Goal: Transaction & Acquisition: Purchase product/service

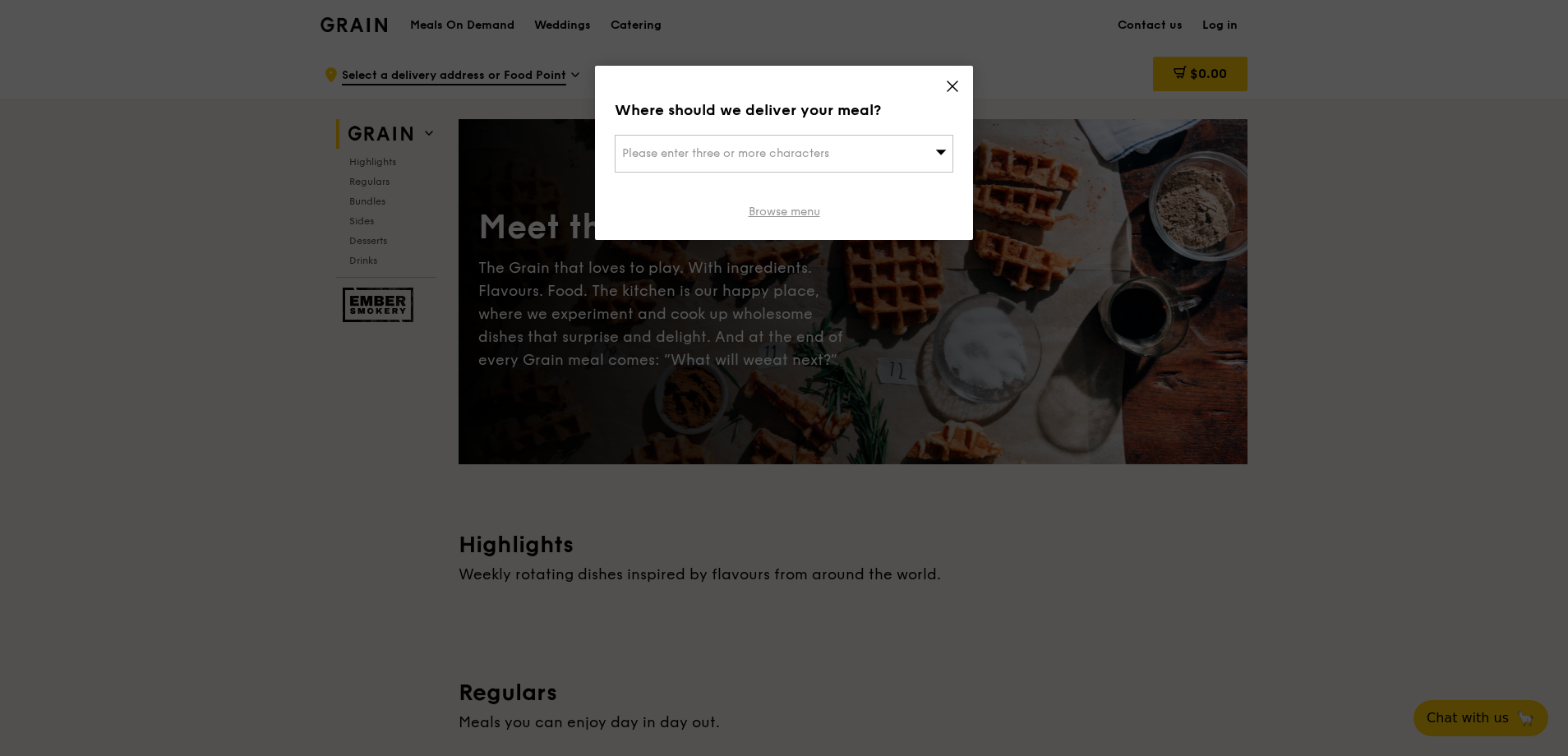
click at [767, 212] on link "Browse menu" at bounding box center [784, 212] width 72 height 17
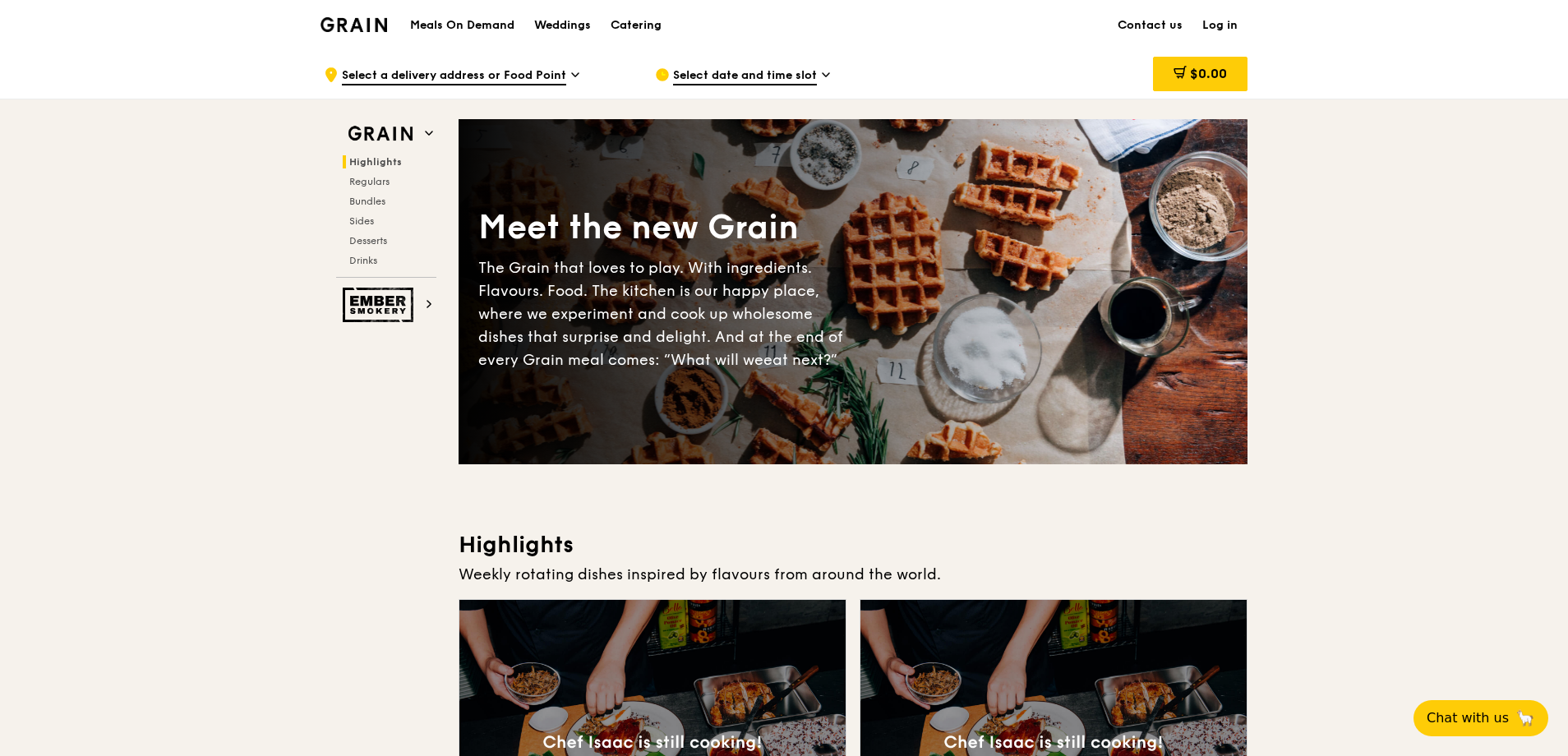
click at [554, 68] on span "Select a delivery address or Food Point" at bounding box center [454, 76] width 225 height 18
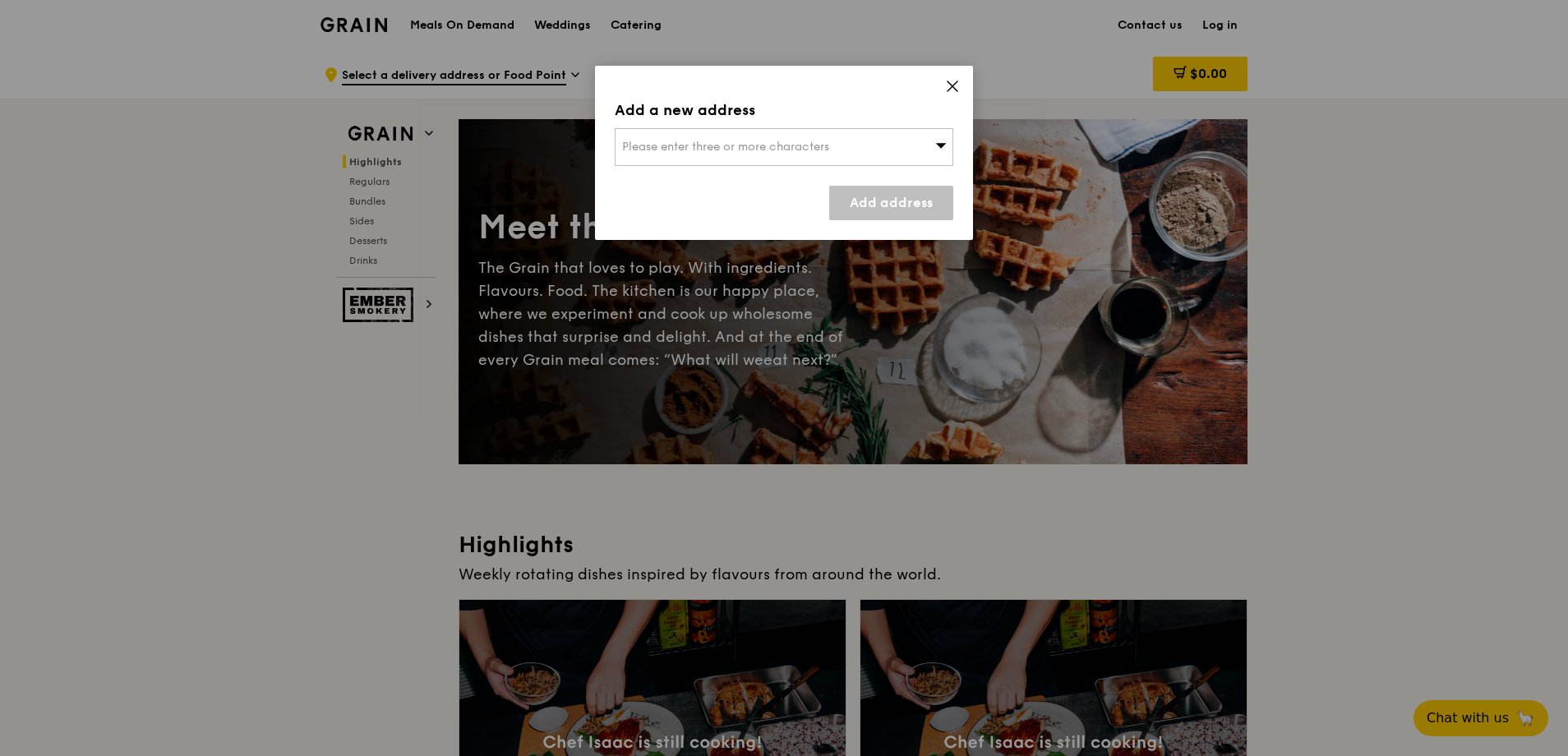
click at [630, 140] on span "Please enter three or more characters" at bounding box center [726, 146] width 207 height 14
click at [691, 148] on input "search" at bounding box center [784, 146] width 337 height 36
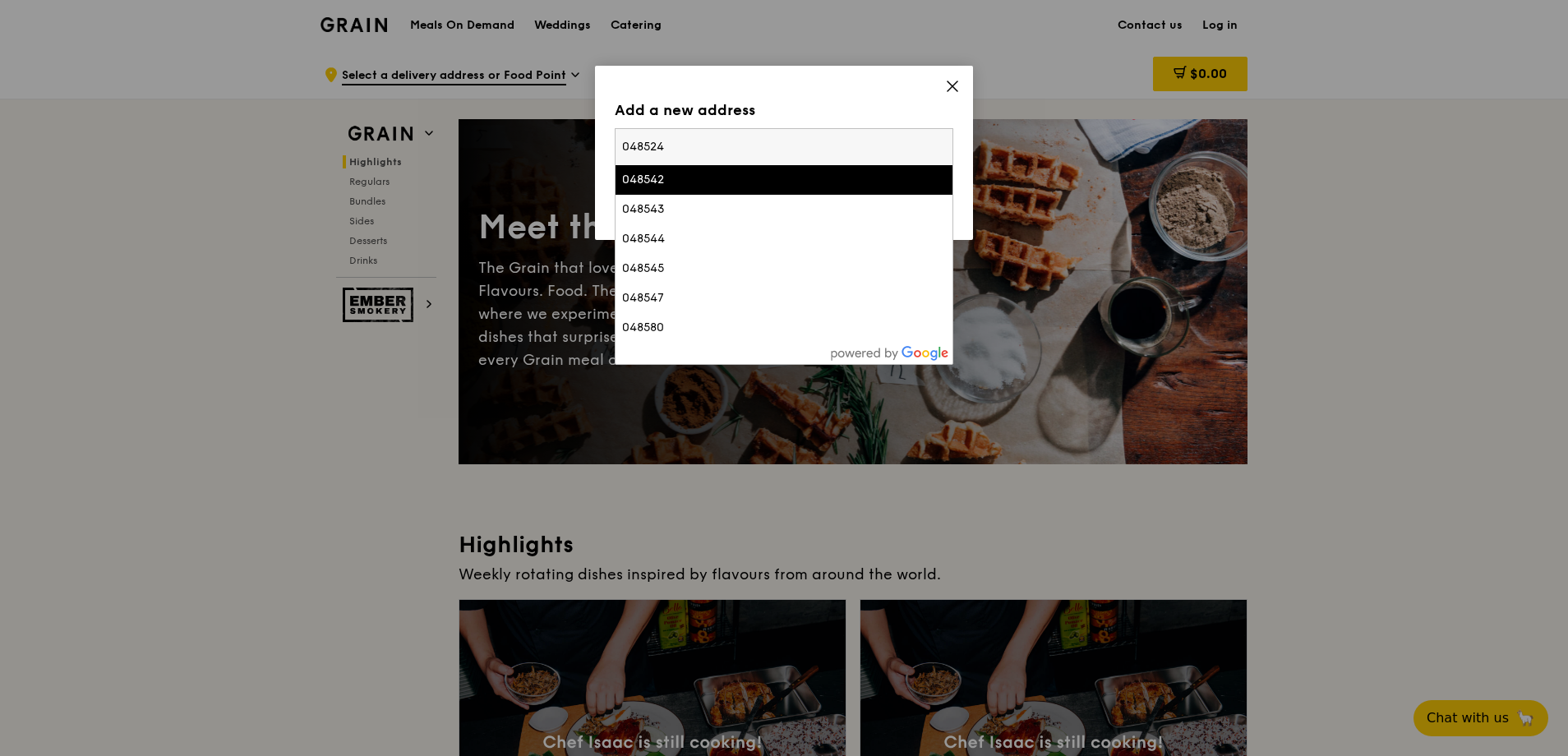
type input "048524"
click at [654, 181] on div "048542" at bounding box center [744, 180] width 243 height 17
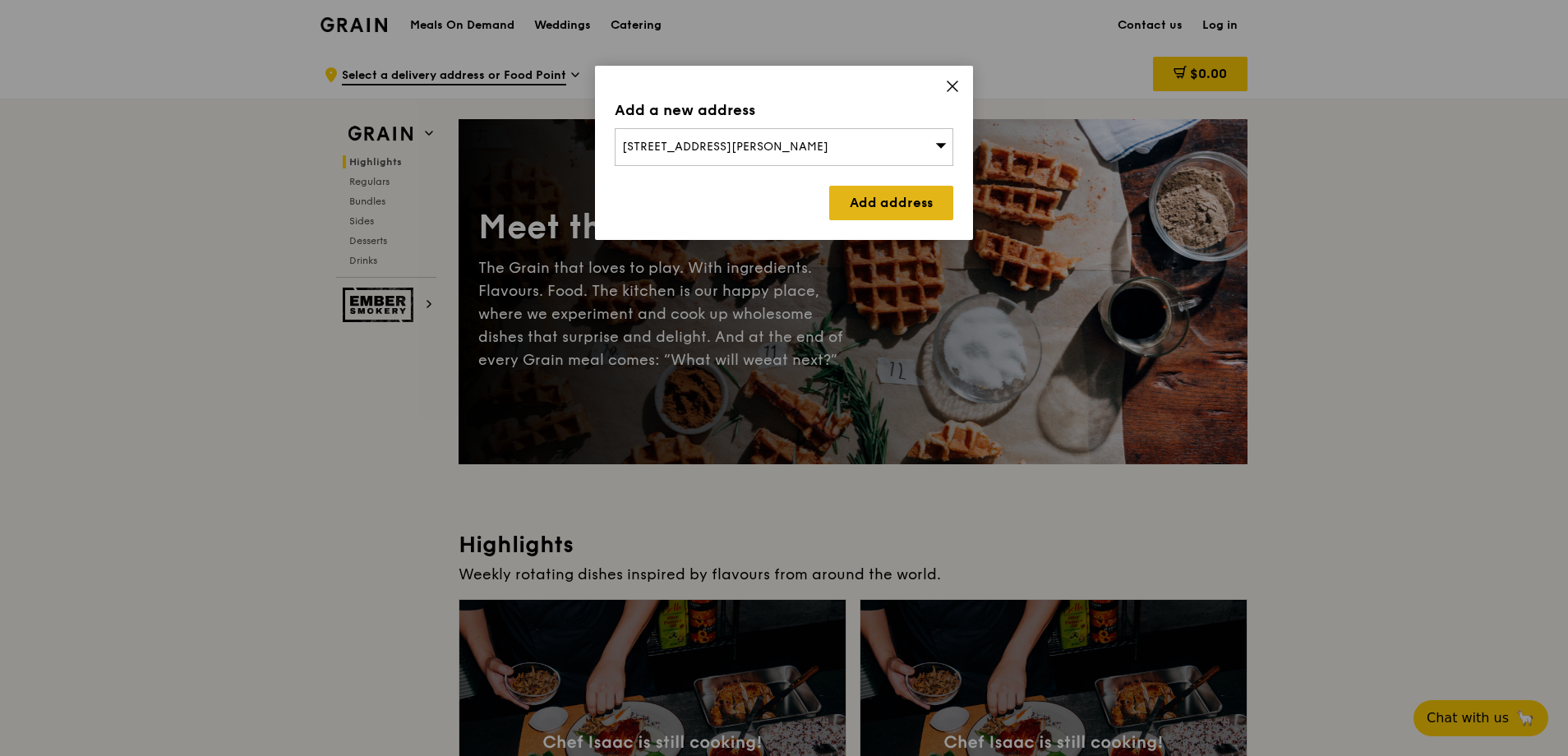
click at [884, 208] on link "Add address" at bounding box center [891, 203] width 124 height 34
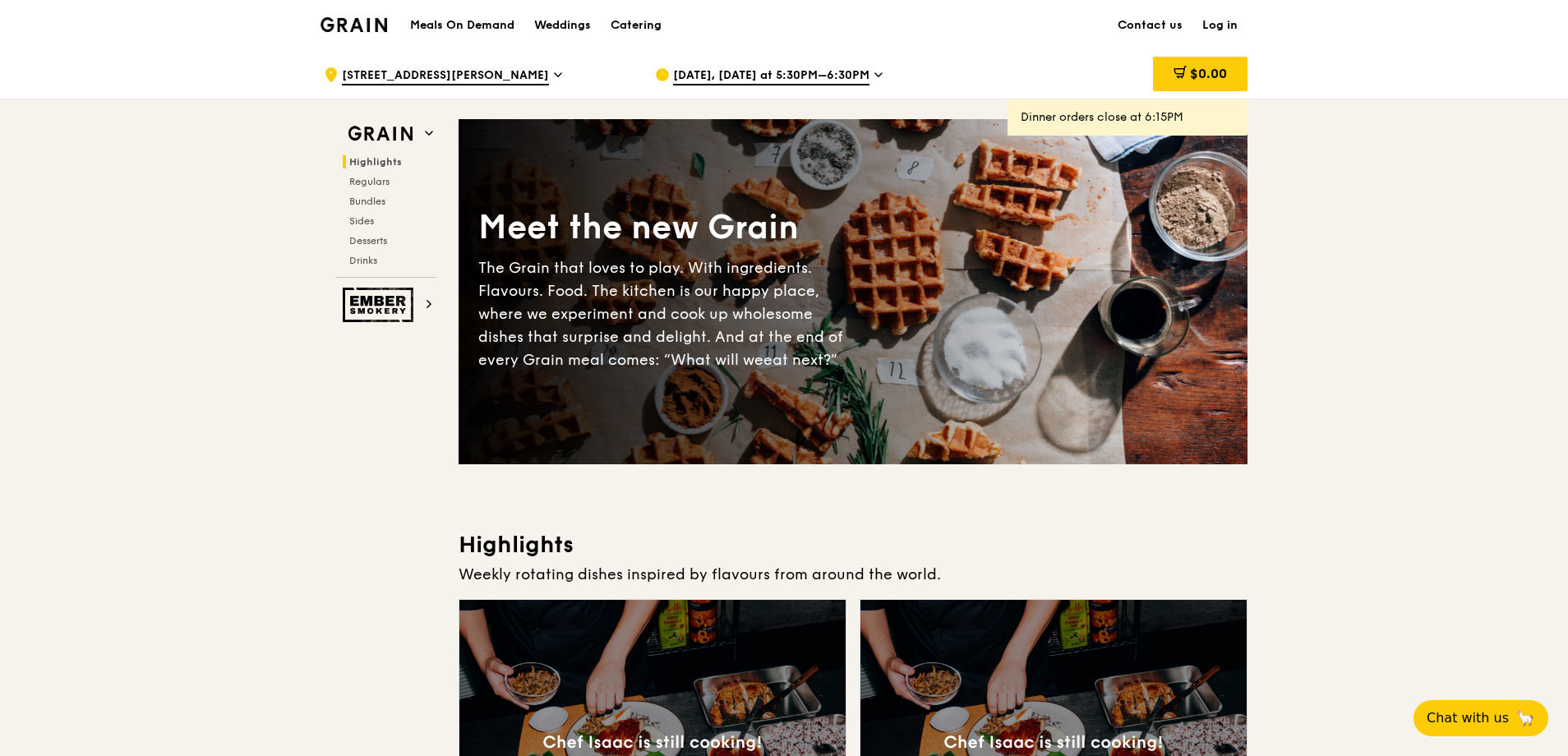
click at [875, 72] on icon at bounding box center [878, 75] width 8 height 15
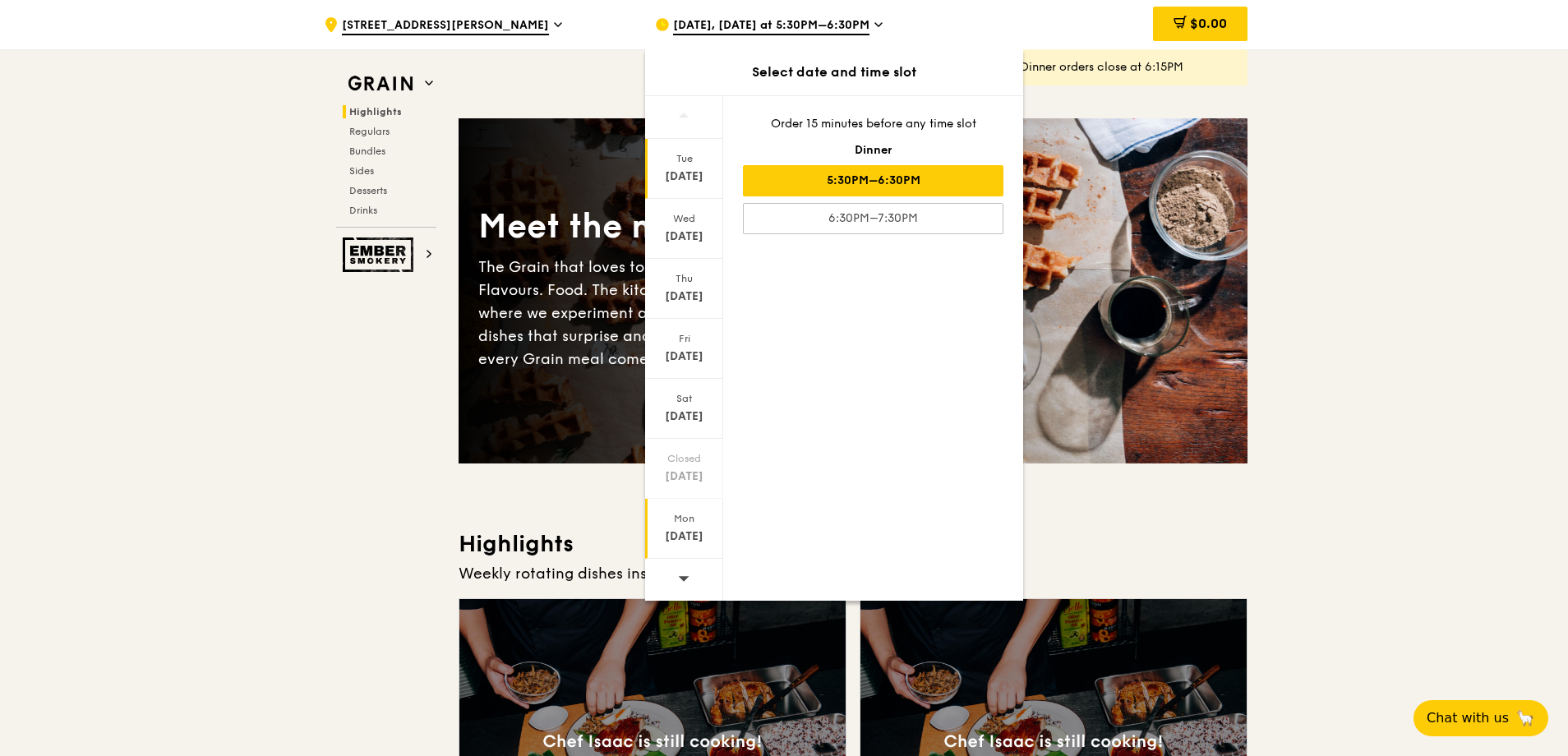
scroll to position [219, 0]
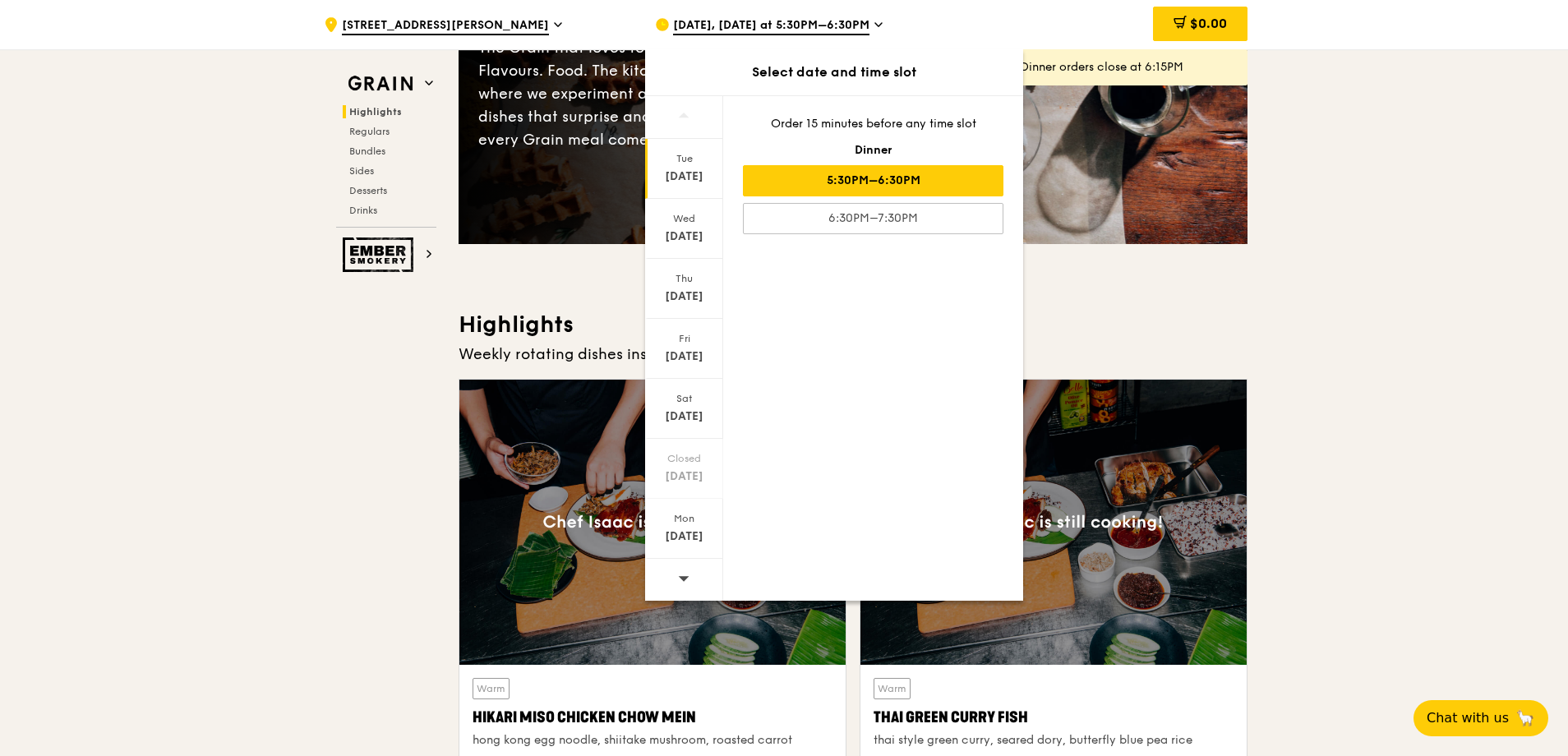
click at [677, 577] on div at bounding box center [684, 580] width 78 height 42
click at [689, 178] on div "Aug 26" at bounding box center [683, 177] width 73 height 17
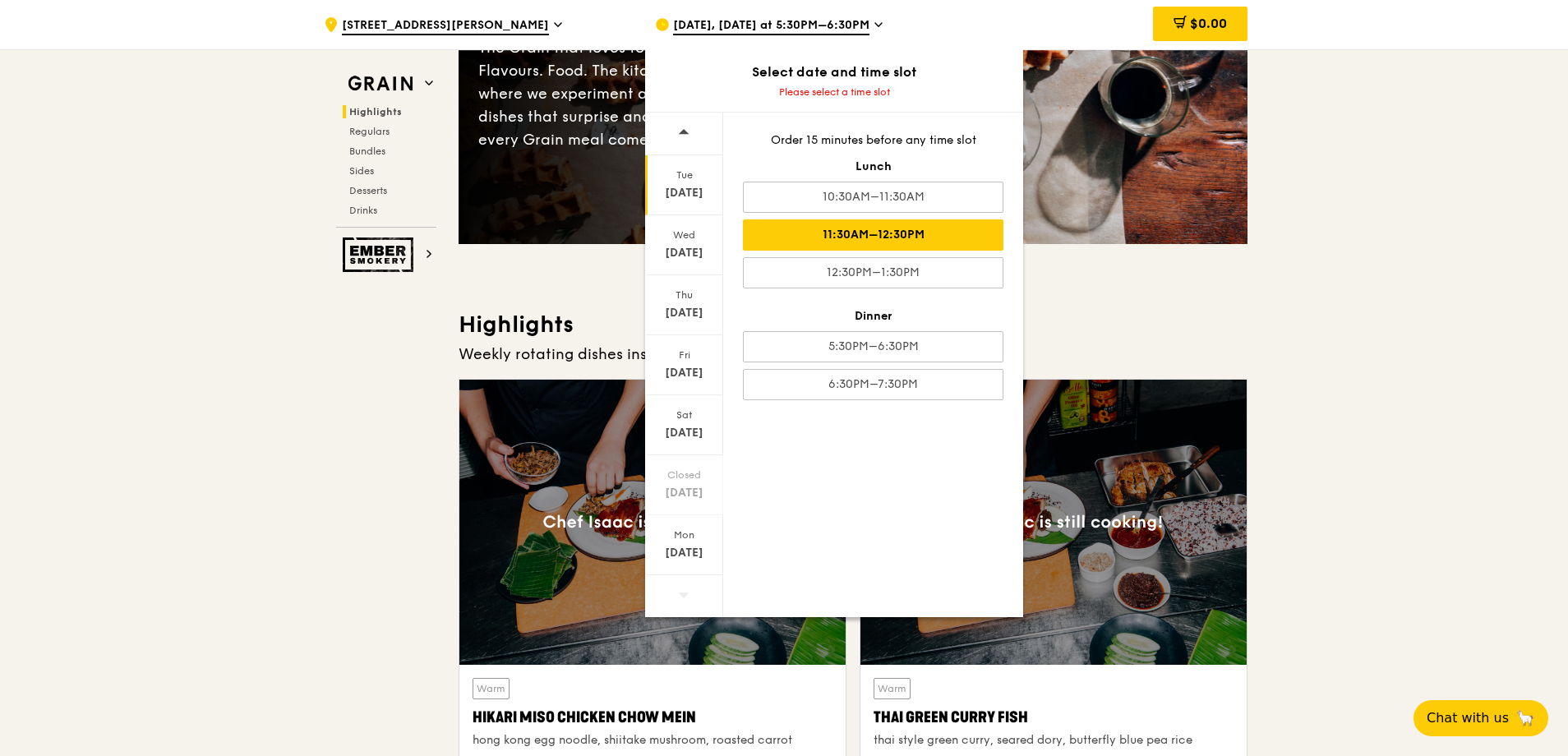
click at [862, 236] on div "11:30AM–12:30PM" at bounding box center [873, 235] width 261 height 31
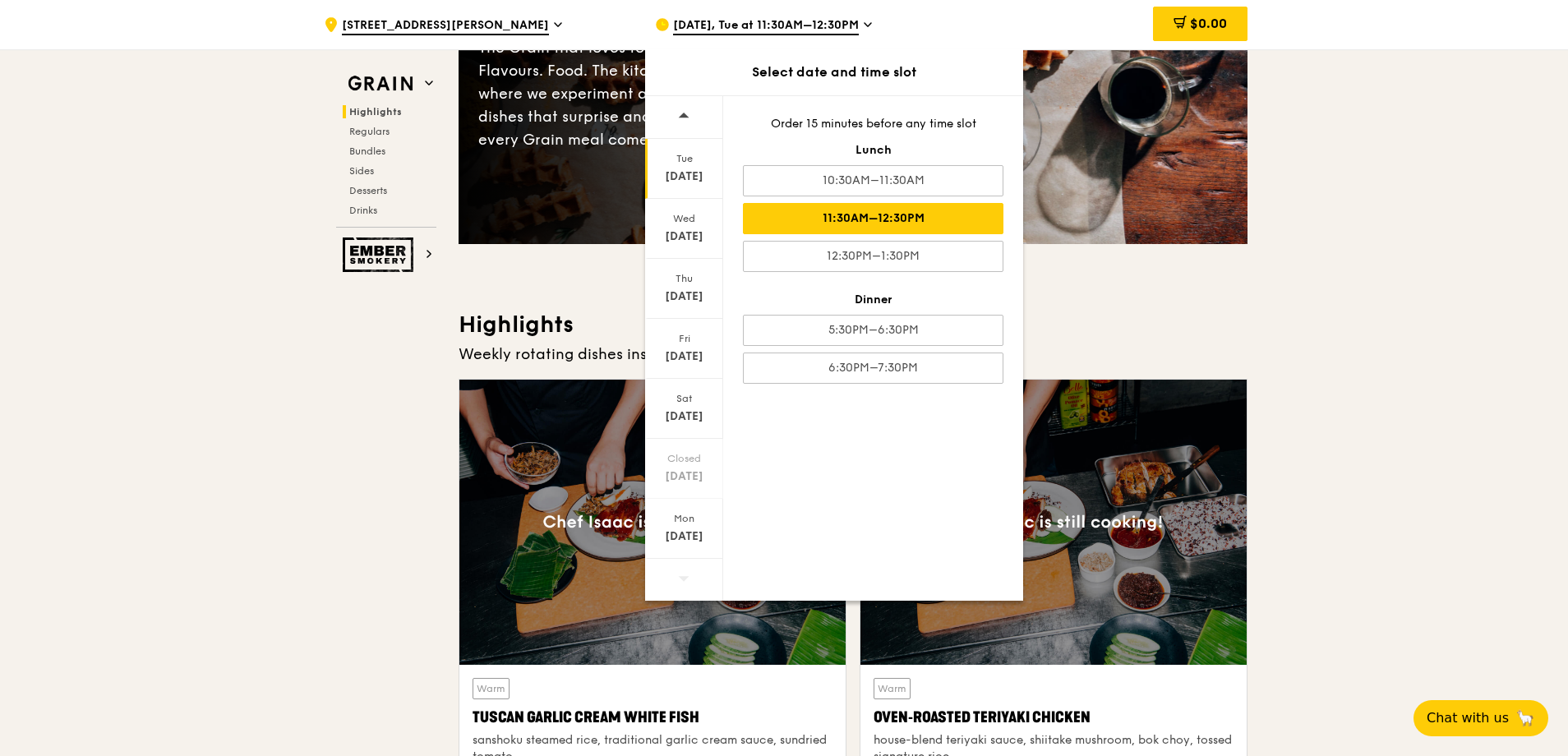
click at [815, 213] on div "11:30AM–12:30PM" at bounding box center [873, 218] width 261 height 31
click at [681, 169] on div "Aug 26" at bounding box center [683, 177] width 73 height 17
click at [672, 161] on div "Tue" at bounding box center [683, 158] width 73 height 13
click at [803, 215] on div "11:30AM–12:30PM" at bounding box center [873, 218] width 261 height 31
click at [1089, 325] on h3 "Highlights" at bounding box center [853, 324] width 789 height 29
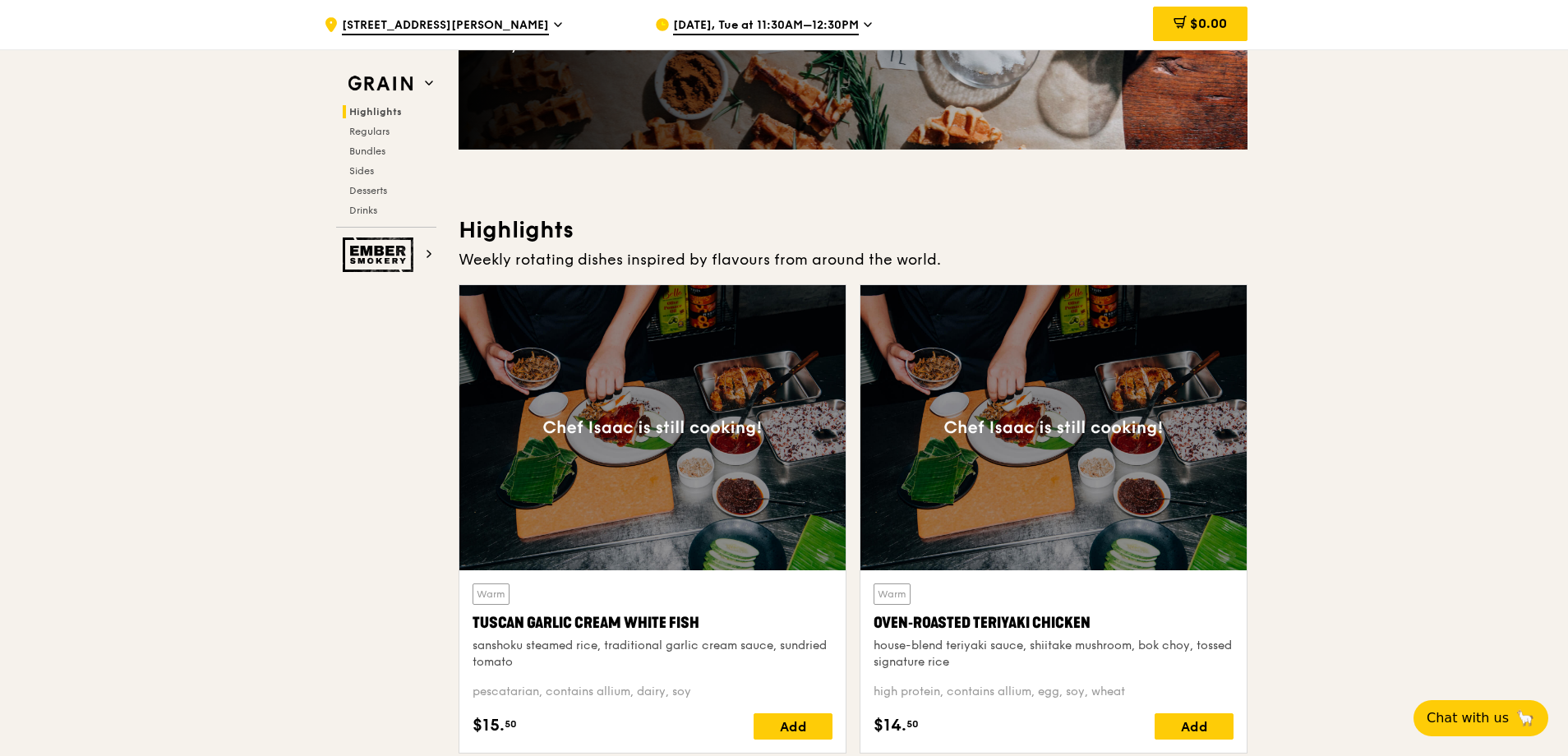
scroll to position [438, 0]
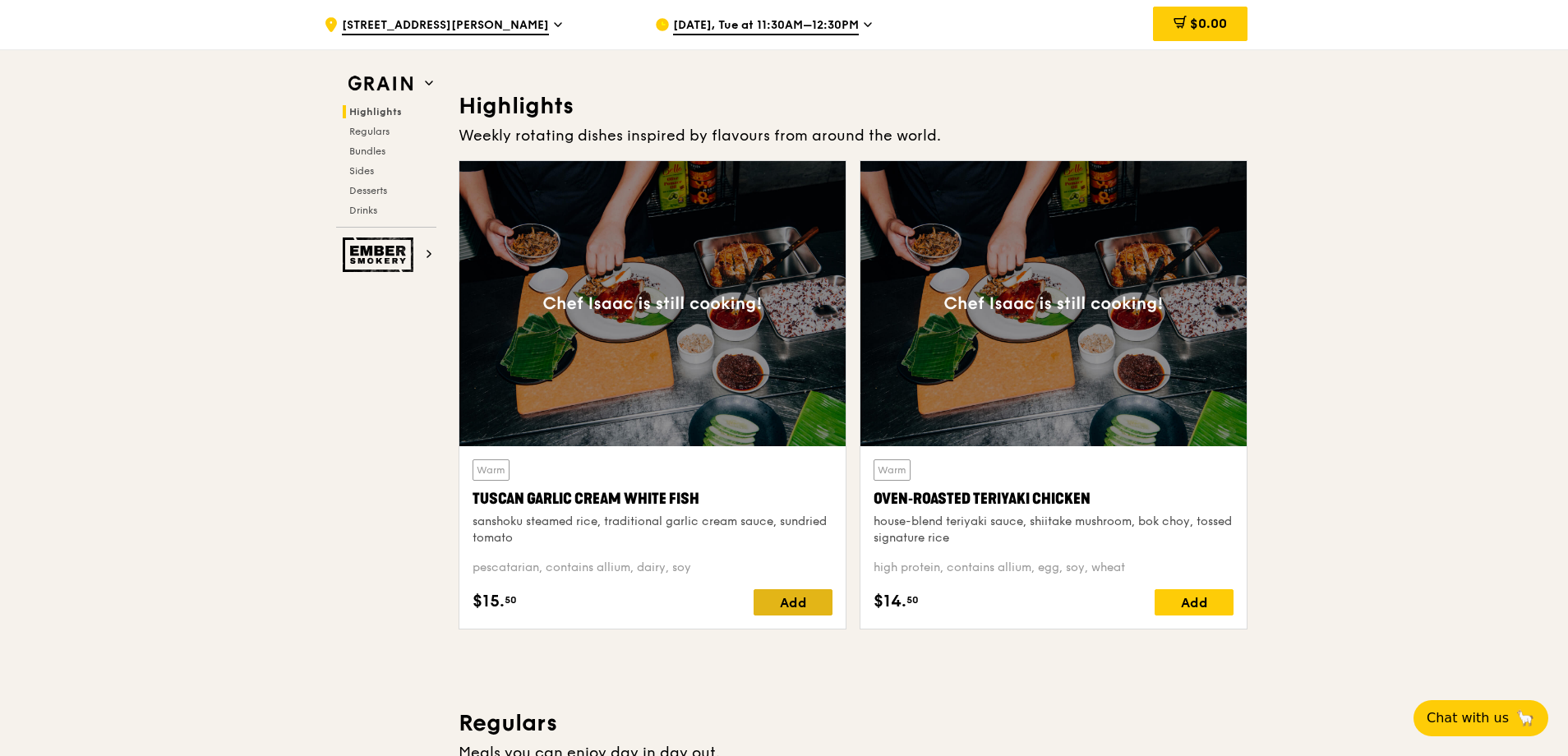
click at [788, 591] on div "Add" at bounding box center [793, 602] width 79 height 27
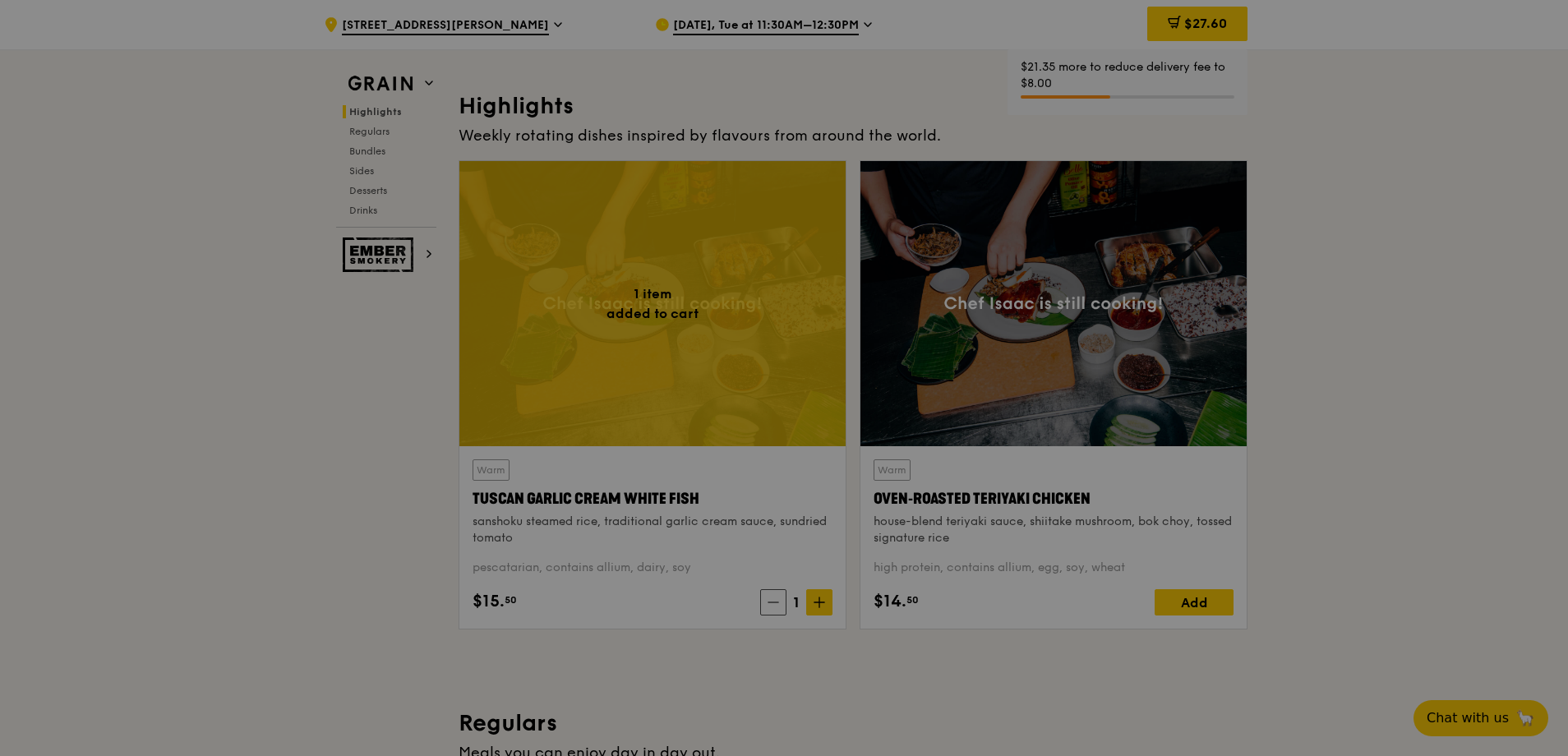
click at [1193, 596] on div at bounding box center [784, 378] width 1568 height 756
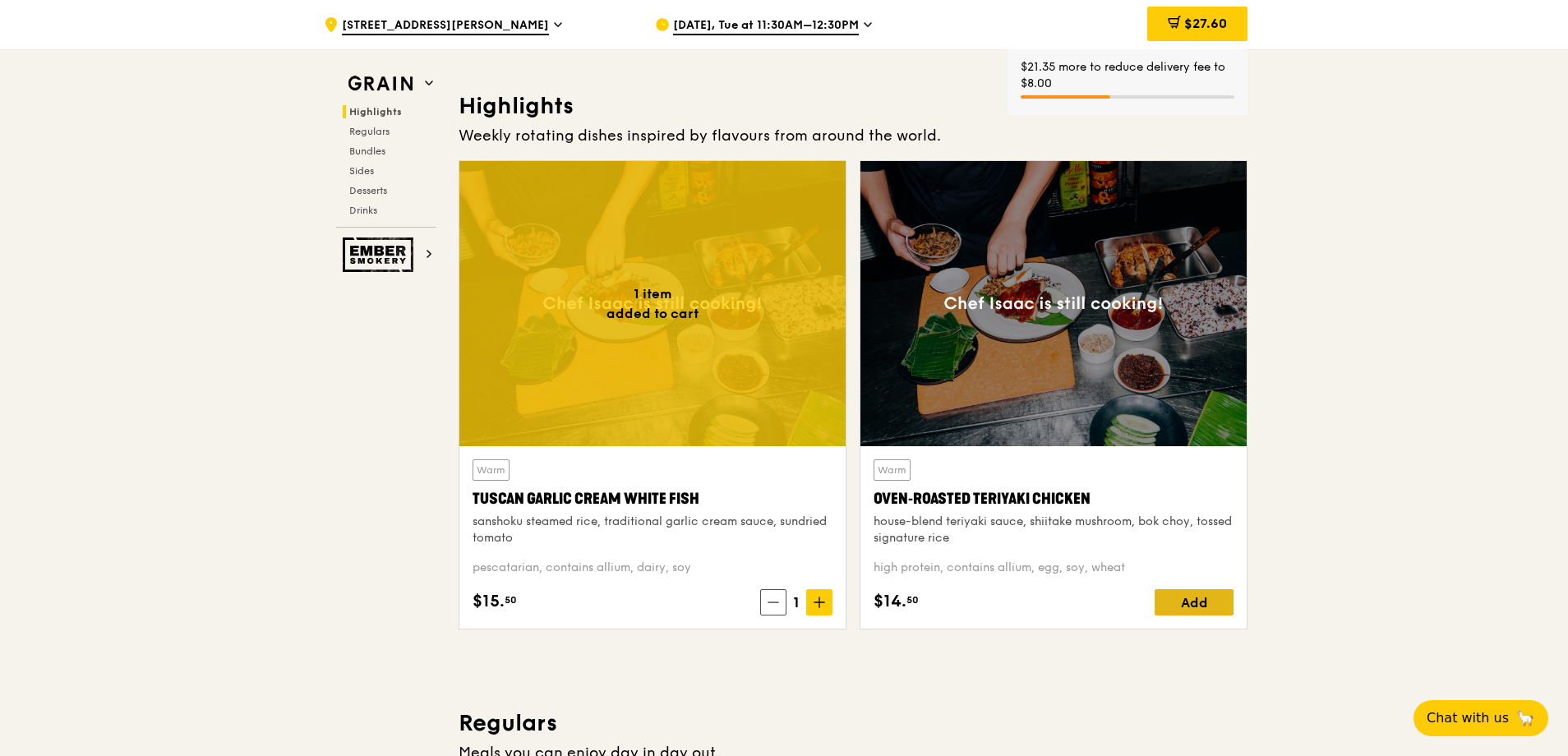
click at [1198, 603] on div "Add" at bounding box center [1194, 602] width 79 height 27
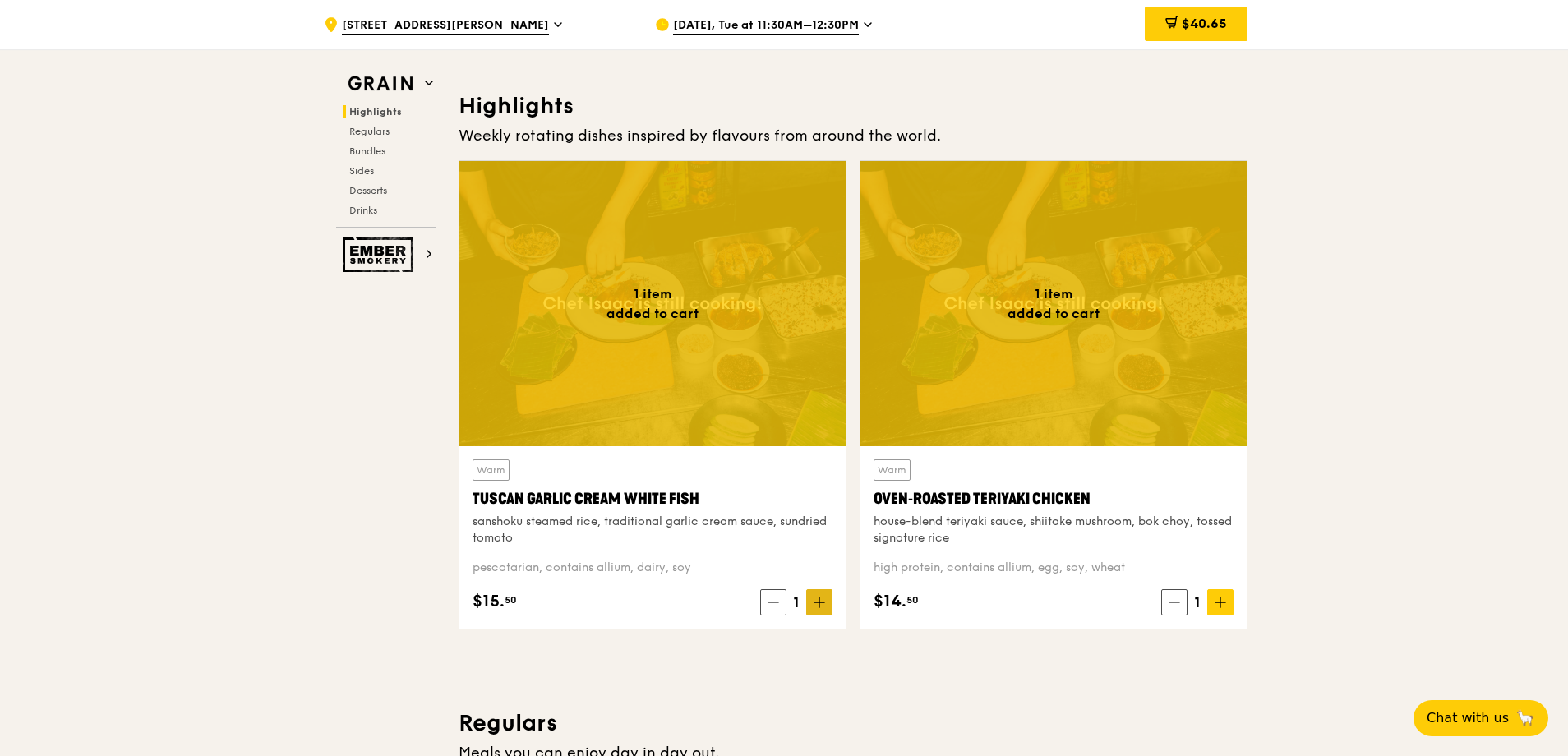
click at [819, 602] on icon at bounding box center [819, 602] width 10 height 0
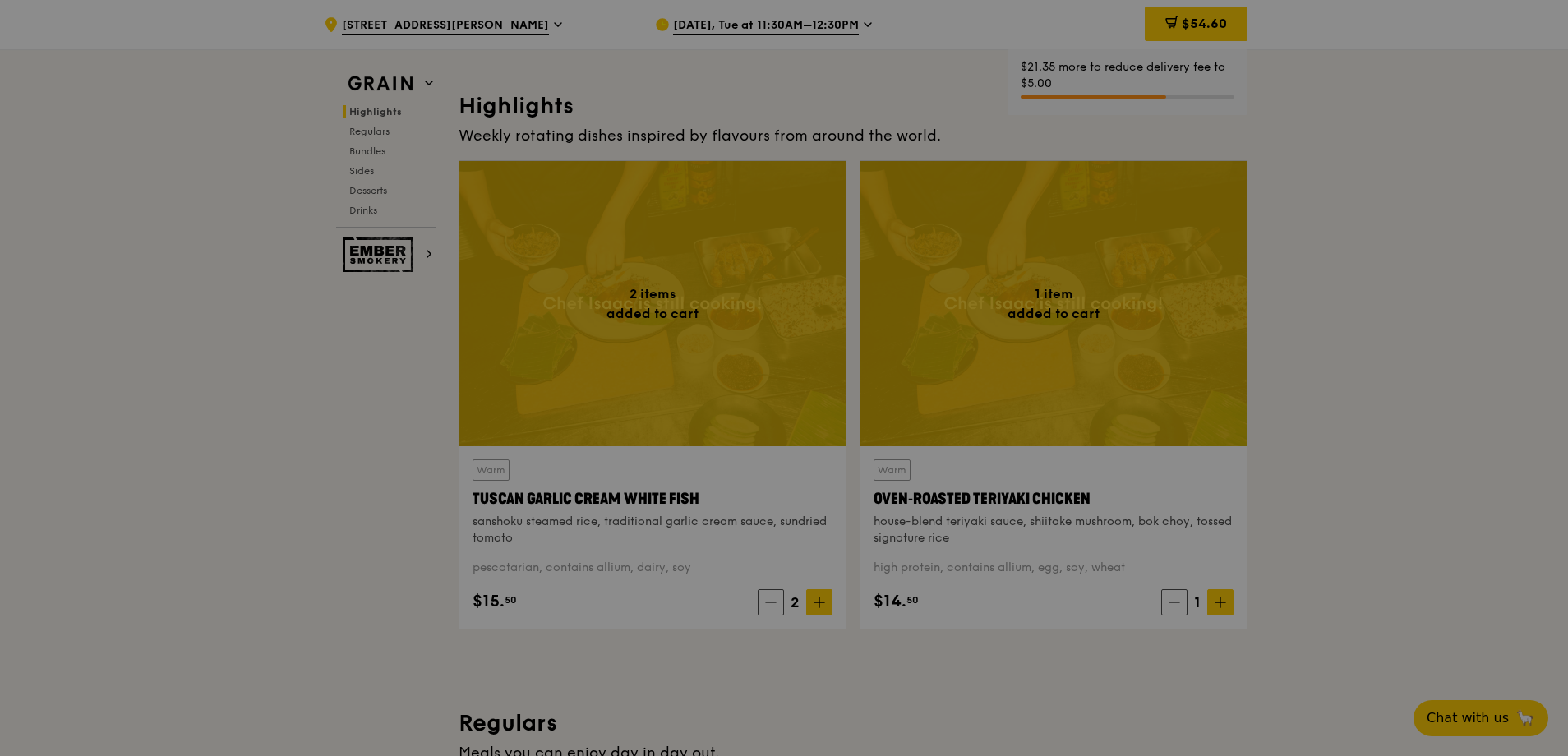
click at [1224, 599] on div at bounding box center [784, 378] width 1568 height 756
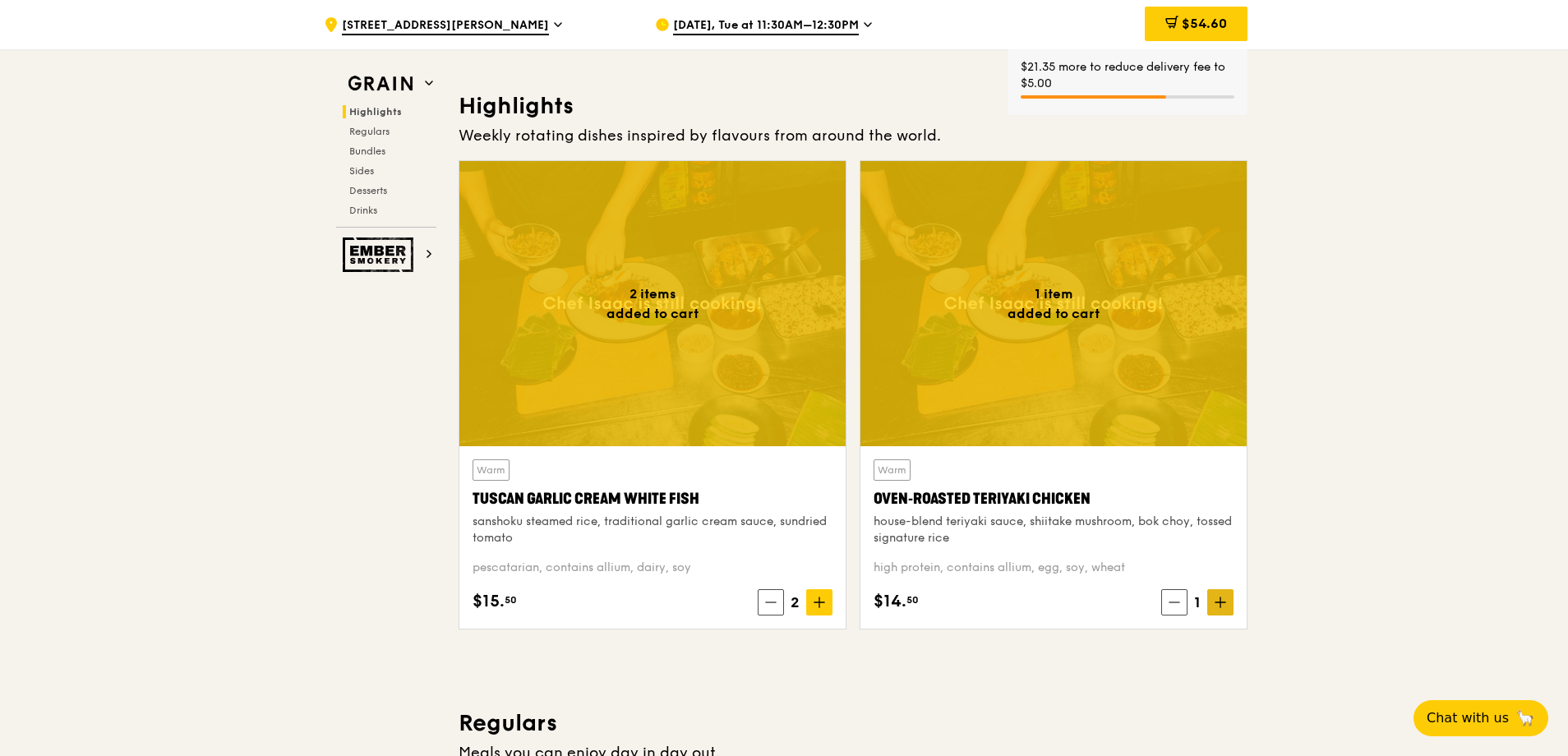
click at [1221, 600] on icon at bounding box center [1220, 602] width 11 height 11
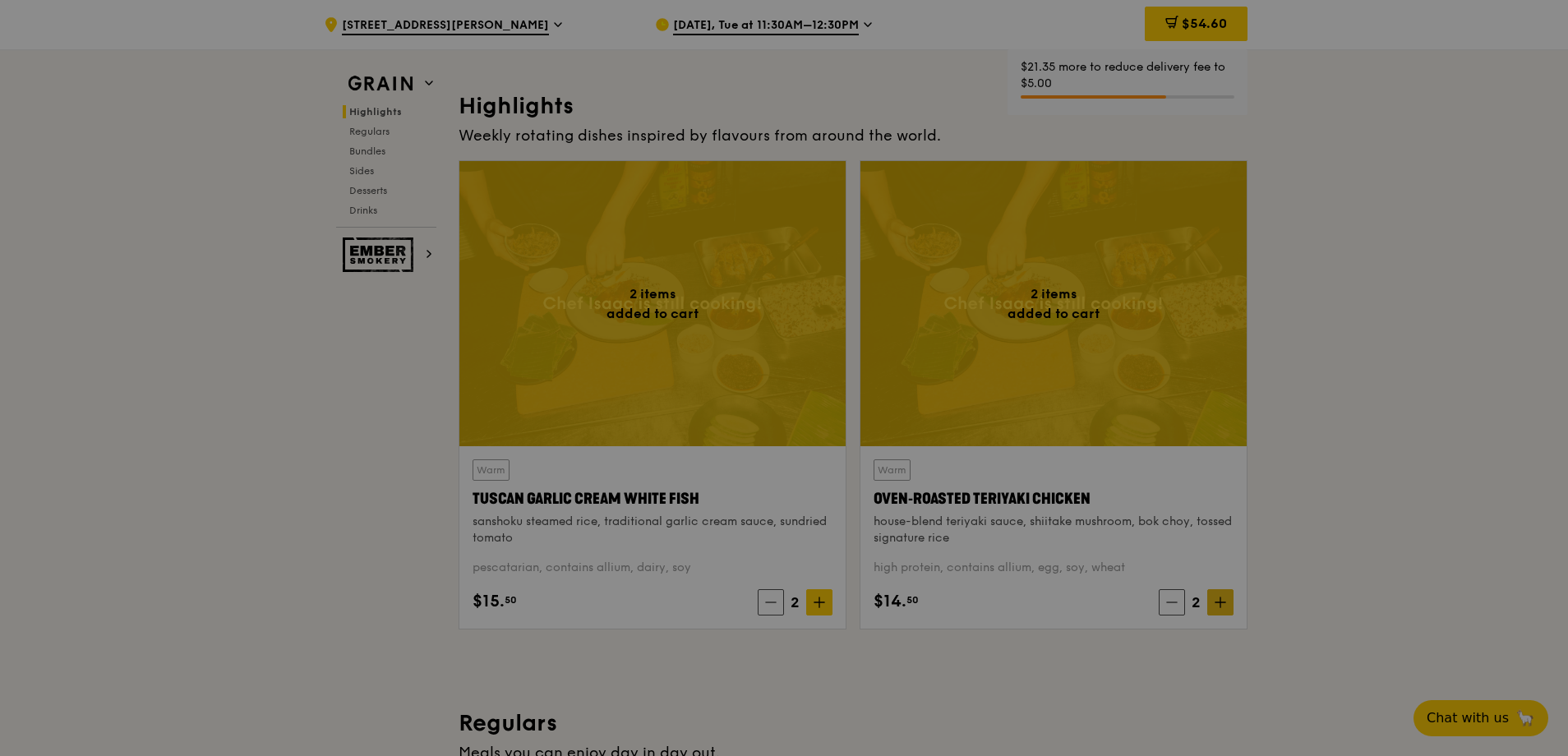
click at [1221, 600] on div at bounding box center [784, 378] width 1568 height 756
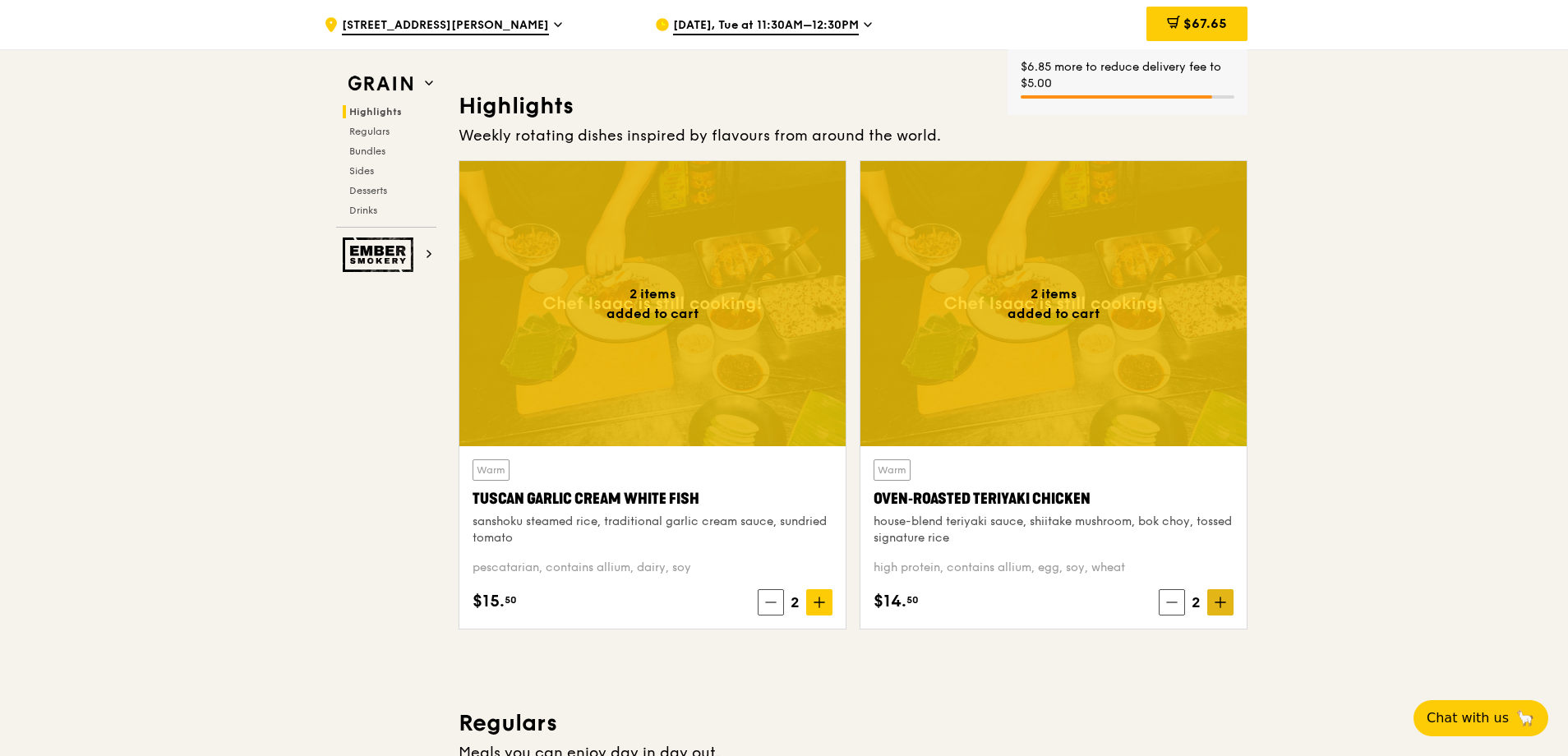
click at [1222, 604] on icon at bounding box center [1220, 602] width 11 height 11
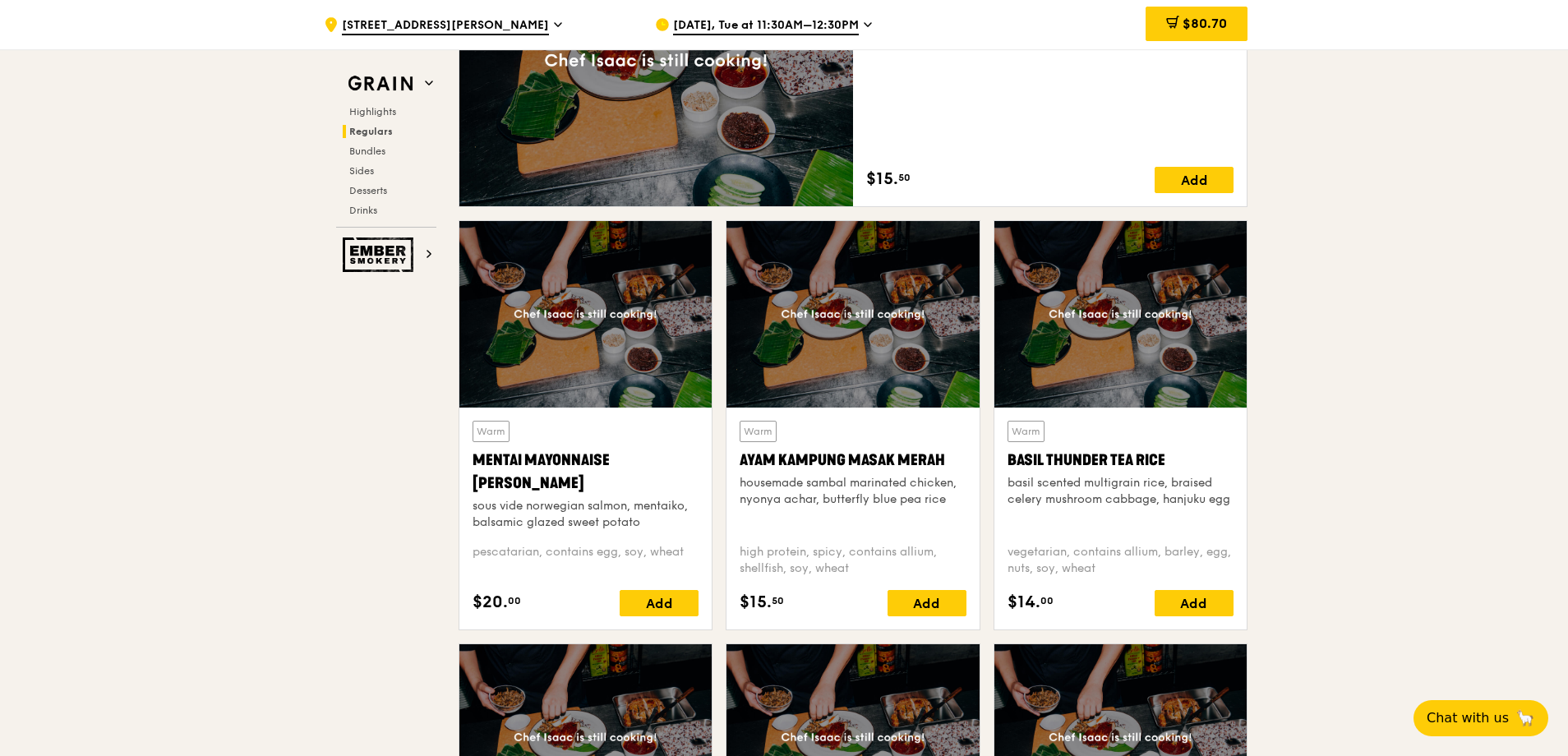
scroll to position [1315, 0]
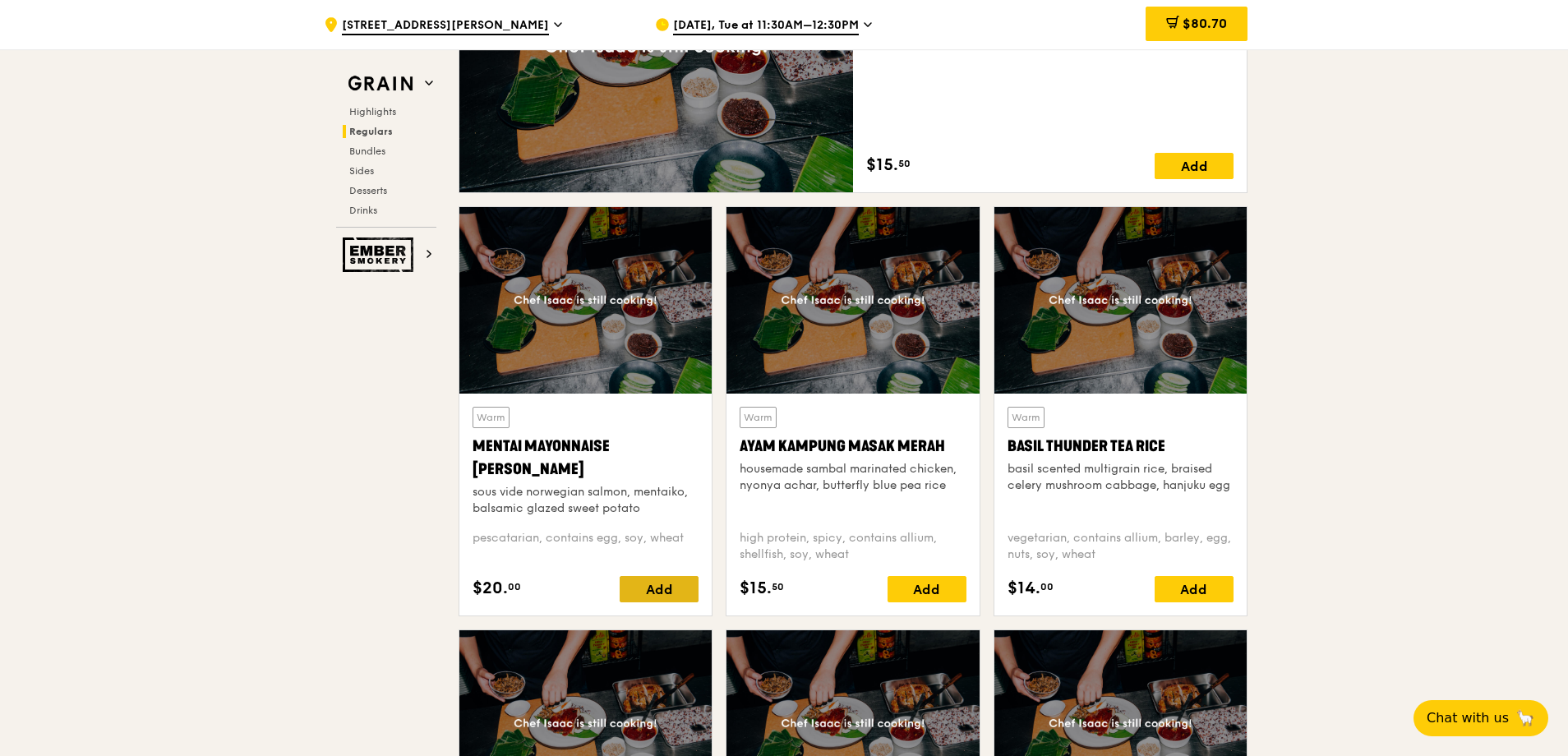
click at [656, 593] on div "Add" at bounding box center [659, 589] width 79 height 27
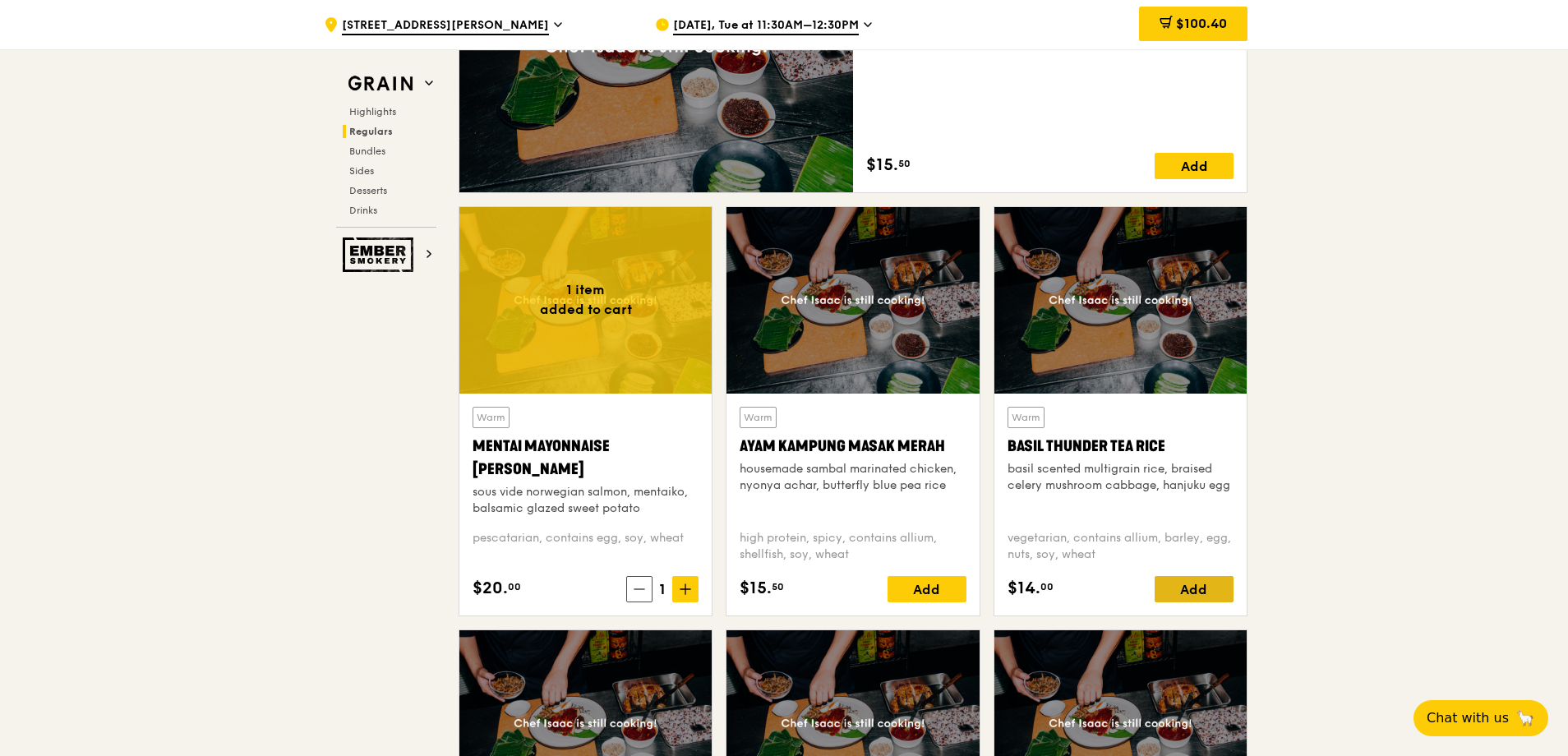
click at [1204, 591] on div "Add" at bounding box center [1194, 589] width 79 height 27
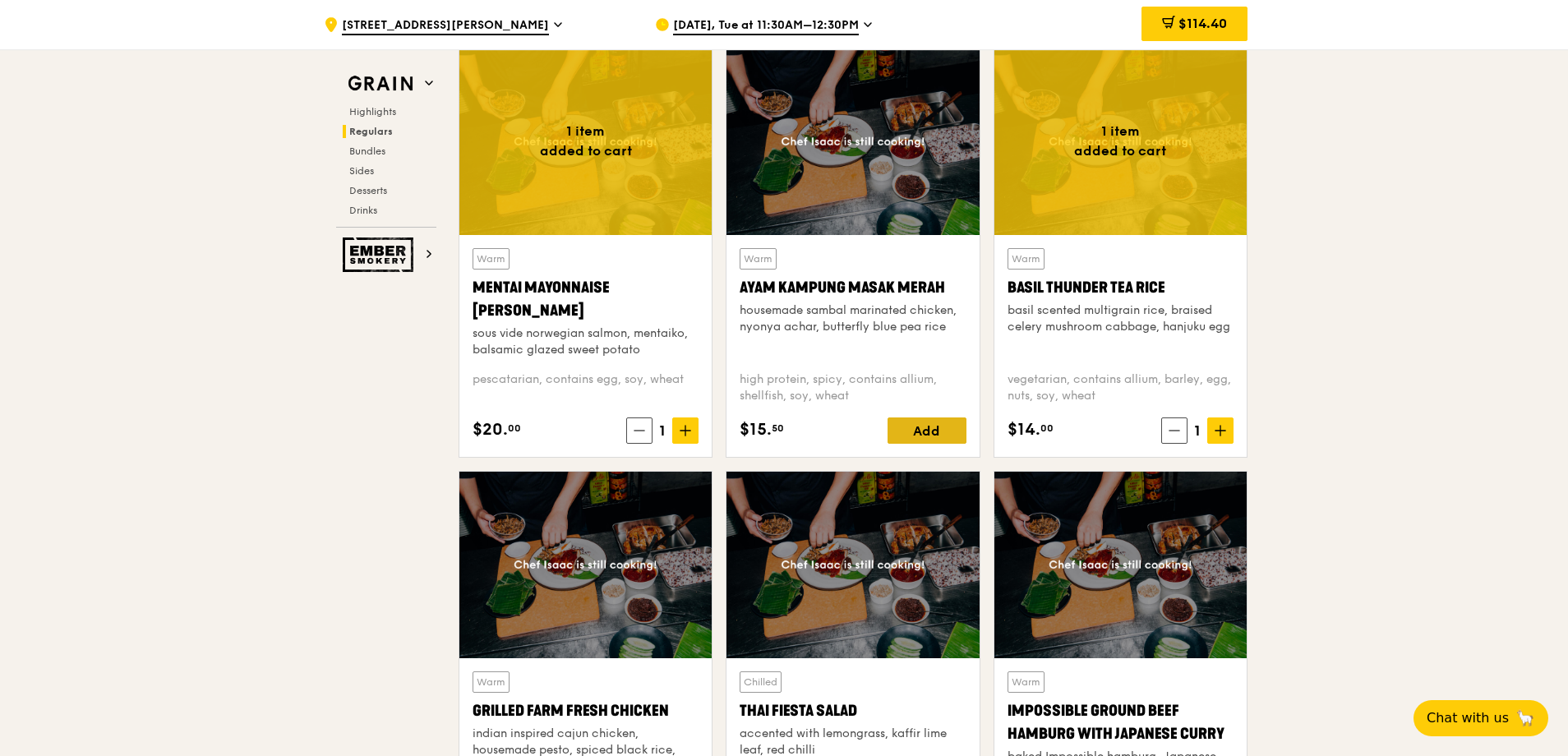
scroll to position [1534, 0]
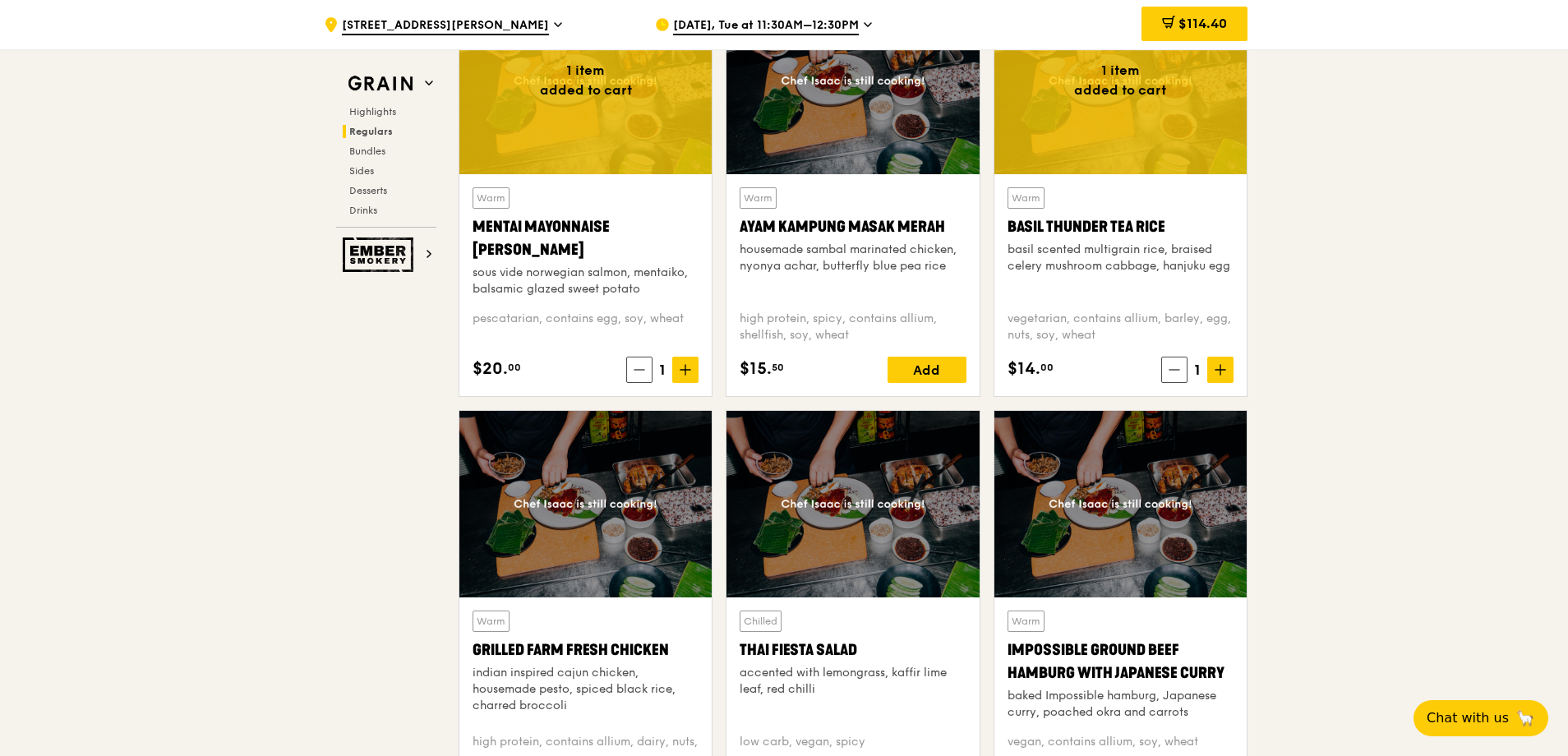
click at [912, 369] on div "Add" at bounding box center [927, 369] width 79 height 27
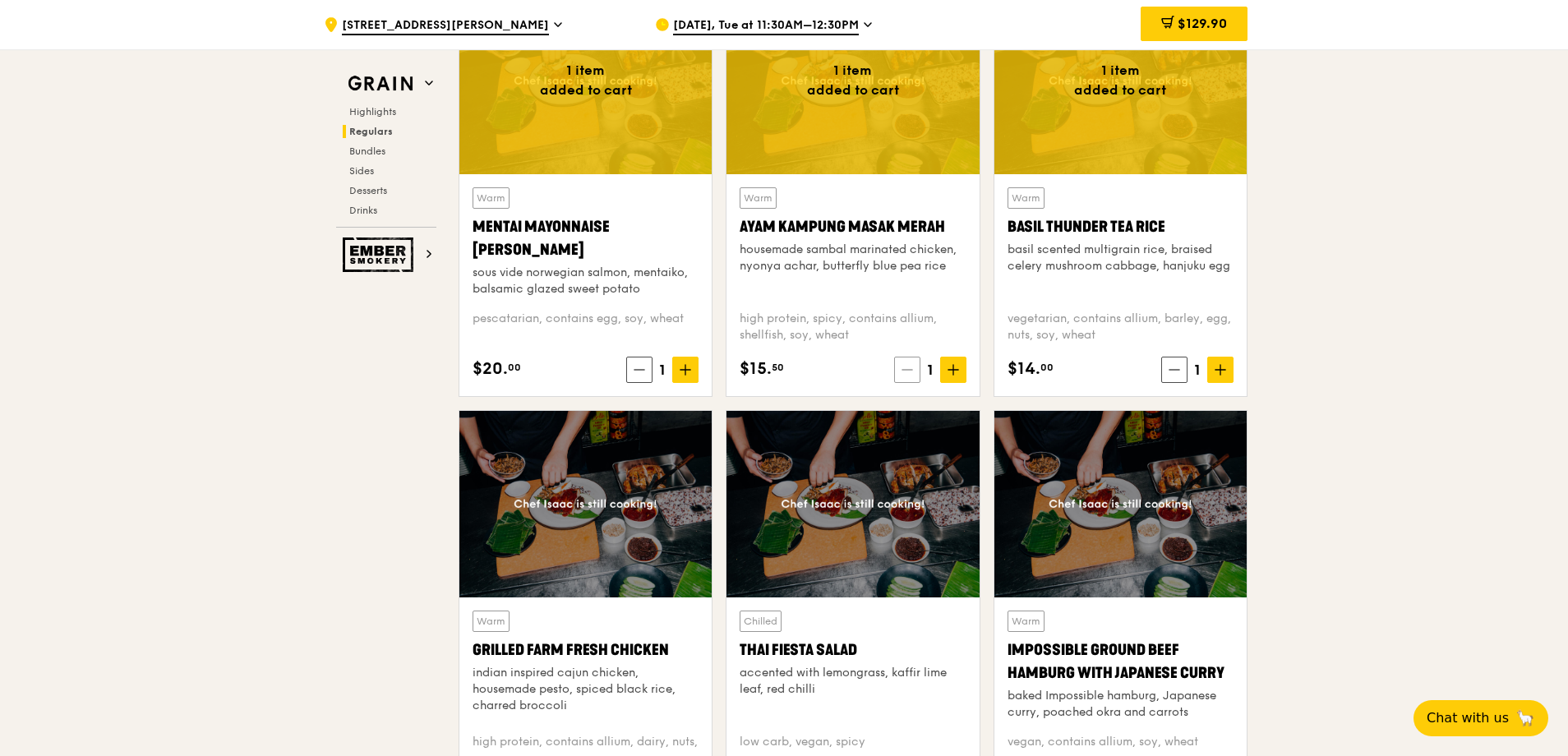
click at [905, 370] on icon at bounding box center [907, 370] width 10 height 0
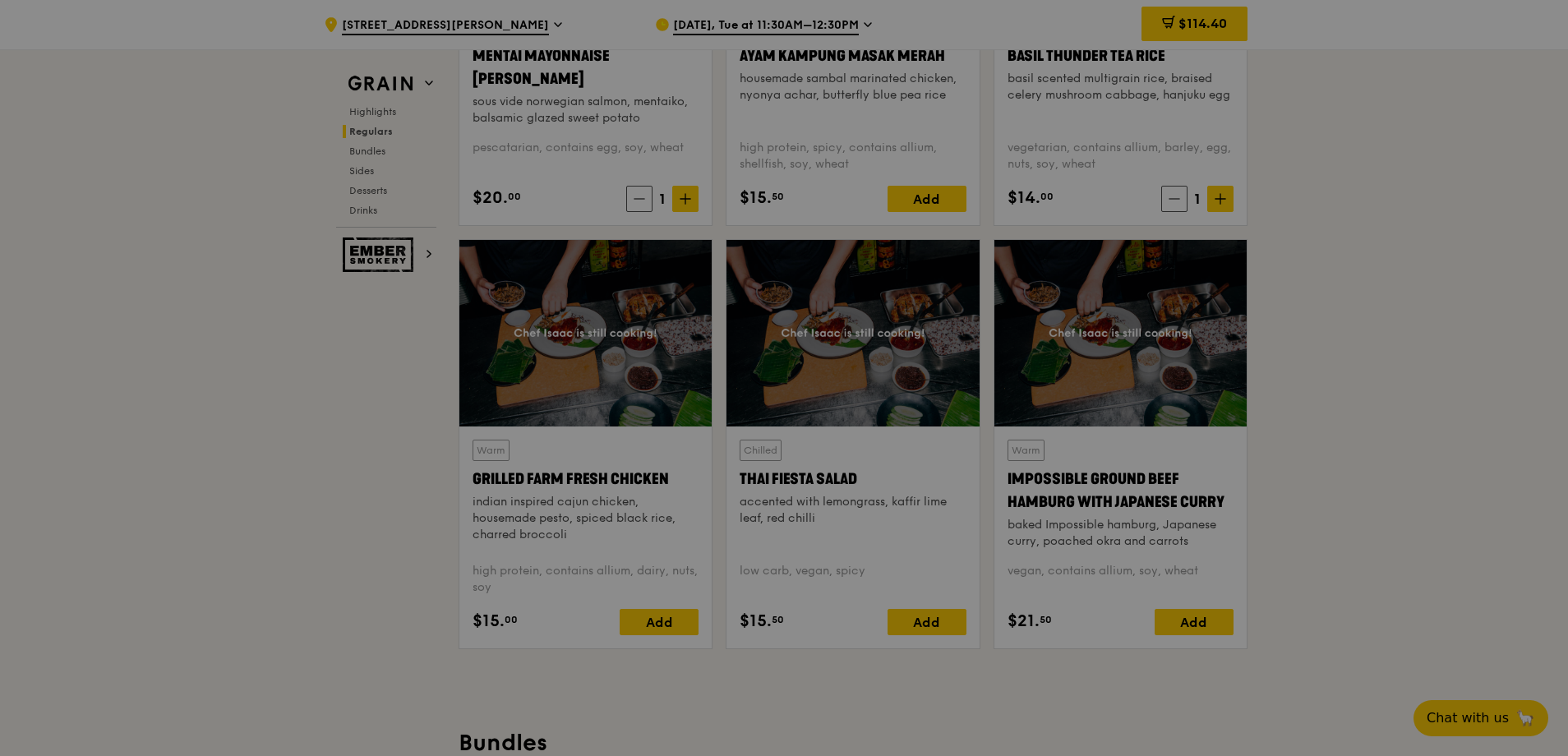
scroll to position [1753, 0]
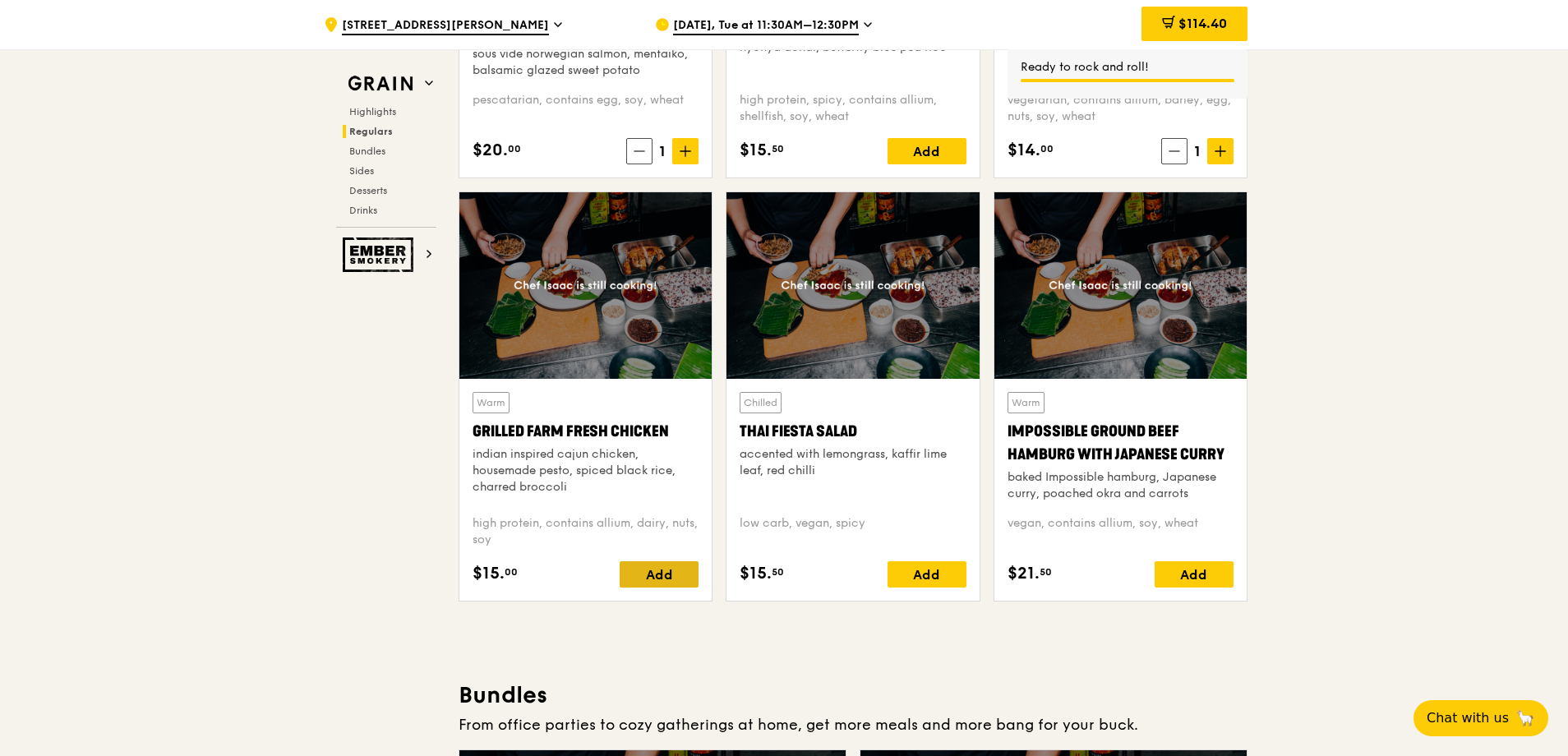
click at [656, 576] on div "Add" at bounding box center [659, 575] width 79 height 27
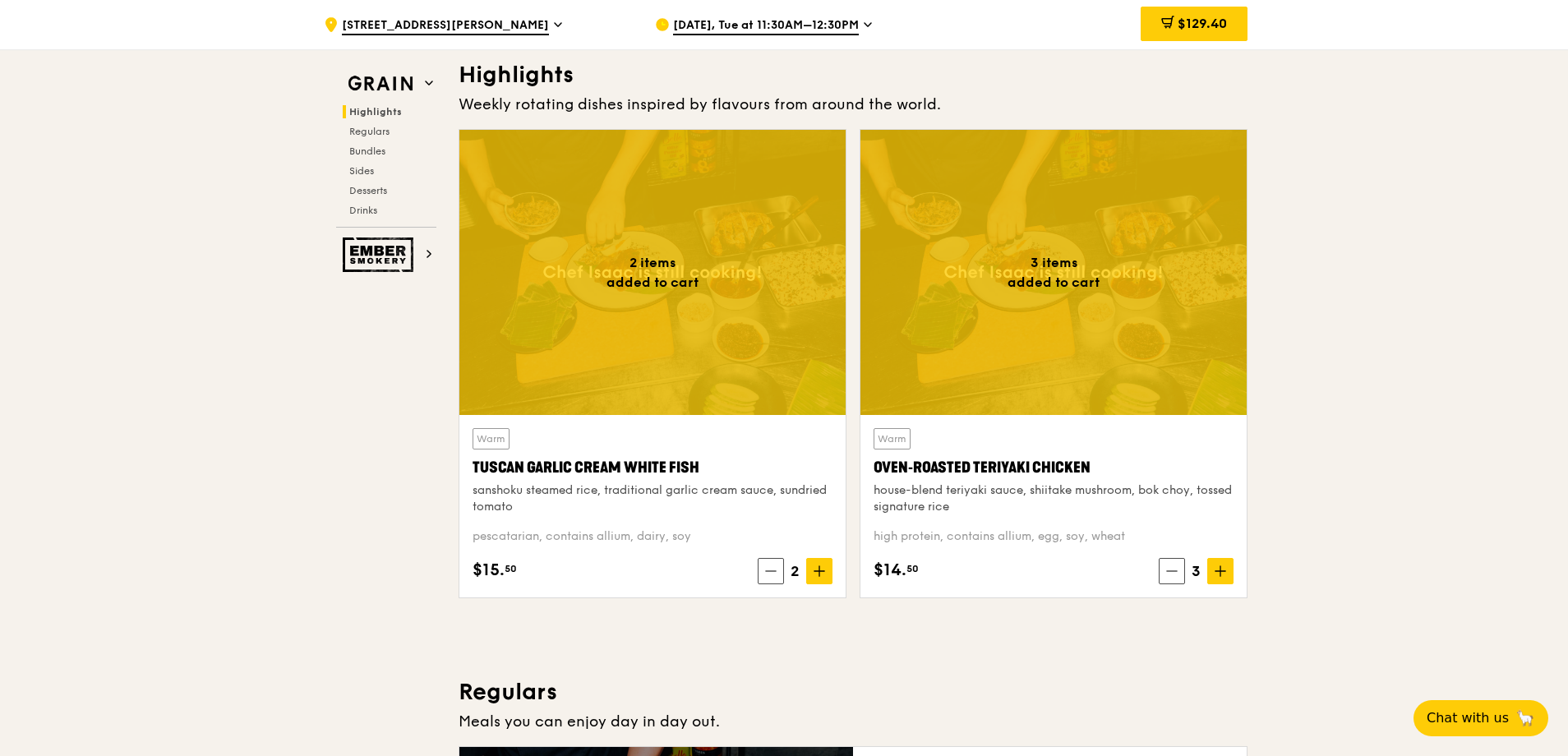
scroll to position [438, 0]
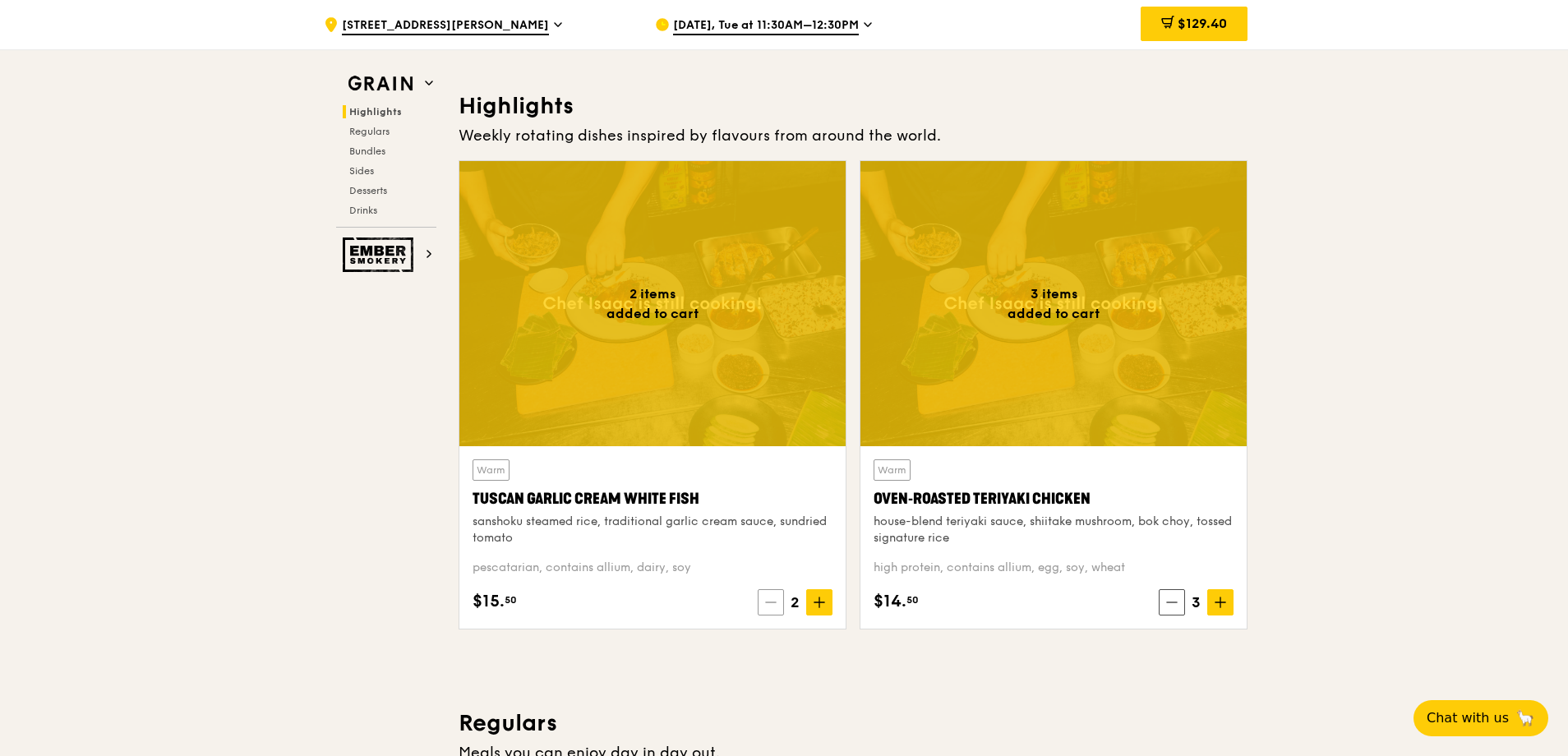
click at [767, 595] on span at bounding box center [771, 602] width 27 height 27
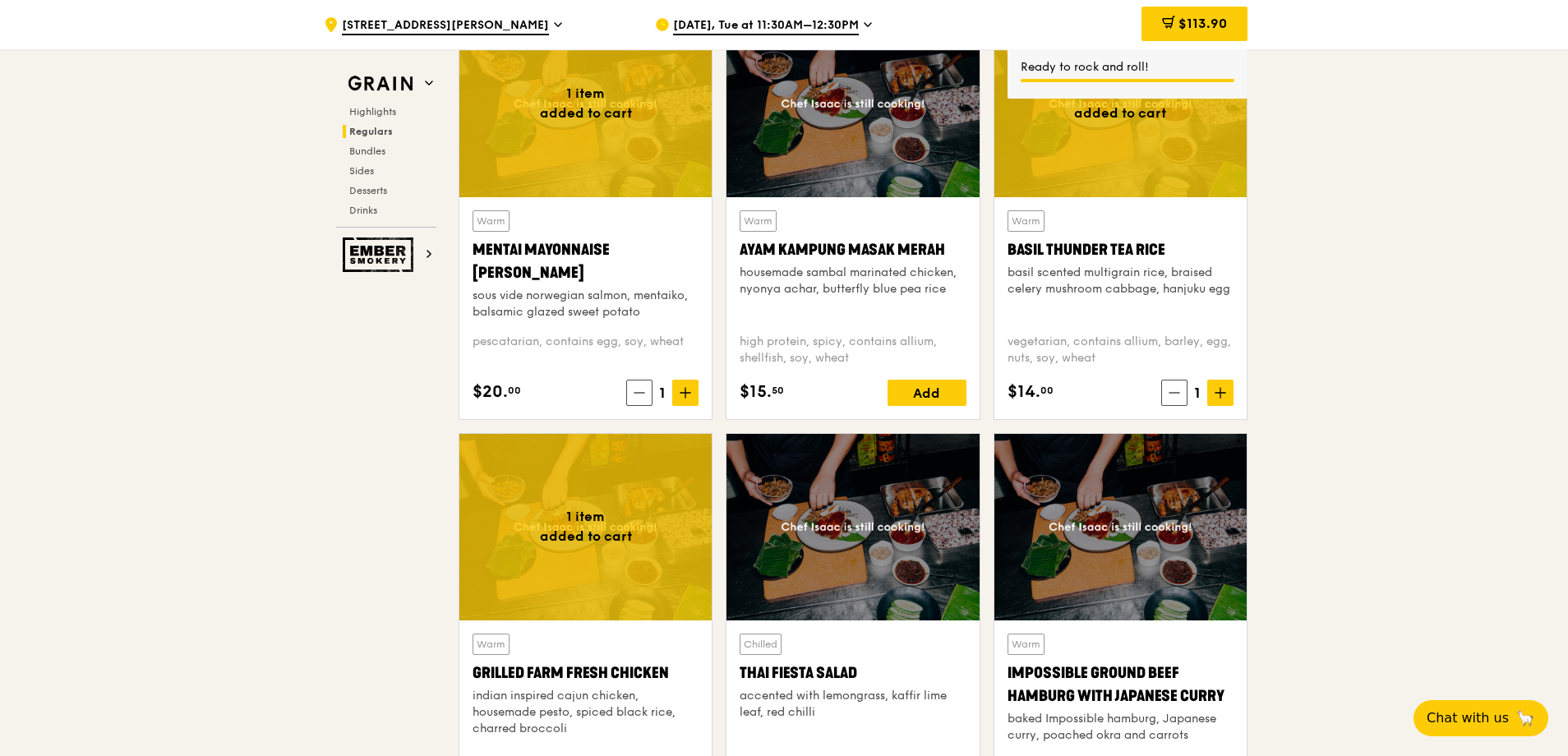
scroll to position [1753, 0]
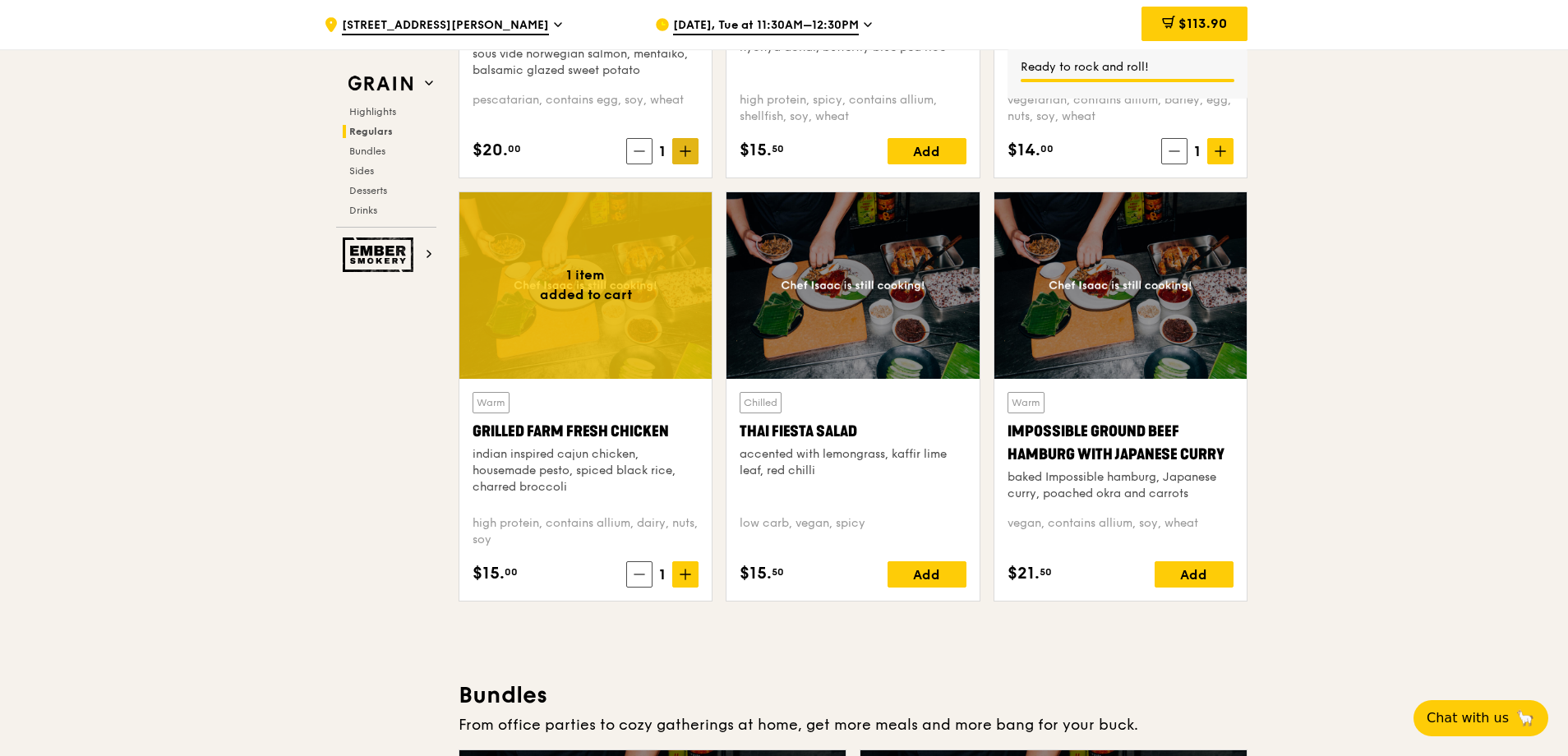
click at [686, 152] on icon at bounding box center [685, 151] width 11 height 11
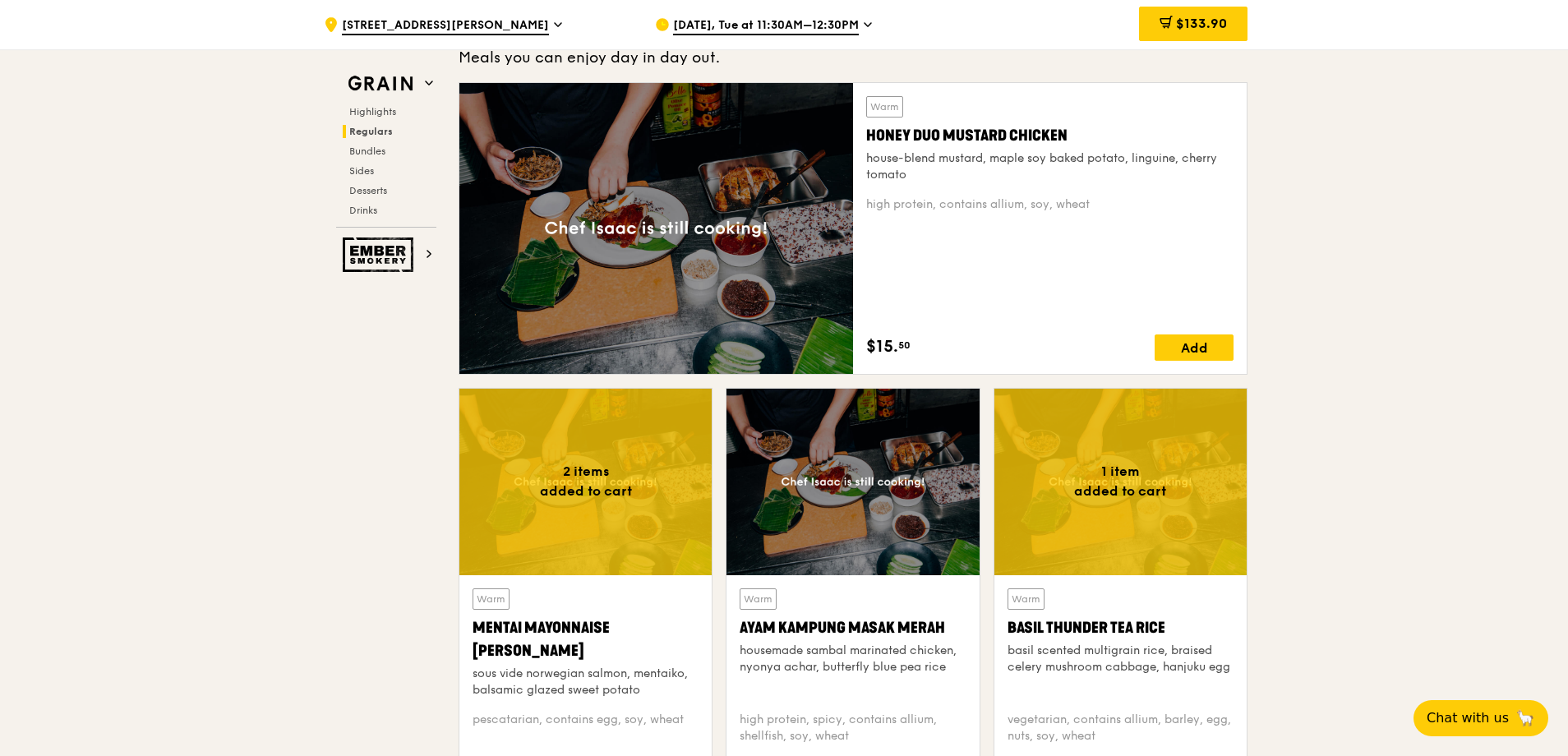
scroll to position [656, 0]
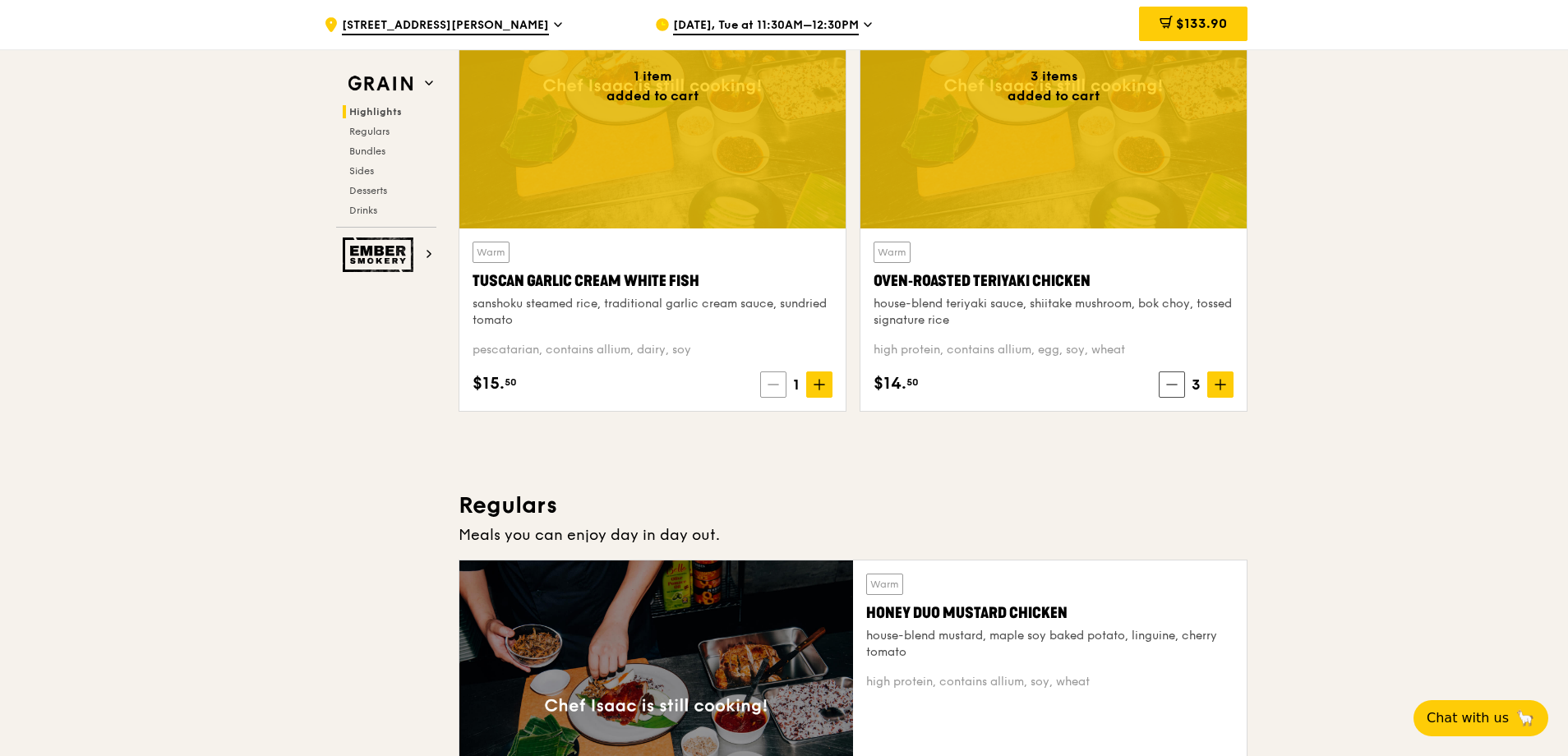
click at [775, 380] on icon at bounding box center [773, 384] width 11 height 11
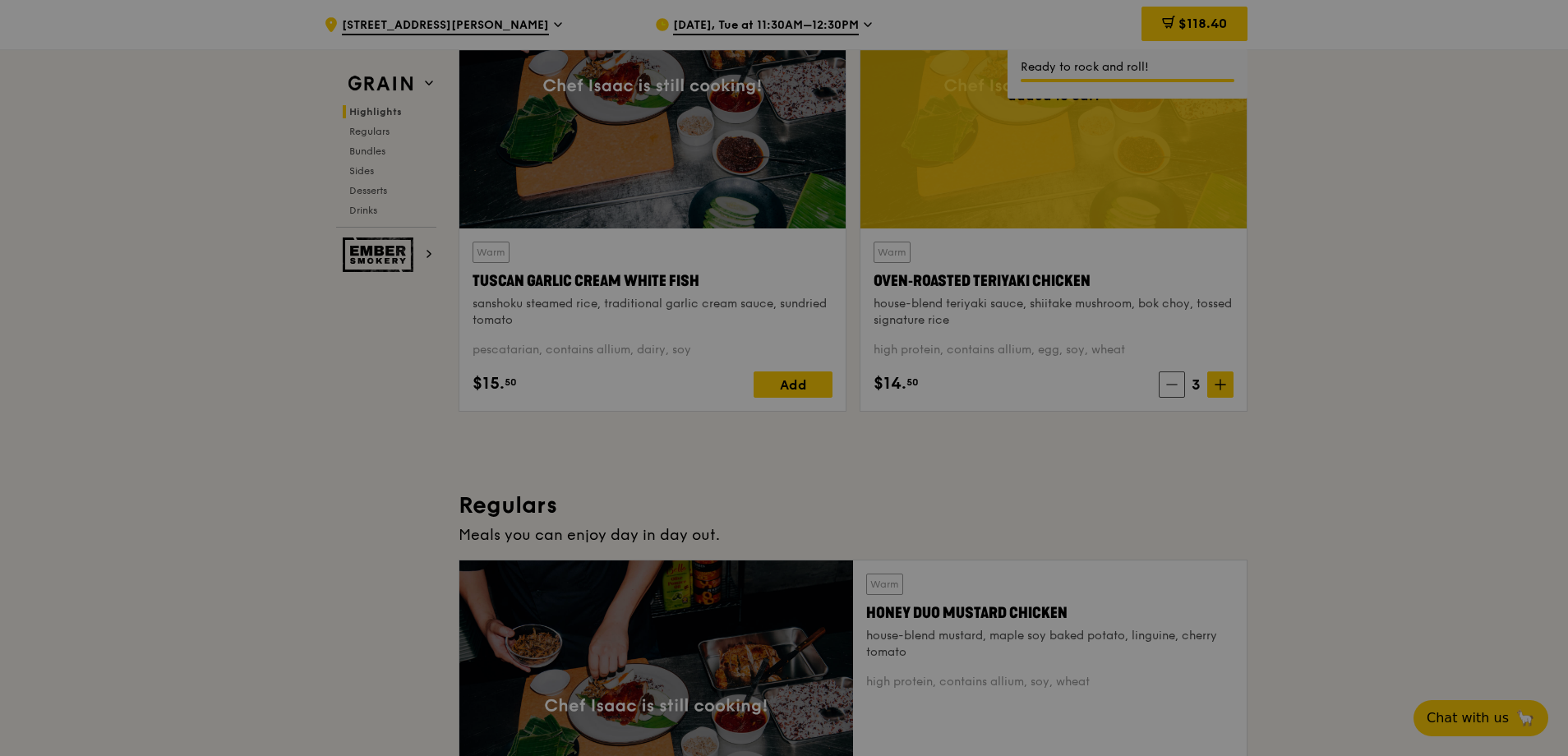
click at [1167, 383] on div at bounding box center [784, 378] width 1568 height 756
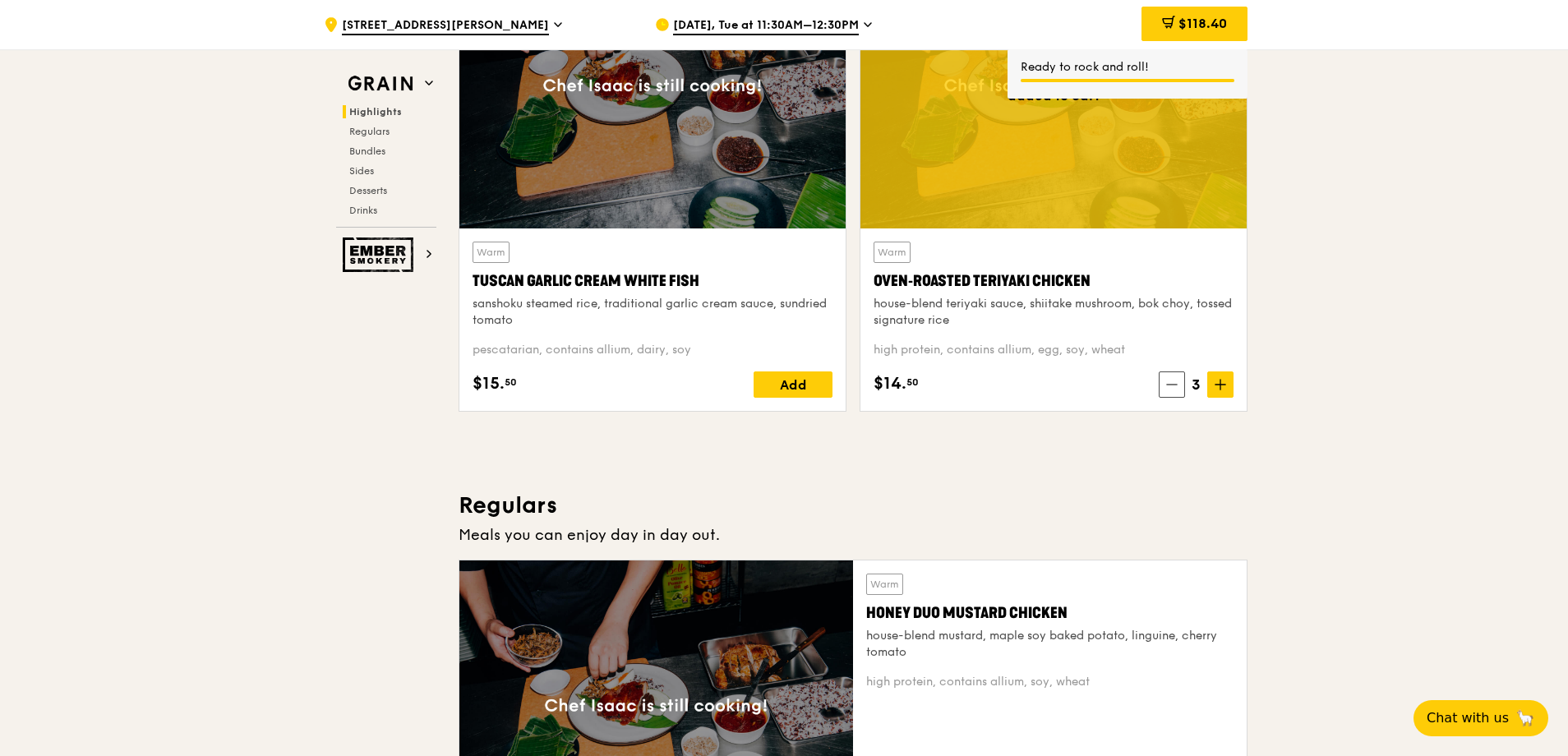
click at [1170, 385] on icon at bounding box center [1171, 385] width 10 height 0
click at [1176, 384] on icon at bounding box center [1172, 384] width 11 height 11
click at [1167, 387] on span at bounding box center [1174, 384] width 27 height 27
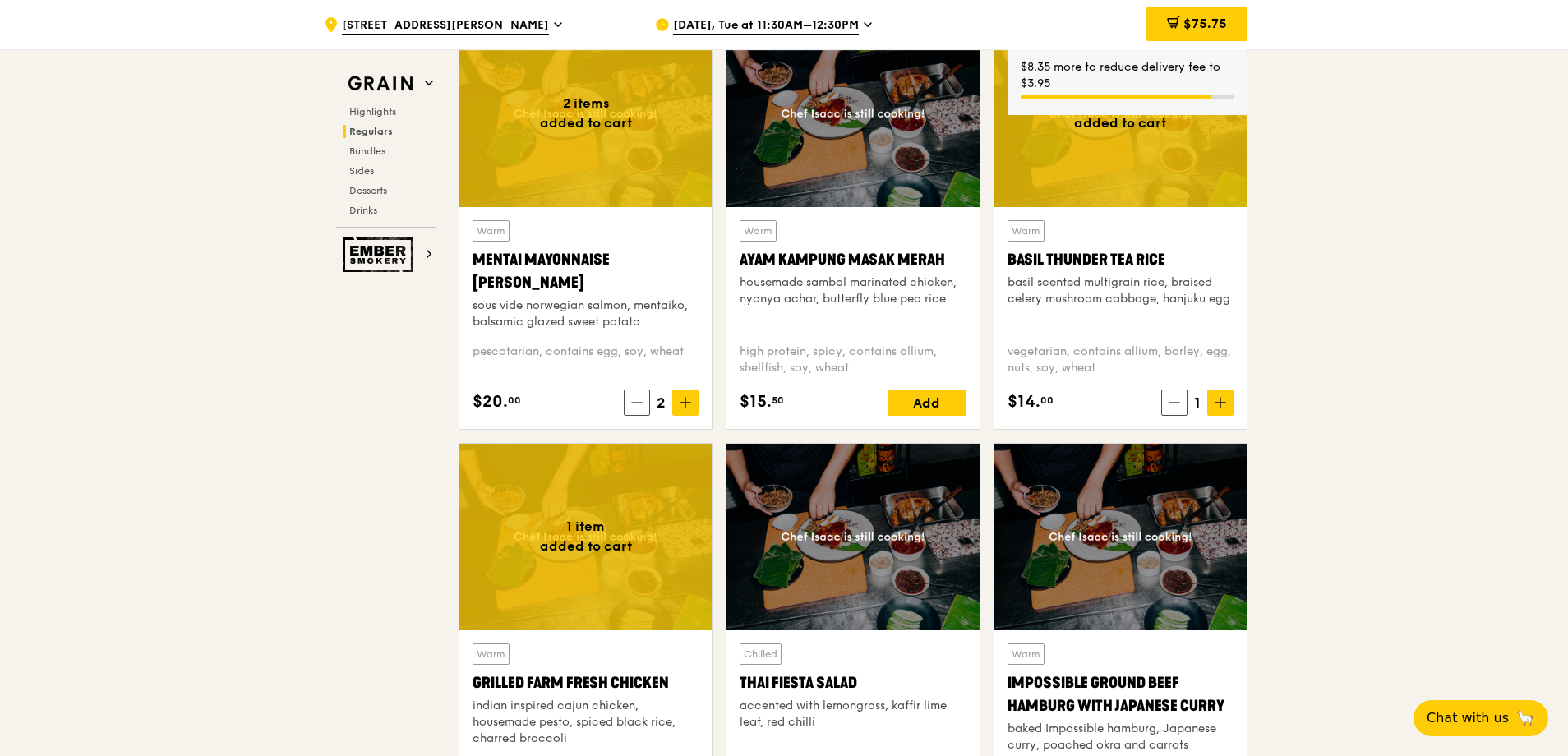
scroll to position [1533, 0]
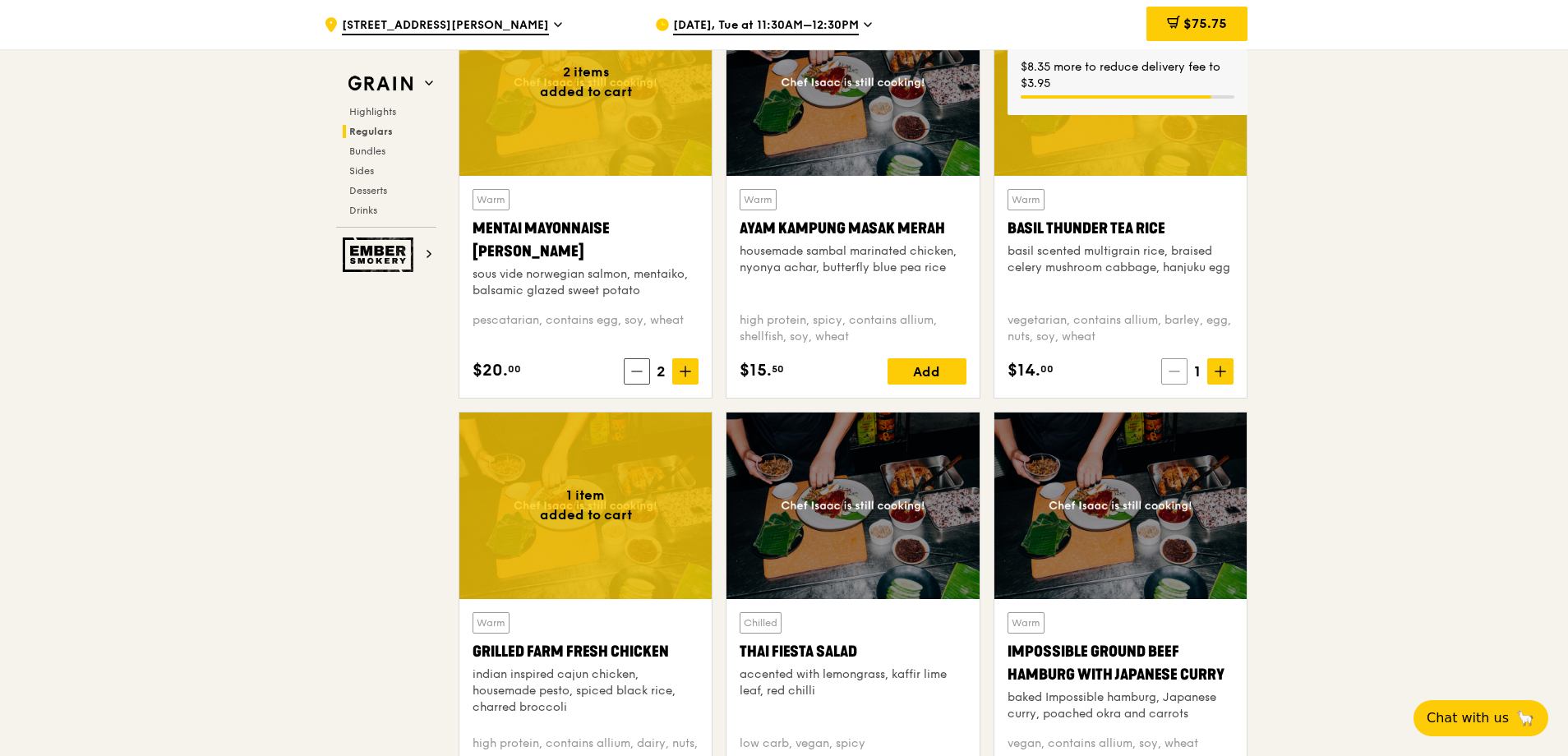
click at [1173, 371] on icon at bounding box center [1174, 371] width 10 height 0
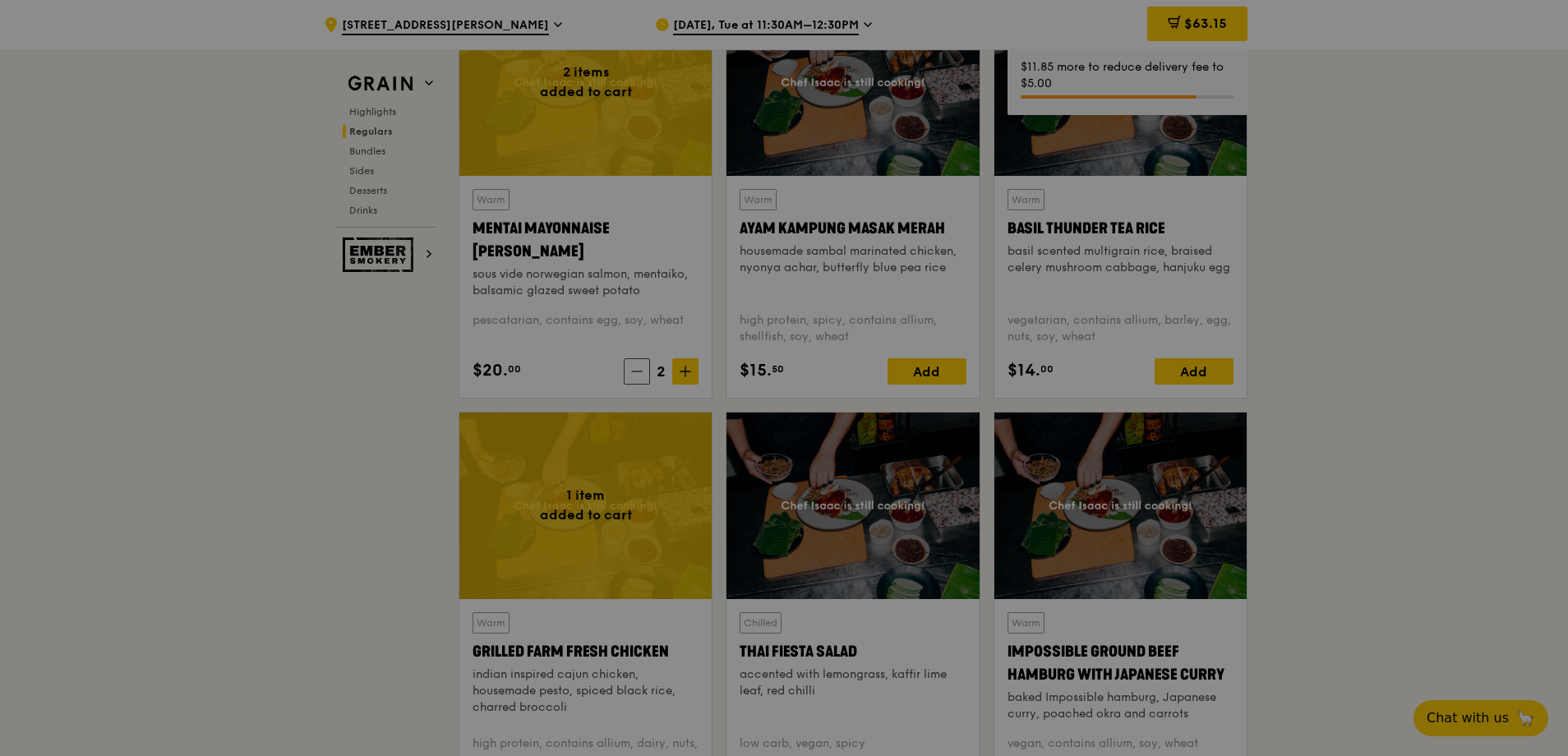
click at [632, 373] on div at bounding box center [784, 378] width 1568 height 756
click at [633, 373] on div at bounding box center [784, 378] width 1568 height 756
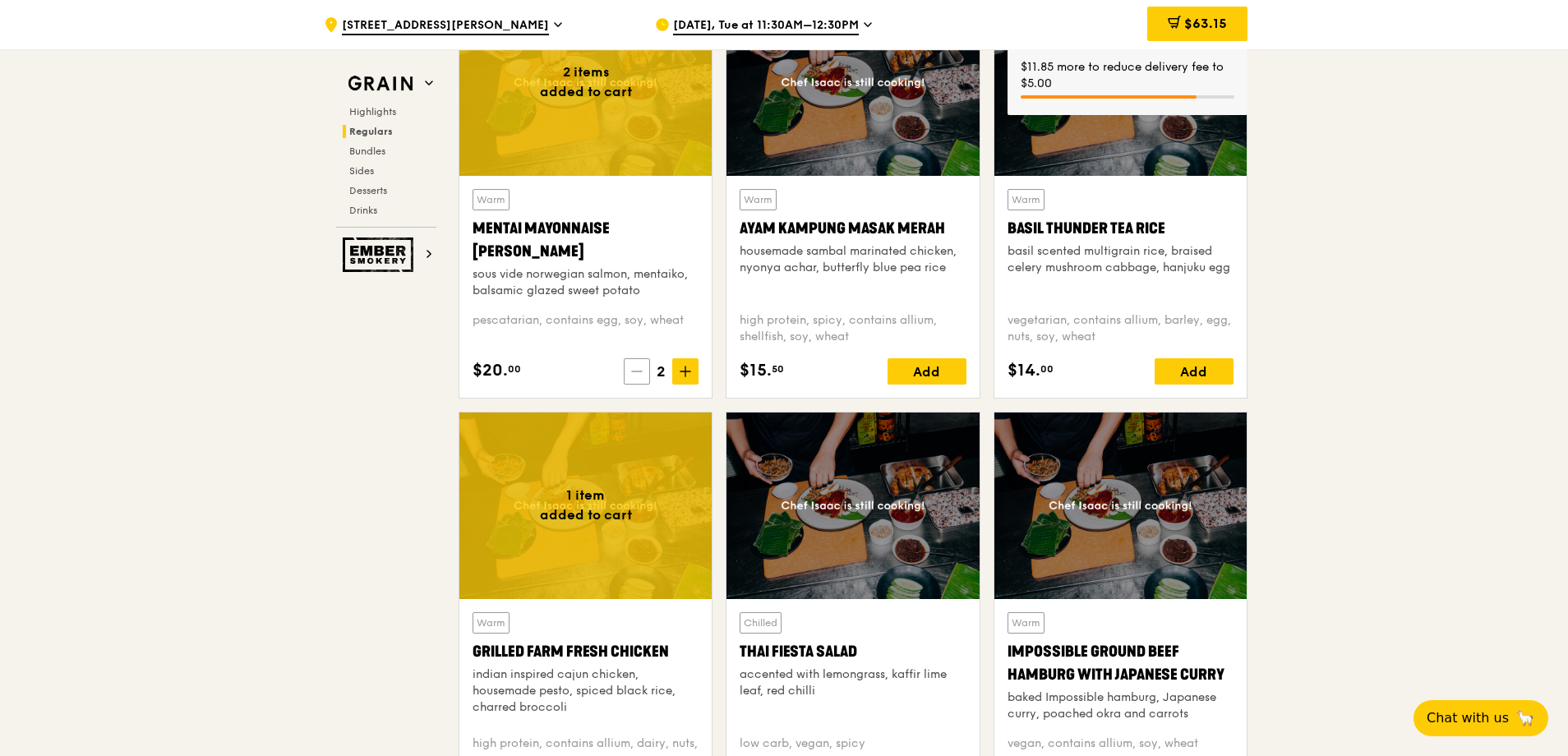
click at [642, 372] on icon at bounding box center [636, 371] width 11 height 11
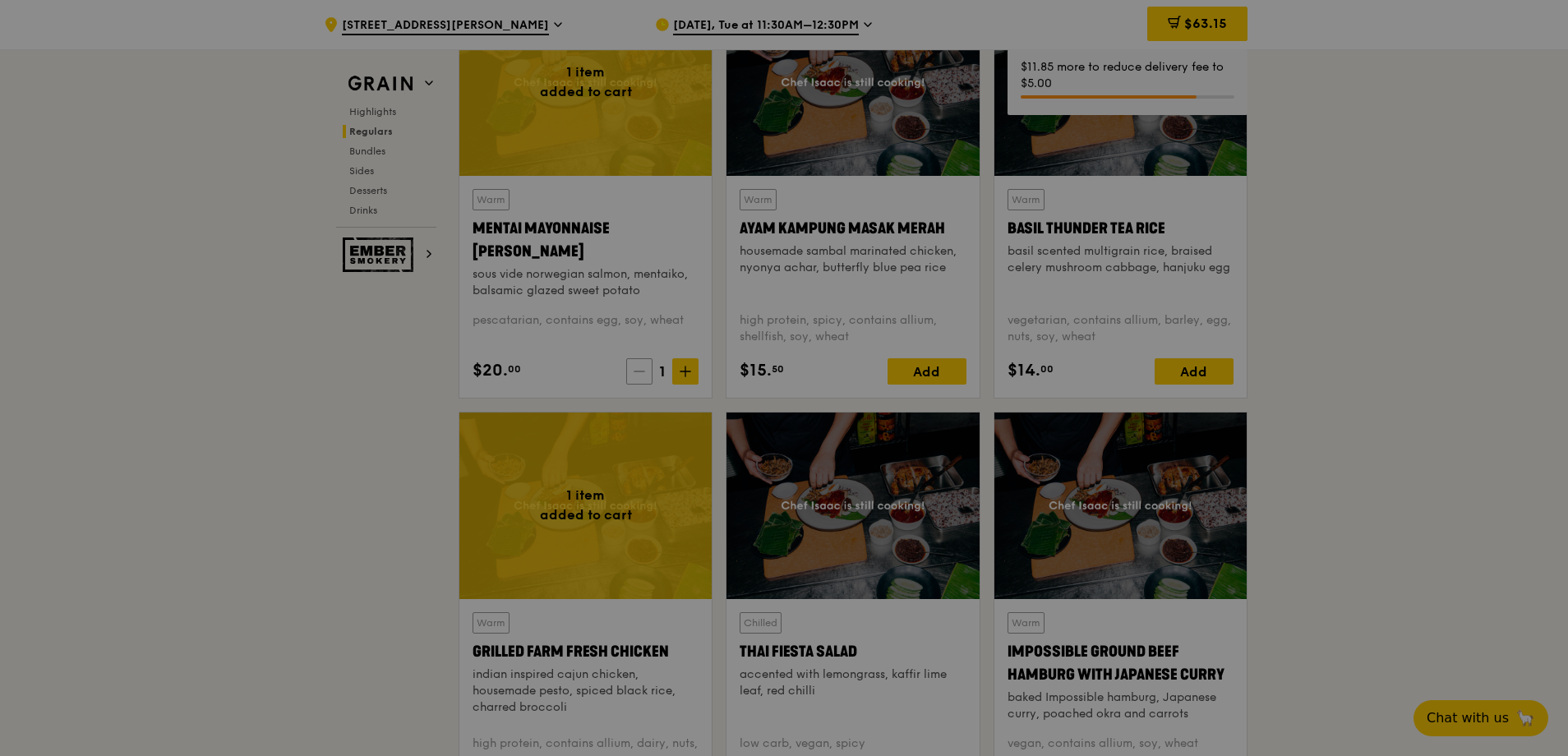
click at [642, 372] on div at bounding box center [784, 378] width 1568 height 756
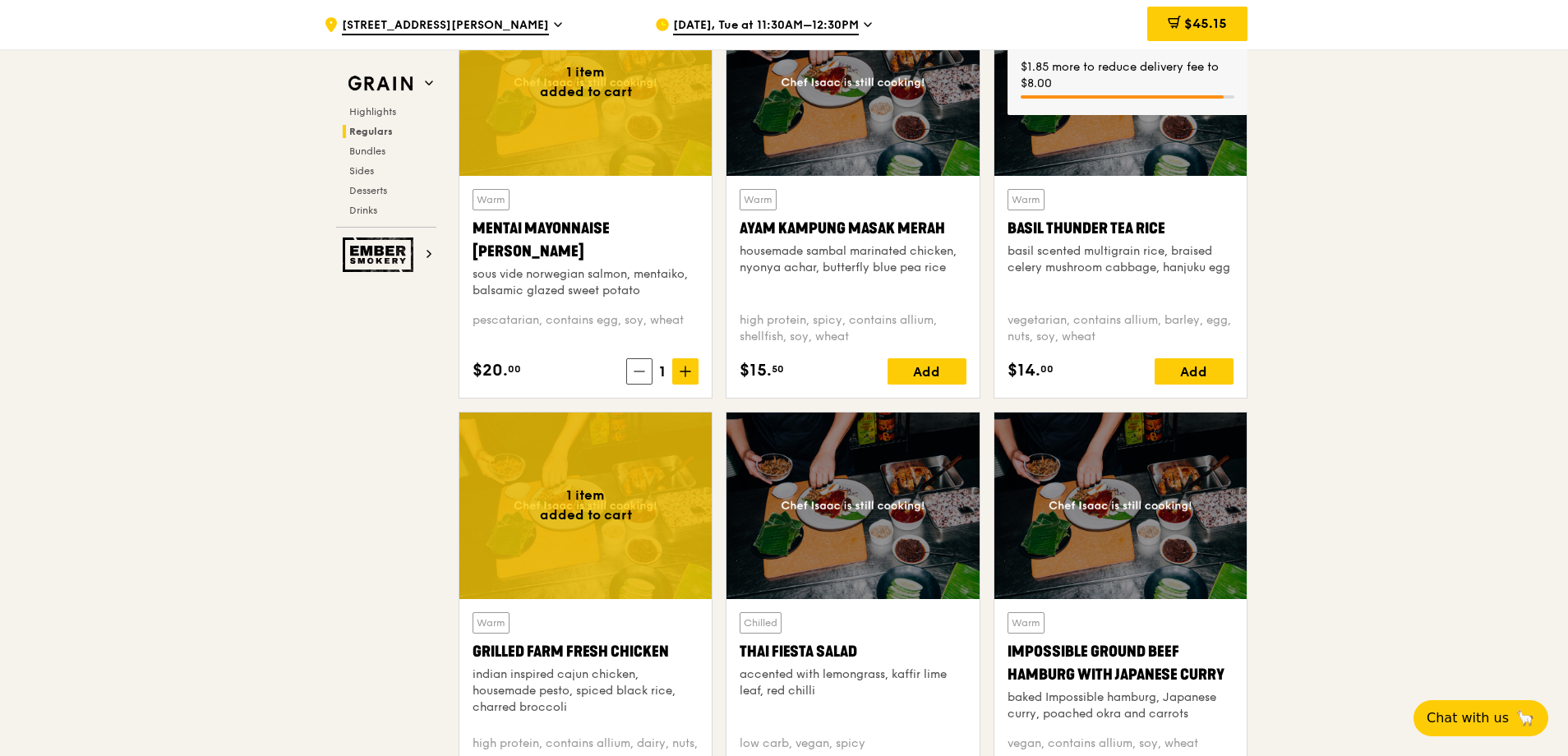
click at [639, 371] on icon at bounding box center [639, 371] width 10 height 0
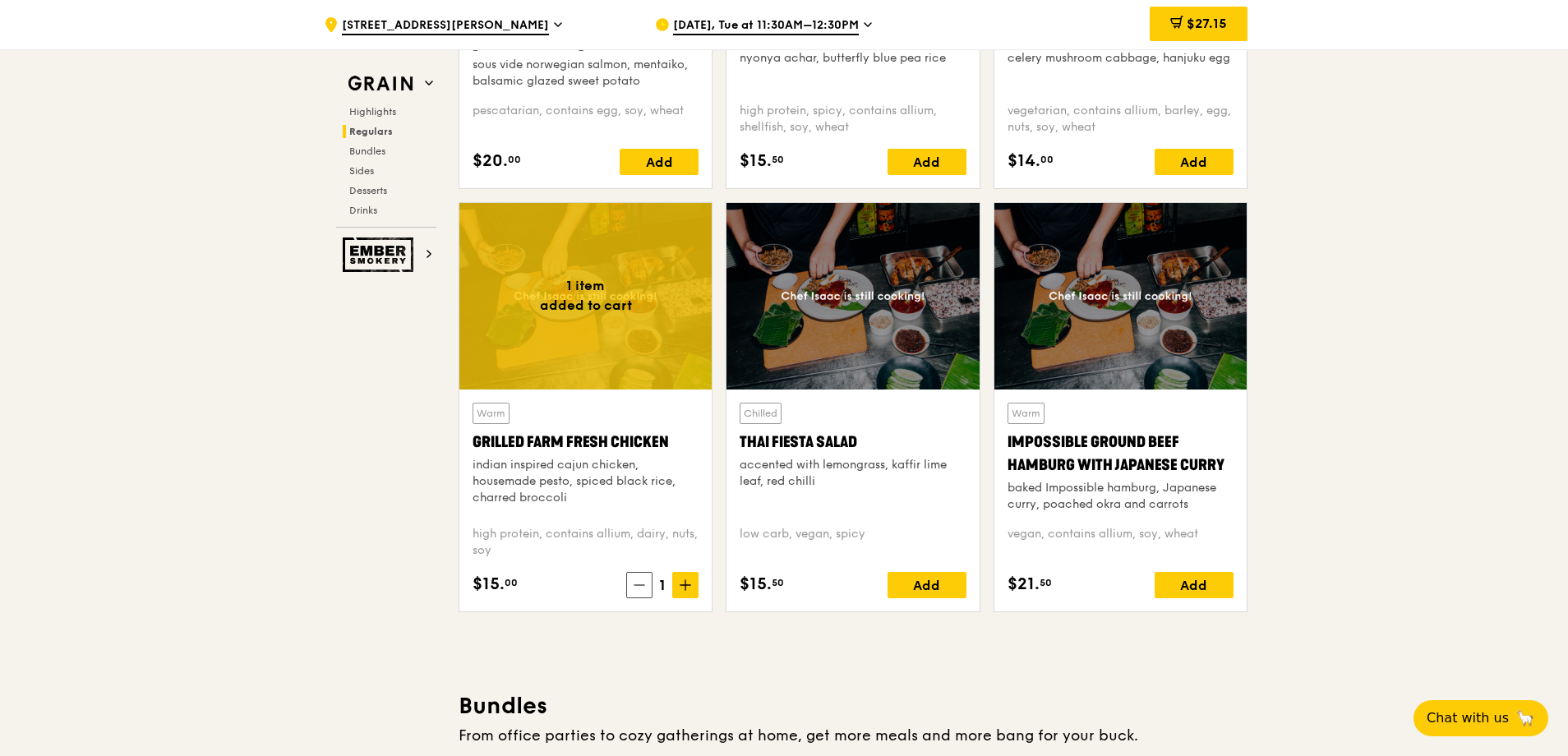
scroll to position [1751, 0]
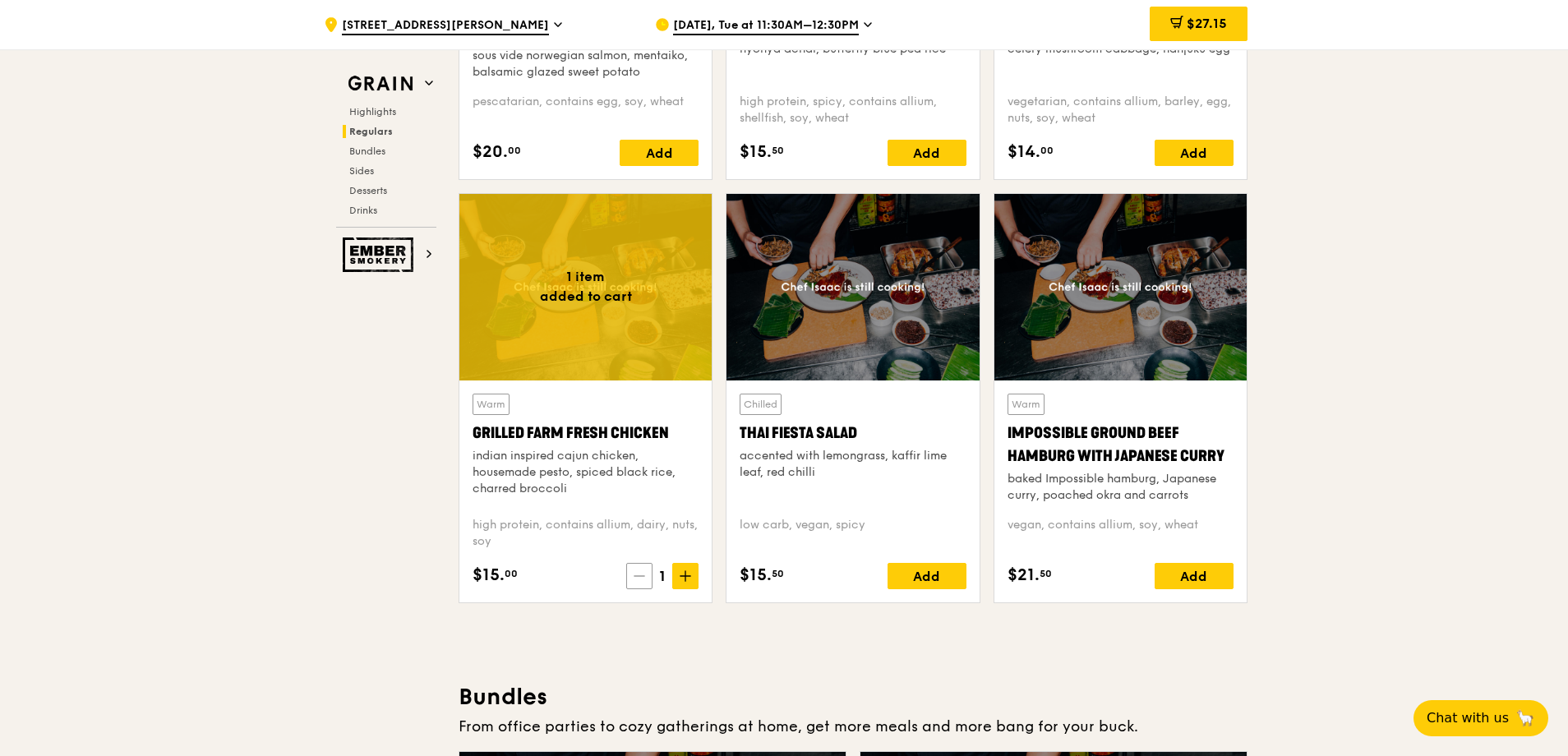
click at [647, 576] on span at bounding box center [639, 576] width 27 height 27
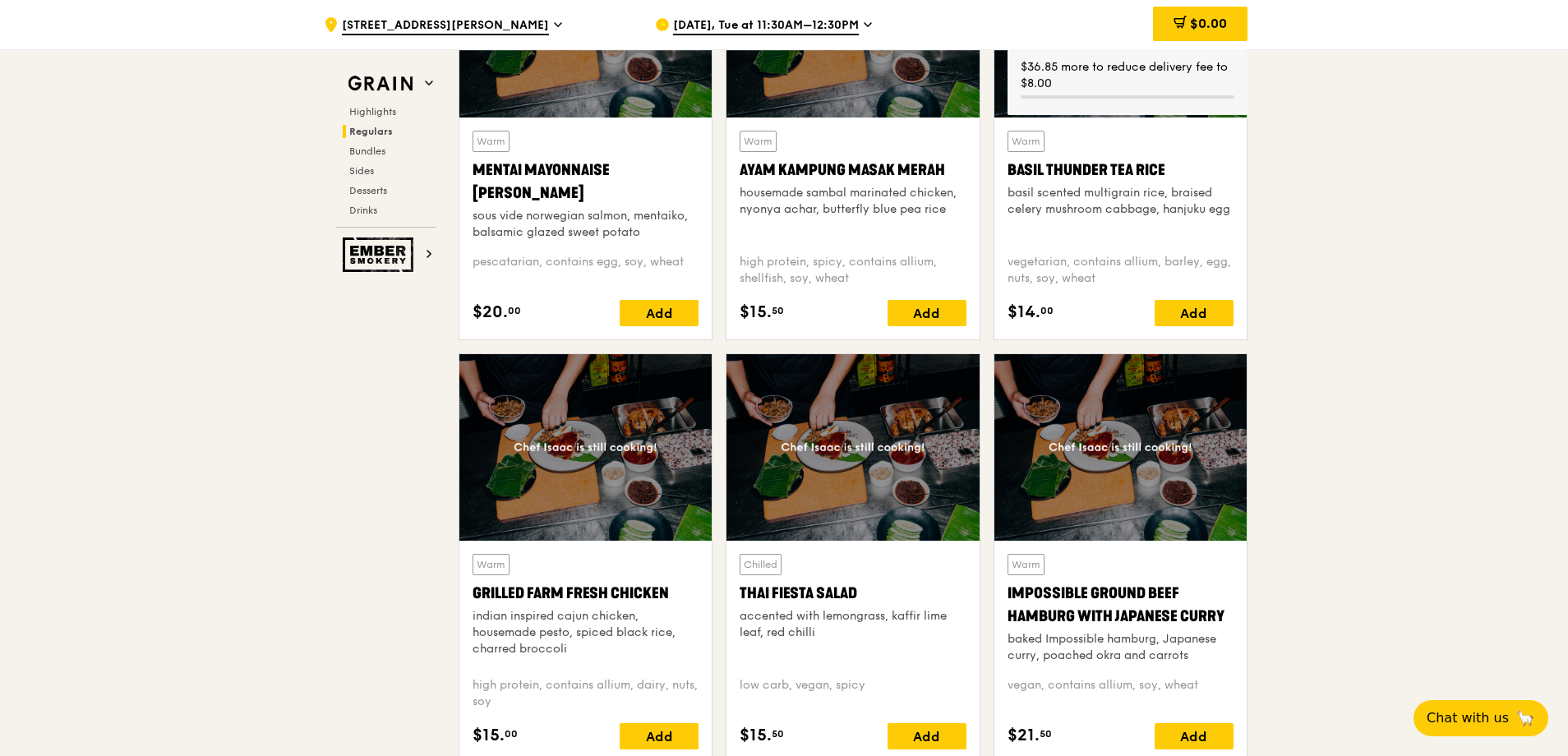
scroll to position [1533, 0]
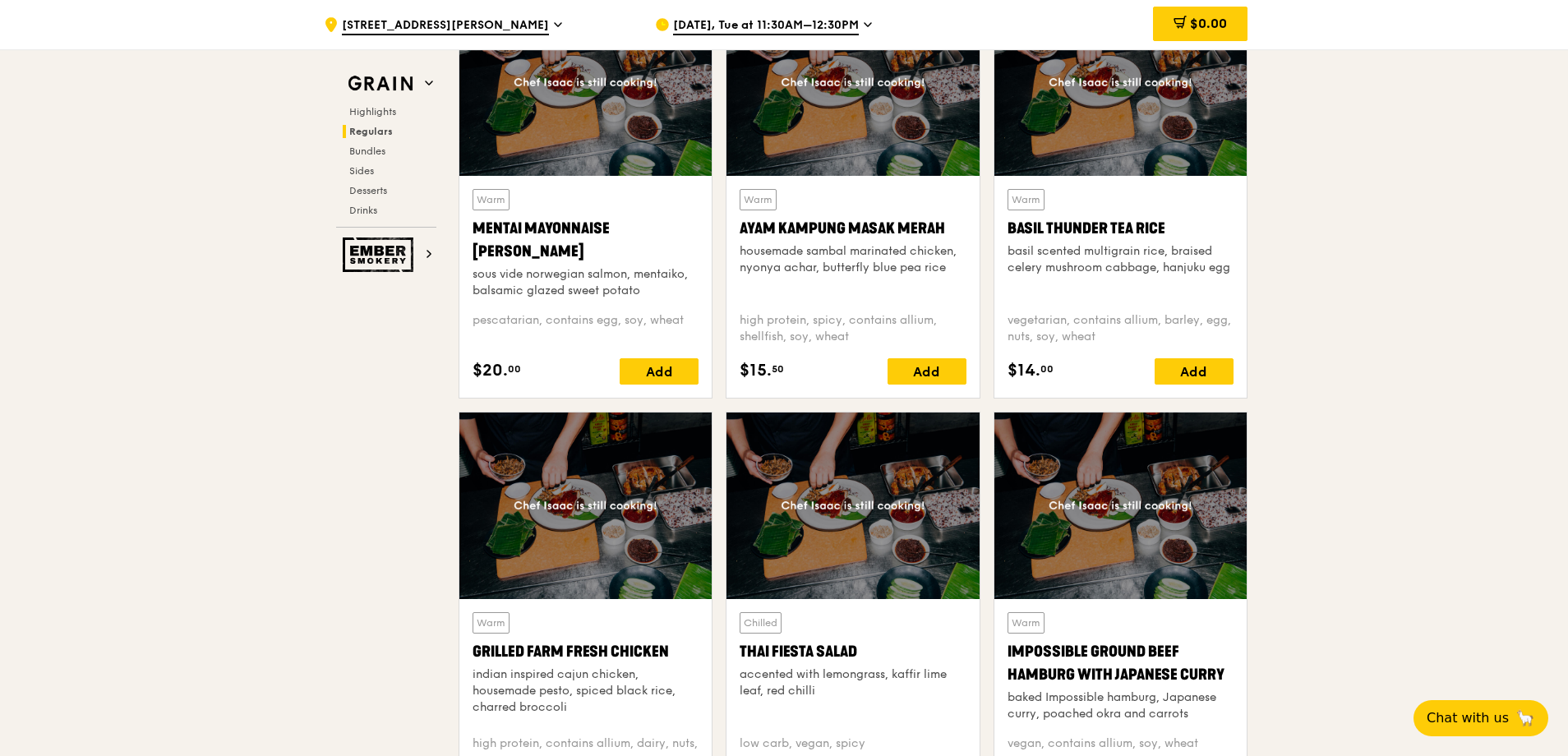
click at [1185, 370] on div "Add" at bounding box center [1194, 371] width 79 height 27
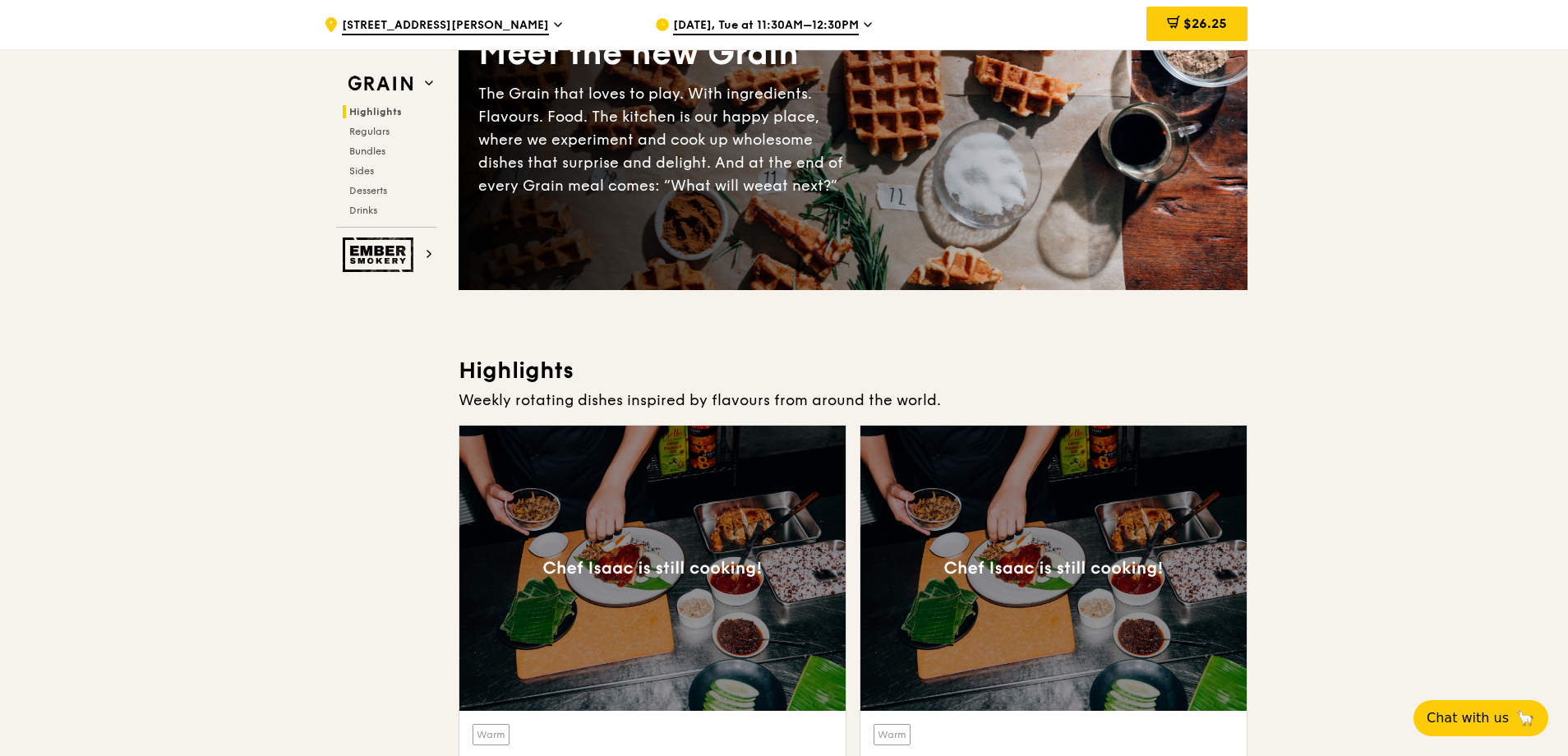
scroll to position [0, 0]
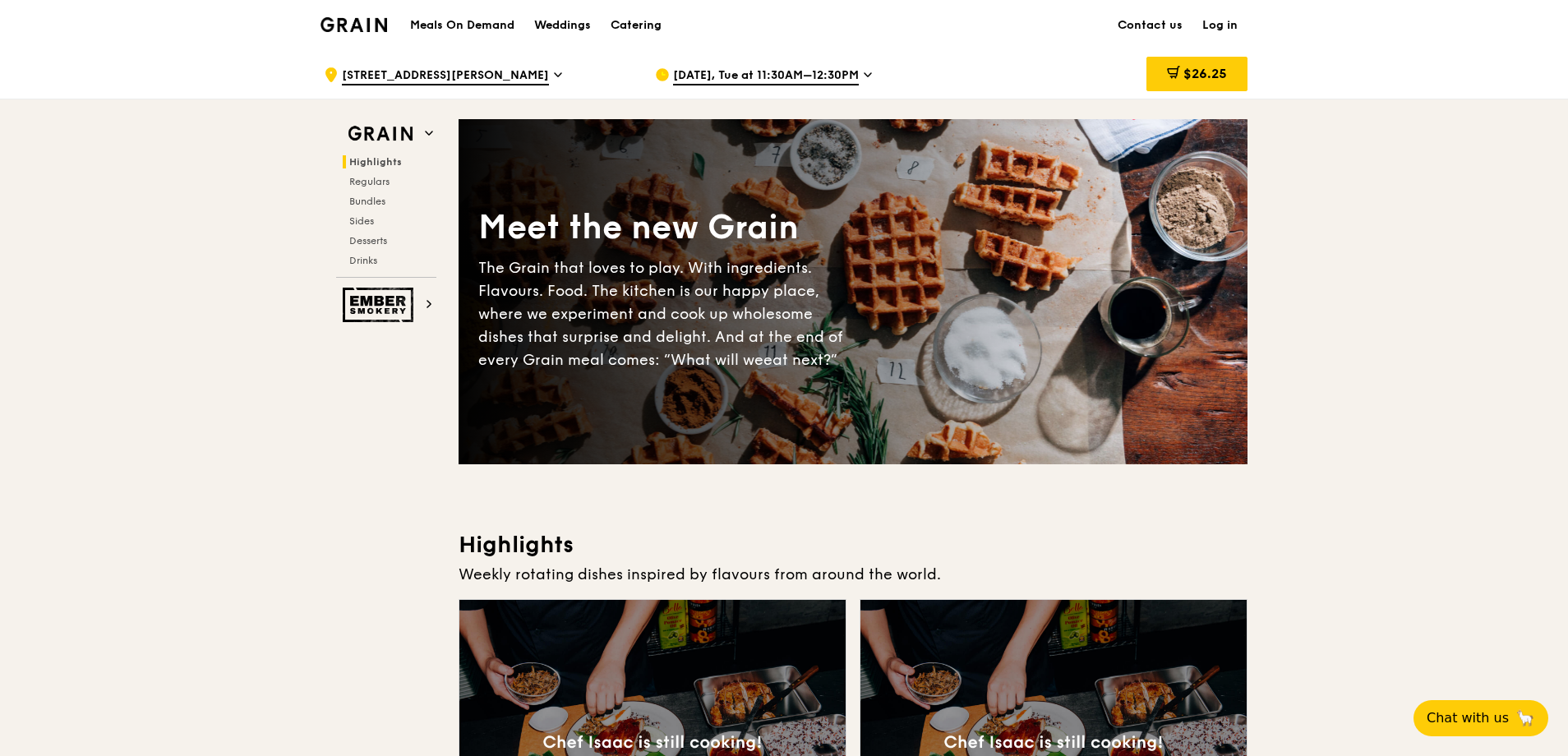
click at [861, 72] on div "Aug 26, Tue at 11:30AM–12:30PM" at bounding box center [807, 75] width 305 height 50
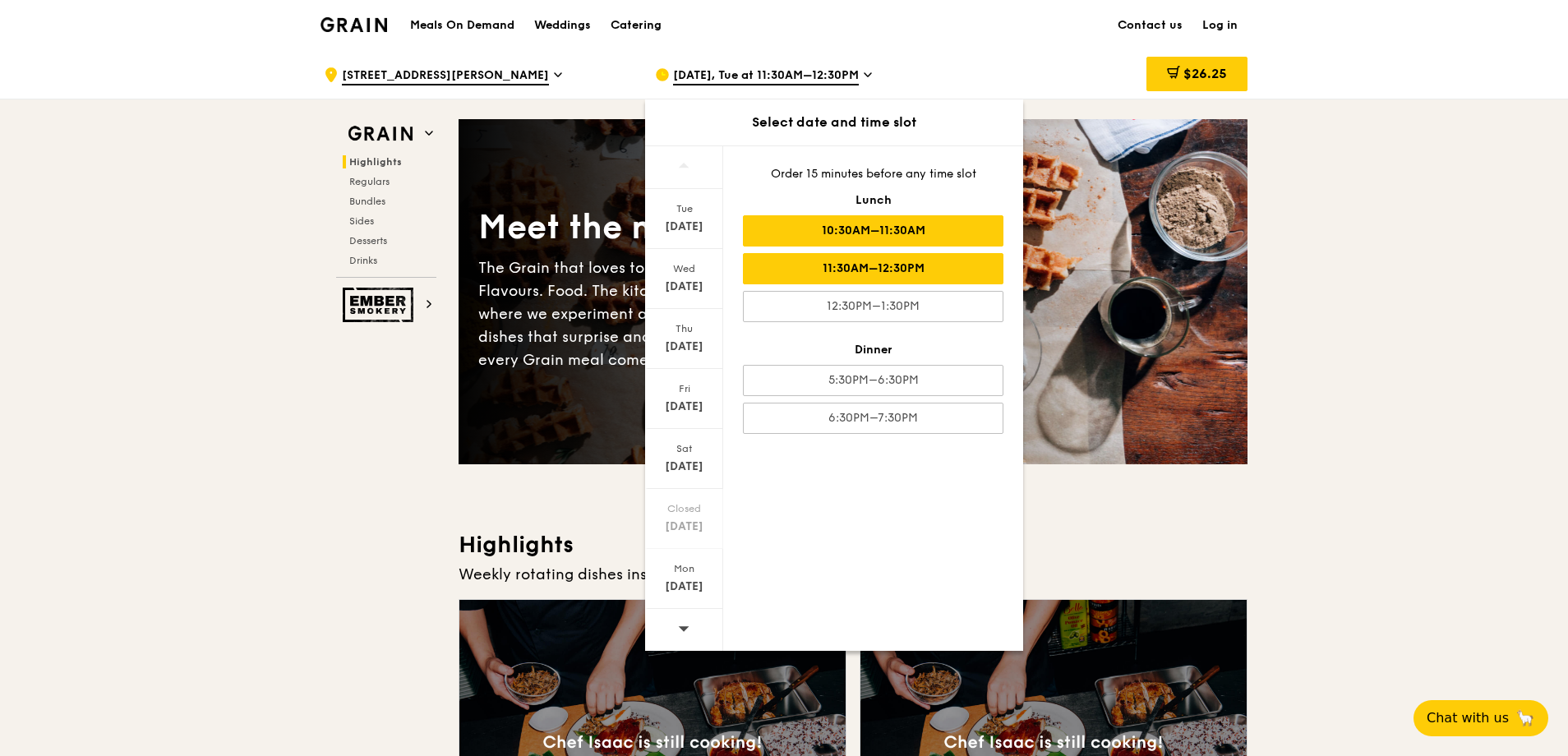
click at [793, 222] on div "10:30AM–11:30AM" at bounding box center [873, 231] width 261 height 31
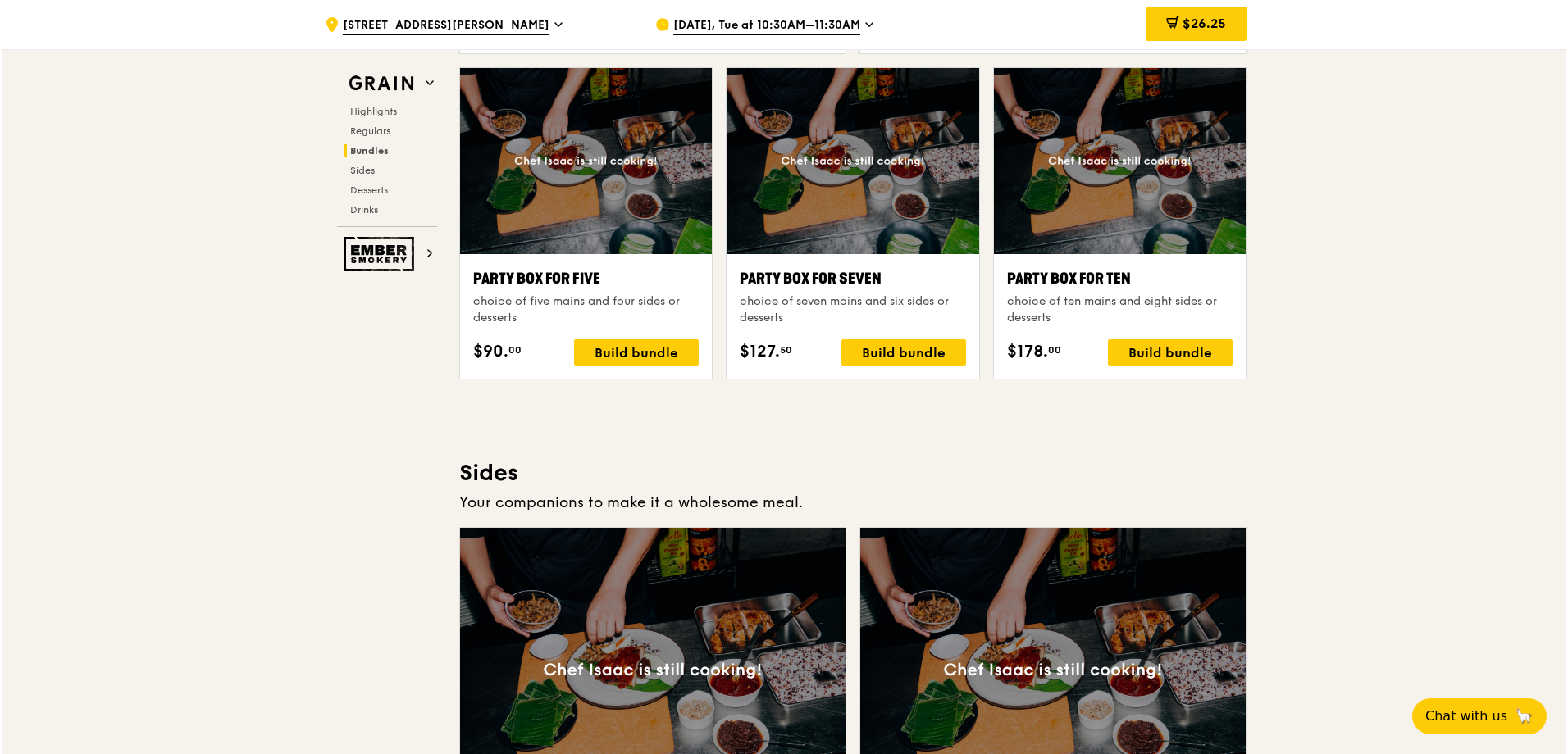
scroll to position [3279, 0]
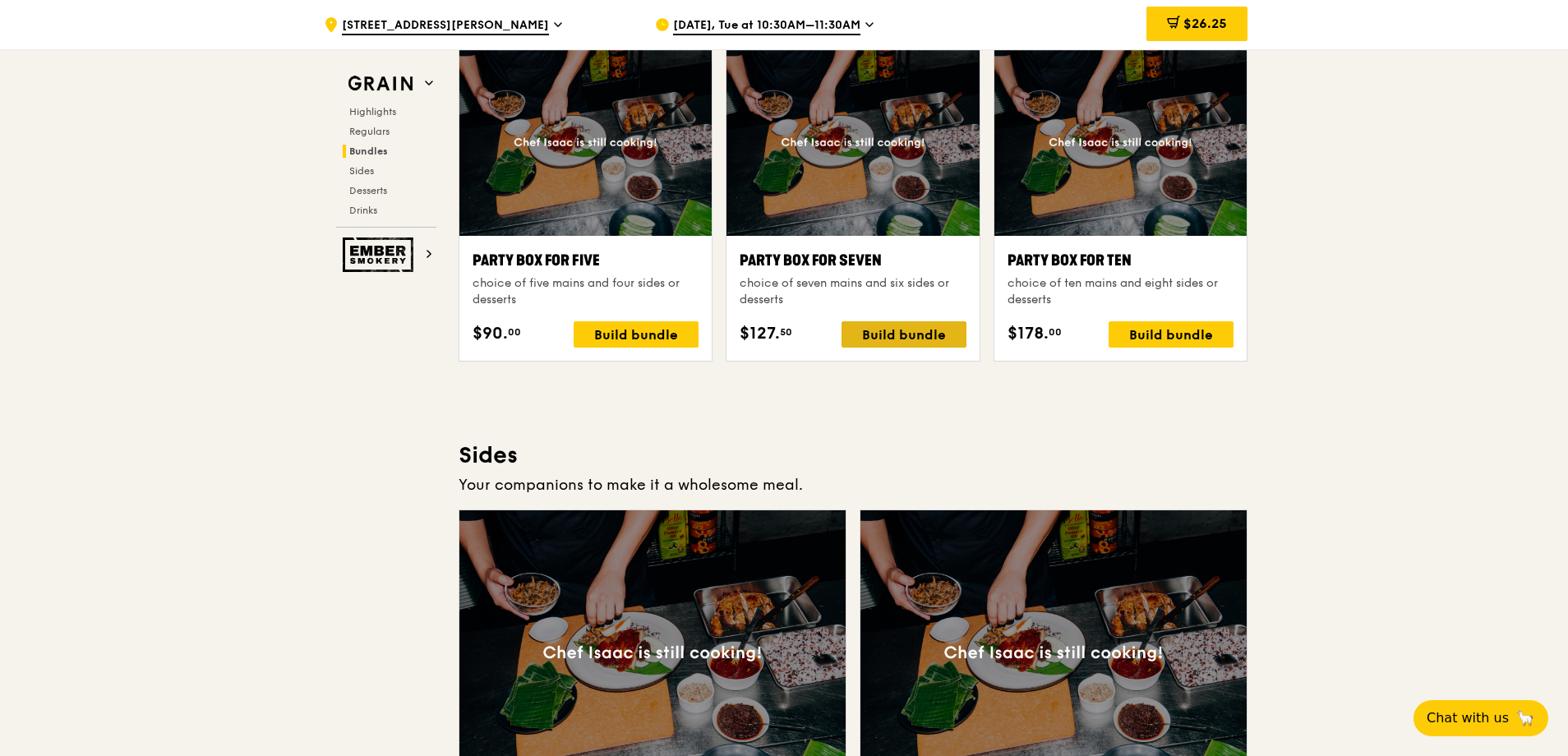
click at [891, 336] on div "Build bundle" at bounding box center [904, 334] width 125 height 27
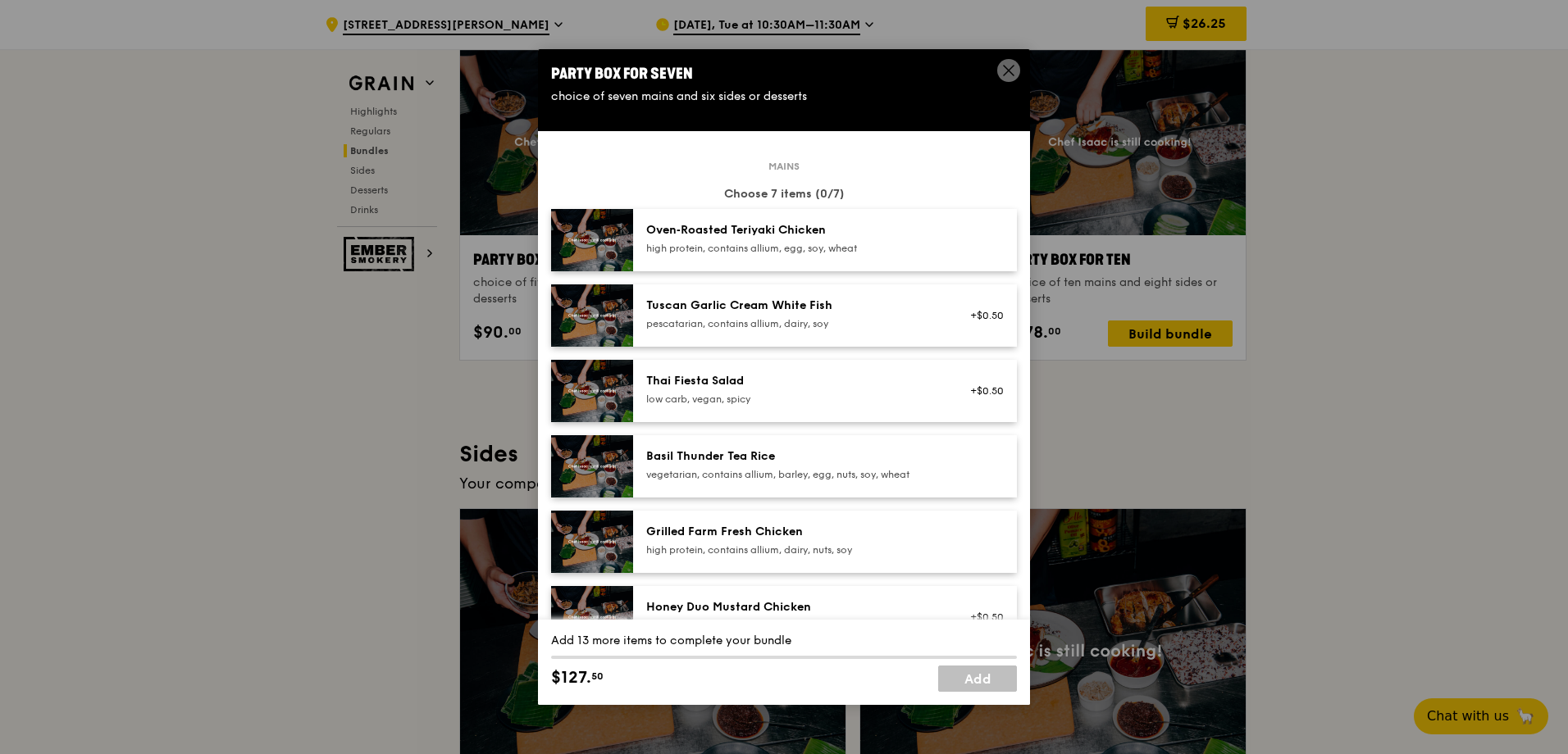
click at [813, 231] on div "Oven‑Roasted Teriyaki Chicken" at bounding box center [793, 231] width 294 height 17
click at [685, 454] on div "Basil Thunder Tea Rice" at bounding box center [793, 456] width 294 height 17
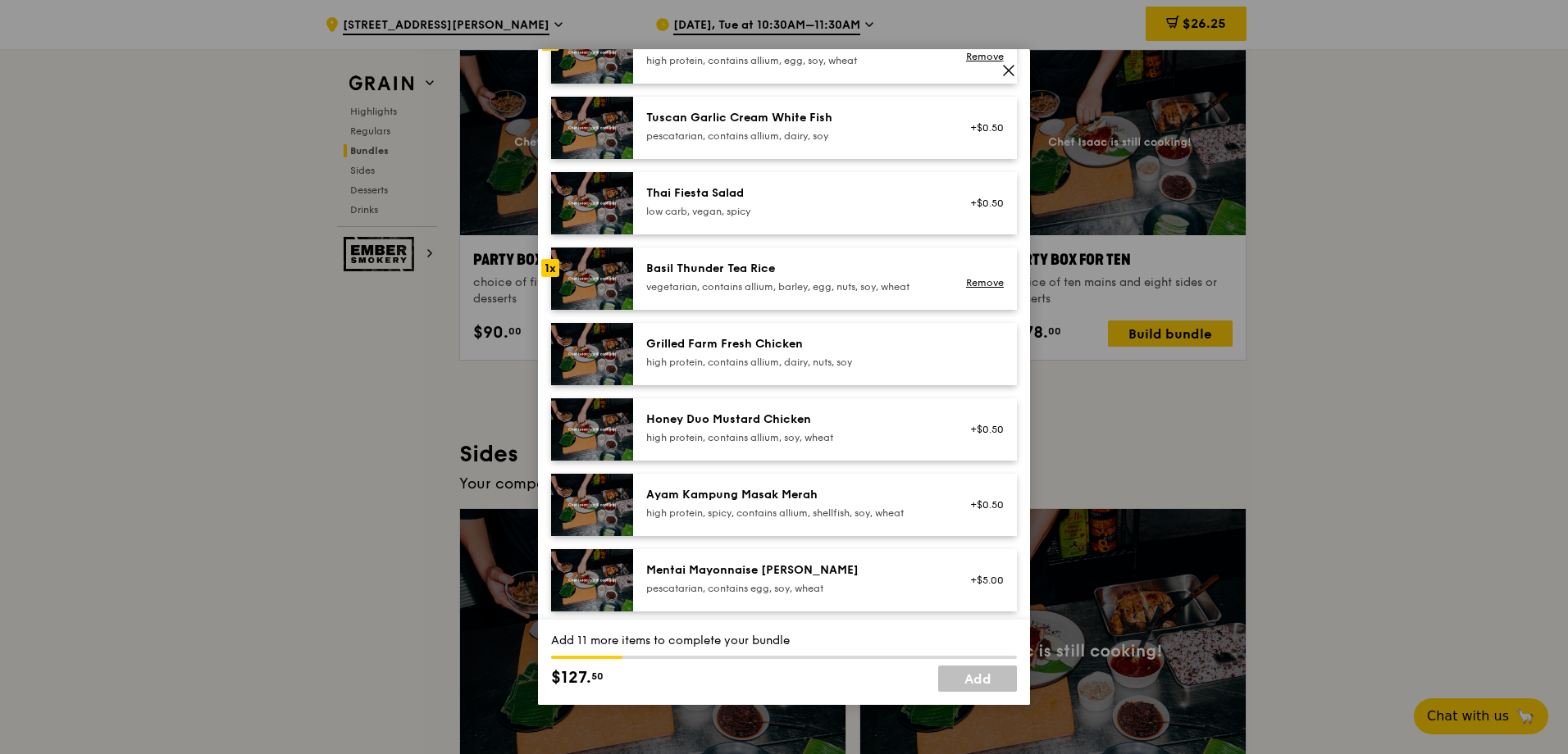
scroll to position [219, 0]
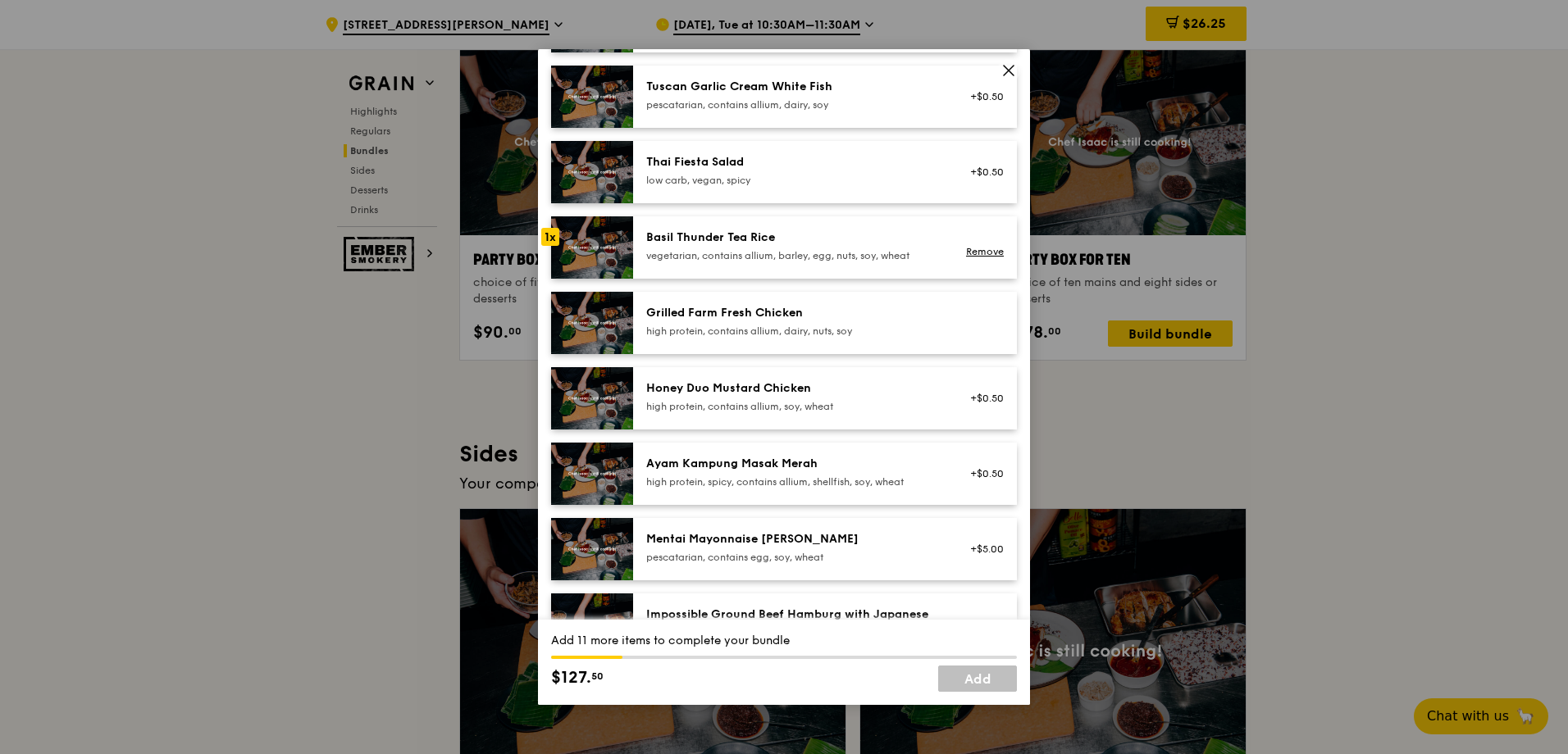
click at [741, 319] on div "Grilled Farm Fresh Chicken" at bounding box center [793, 313] width 294 height 17
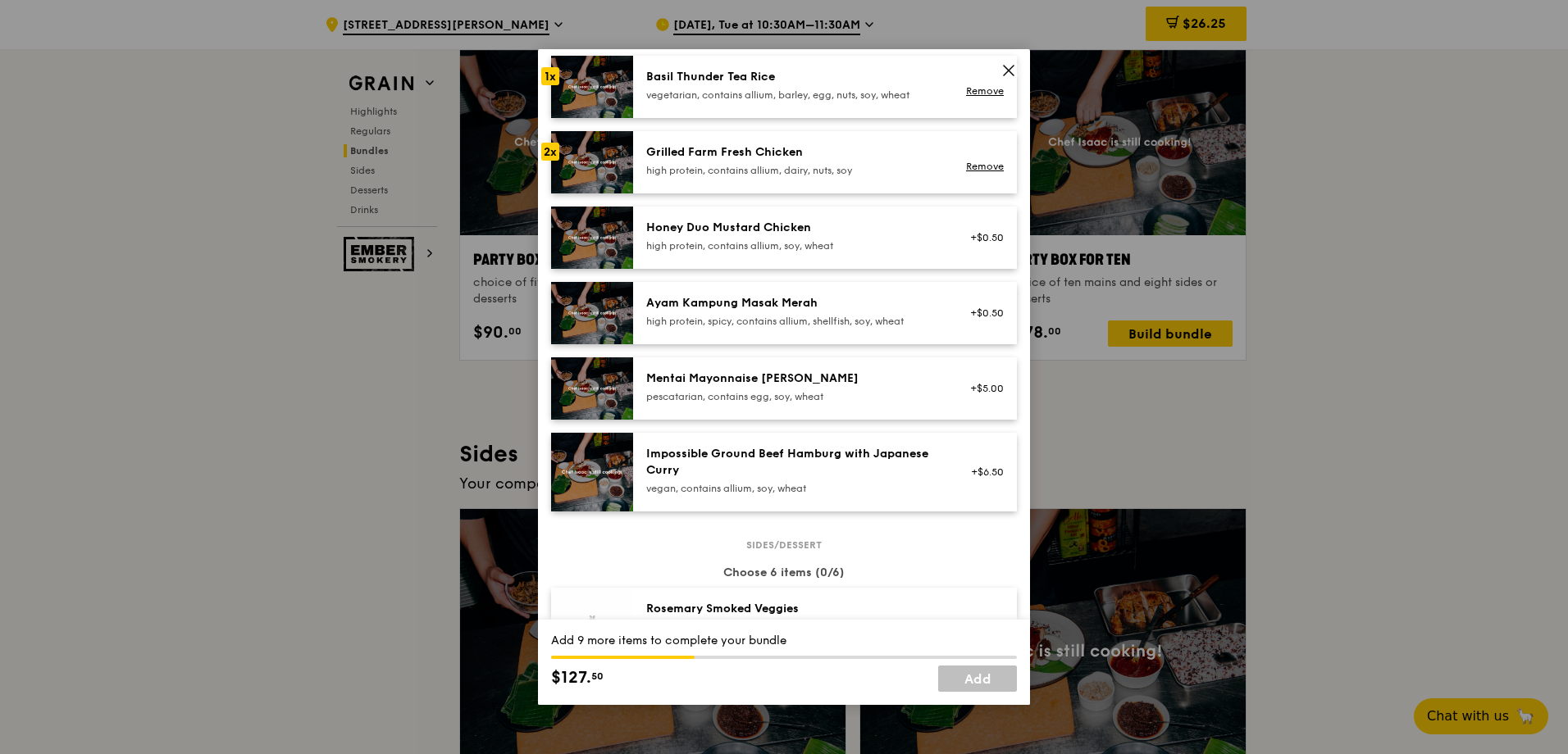
scroll to position [437, 0]
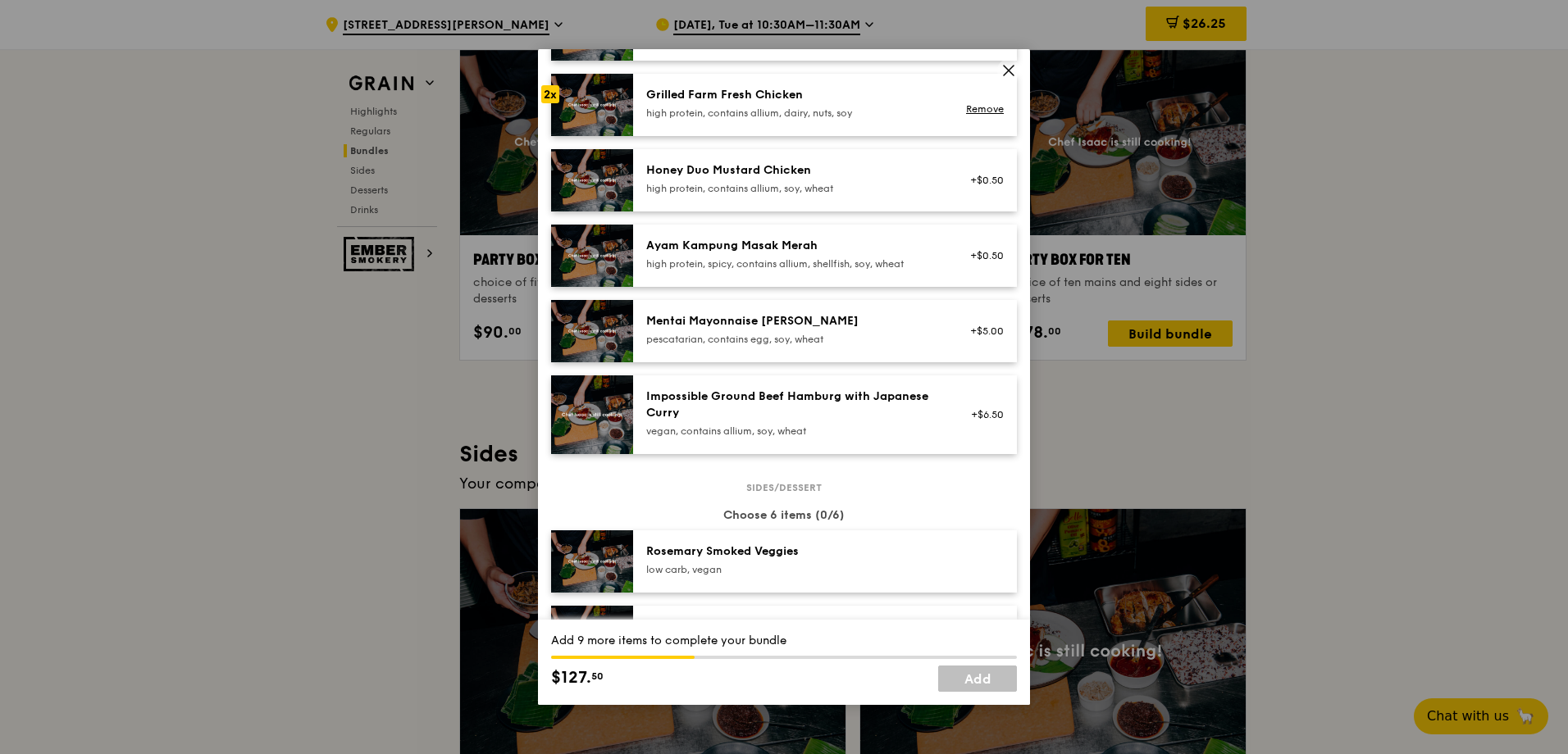
click at [751, 328] on div "Mentai Mayonnaise Aburi Salmon" at bounding box center [793, 321] width 294 height 17
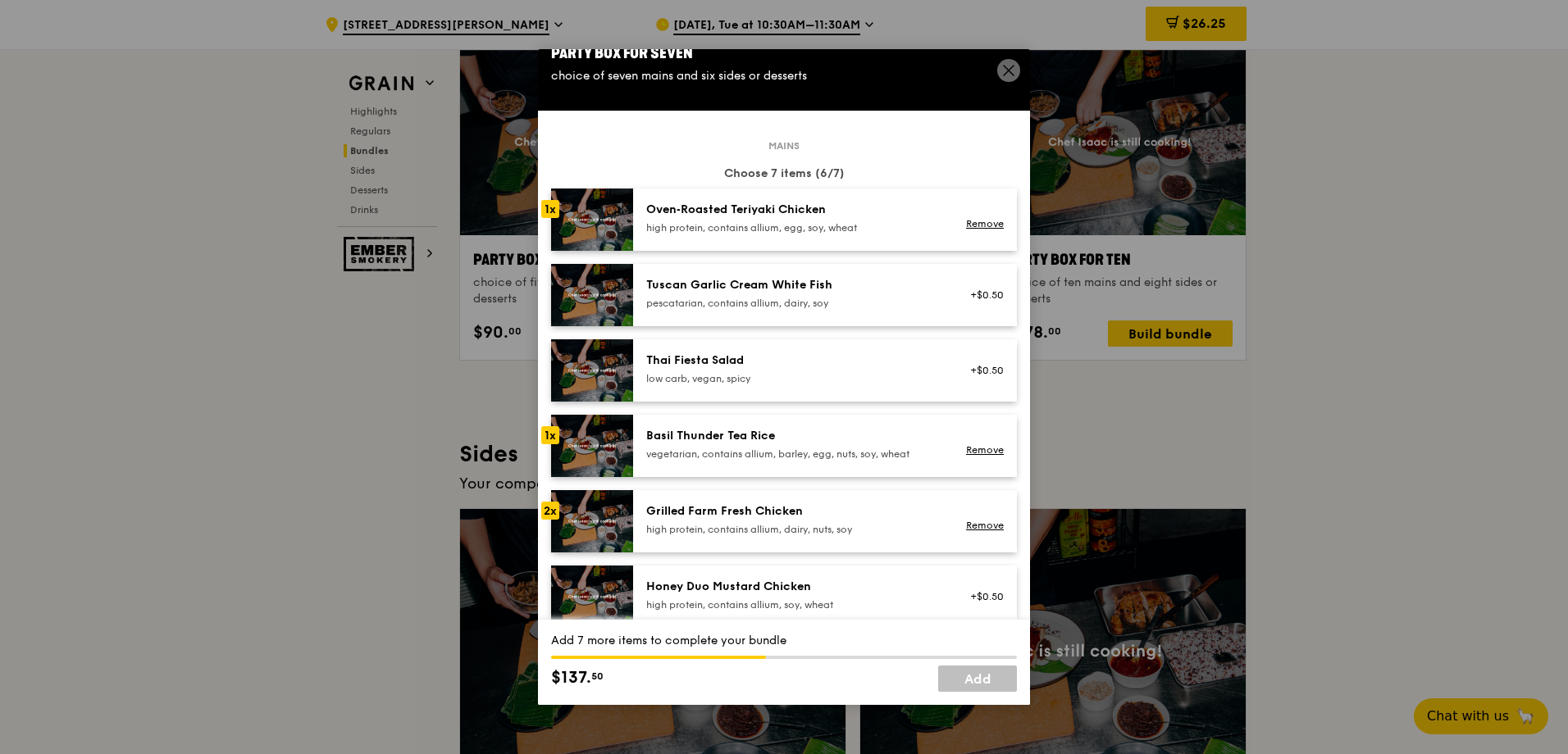
scroll to position [0, 0]
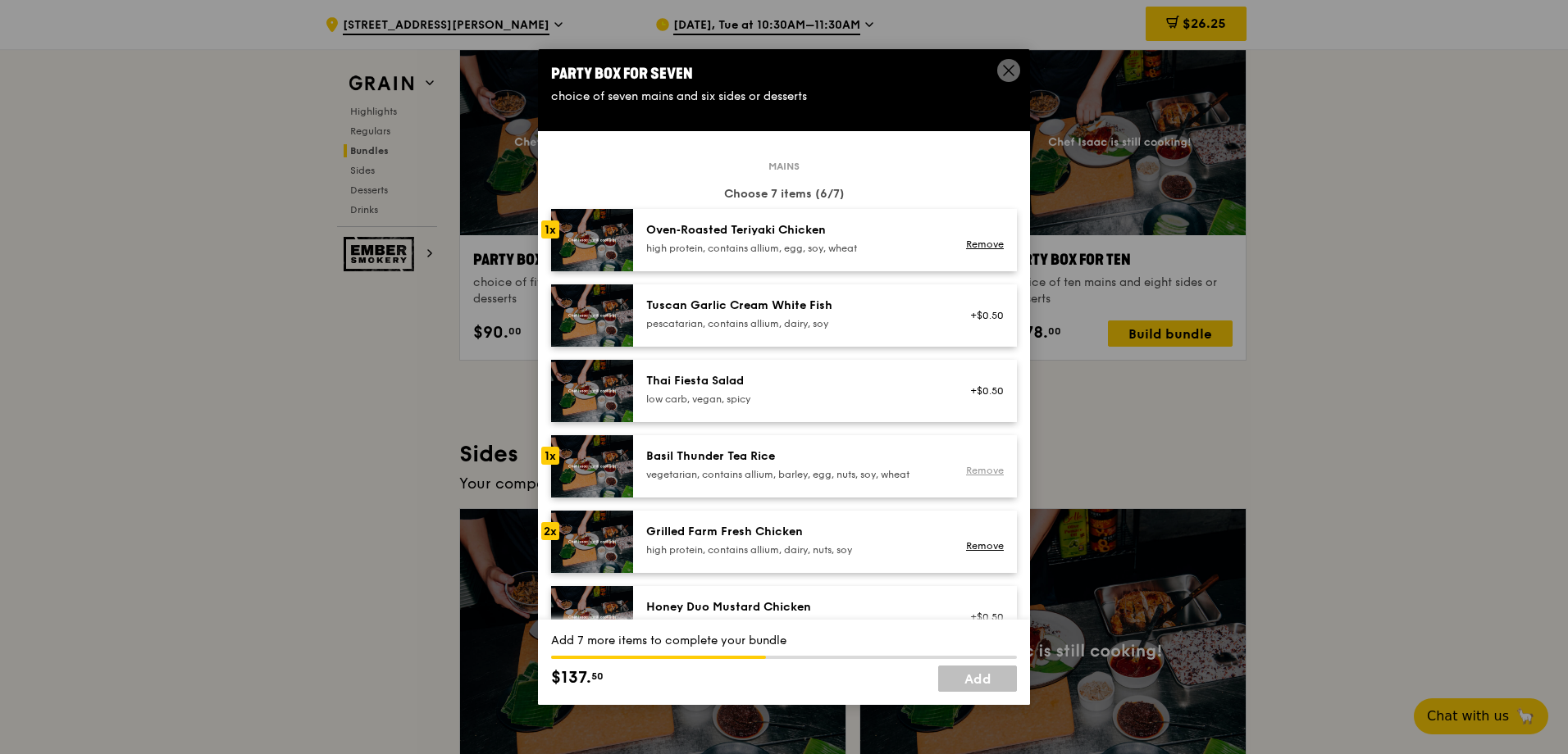
click at [965, 468] on link "Remove" at bounding box center [984, 470] width 38 height 11
click at [684, 232] on div "Oven‑Roasted Teriyaki Chicken" at bounding box center [793, 231] width 294 height 17
click at [599, 311] on img at bounding box center [592, 316] width 82 height 62
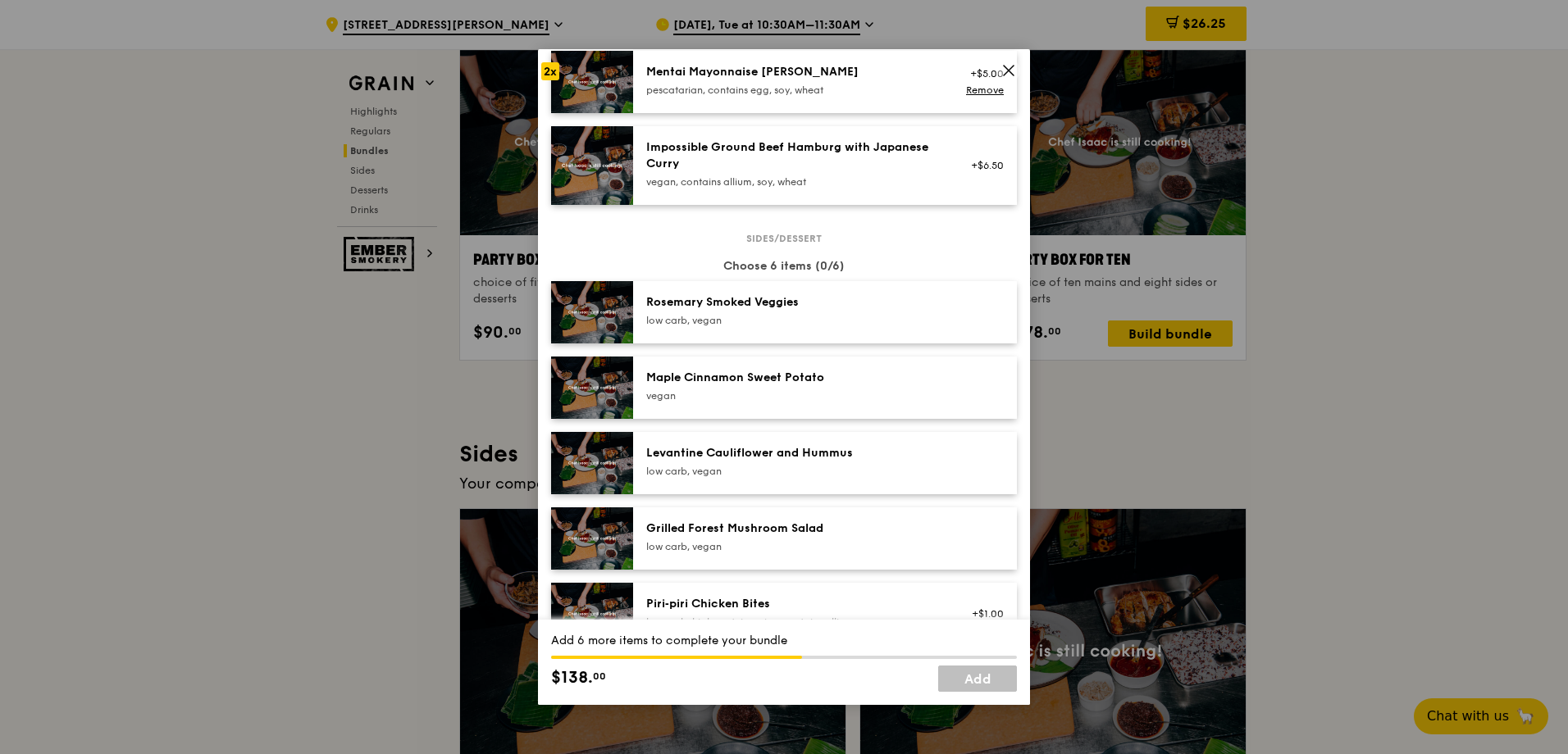
scroll to position [656, 0]
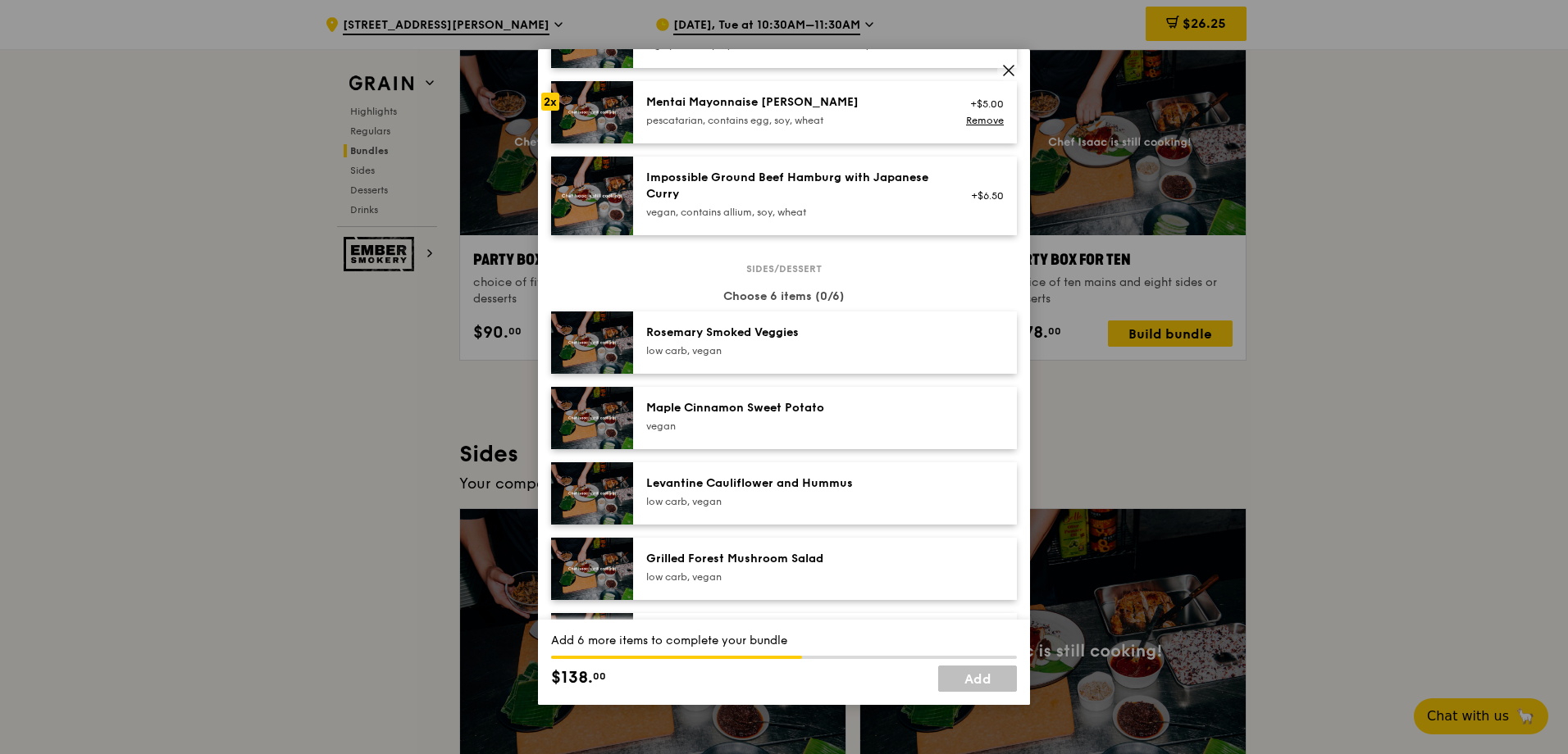
click at [729, 553] on div "Grilled Forest Mushroom Salad" at bounding box center [793, 559] width 294 height 17
click at [730, 487] on div "Levantine Cauliflower and Hummus" at bounding box center [793, 484] width 294 height 17
click at [715, 403] on div "Maple Cinnamon Sweet Potato" at bounding box center [793, 409] width 294 height 17
click at [752, 322] on div "Rosemary Smoked Veggies low carb, vegan" at bounding box center [825, 343] width 384 height 62
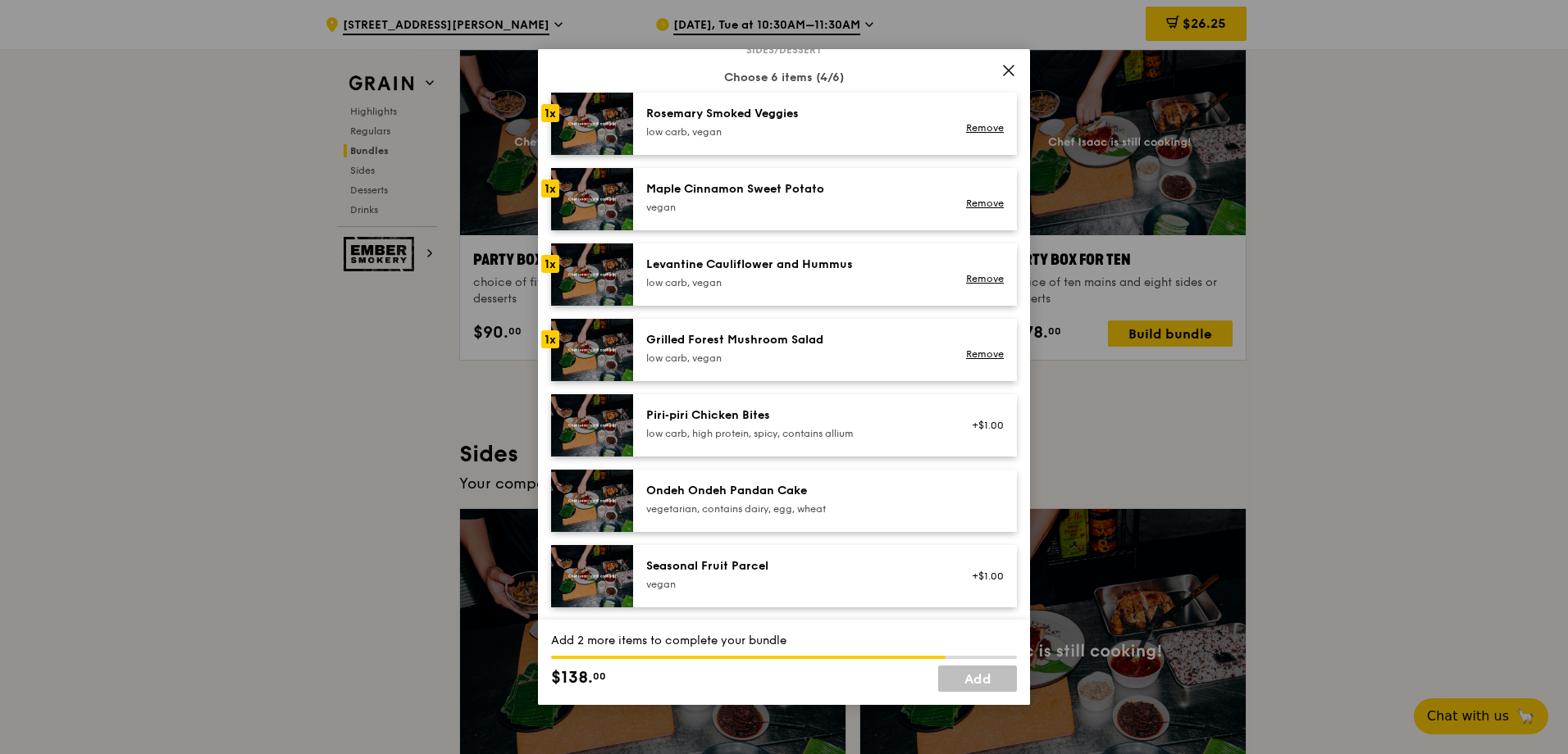
click at [685, 557] on div "Seasonal Fruit Parcel vegan +$1.00" at bounding box center [825, 577] width 384 height 62
click at [685, 557] on div "Seasonal Fruit Parcel vegan +$1.00 Remove" at bounding box center [825, 577] width 384 height 62
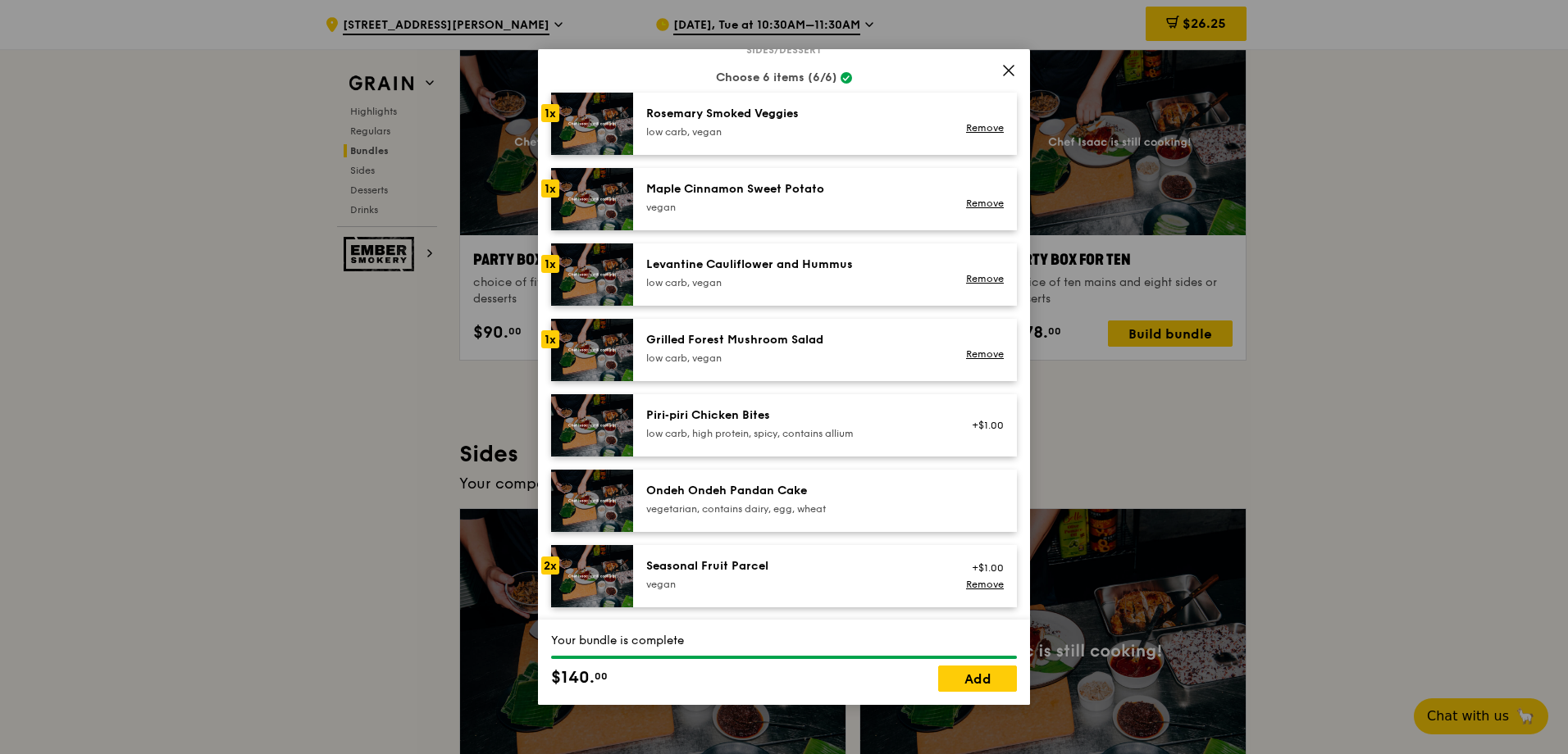
click at [707, 486] on div "Ondeh Ondeh Pandan Cake" at bounding box center [793, 491] width 294 height 17
click at [555, 340] on div "1x" at bounding box center [550, 340] width 18 height 18
click at [554, 340] on div "1x" at bounding box center [550, 340] width 18 height 18
click at [969, 348] on link "Remove" at bounding box center [984, 354] width 38 height 11
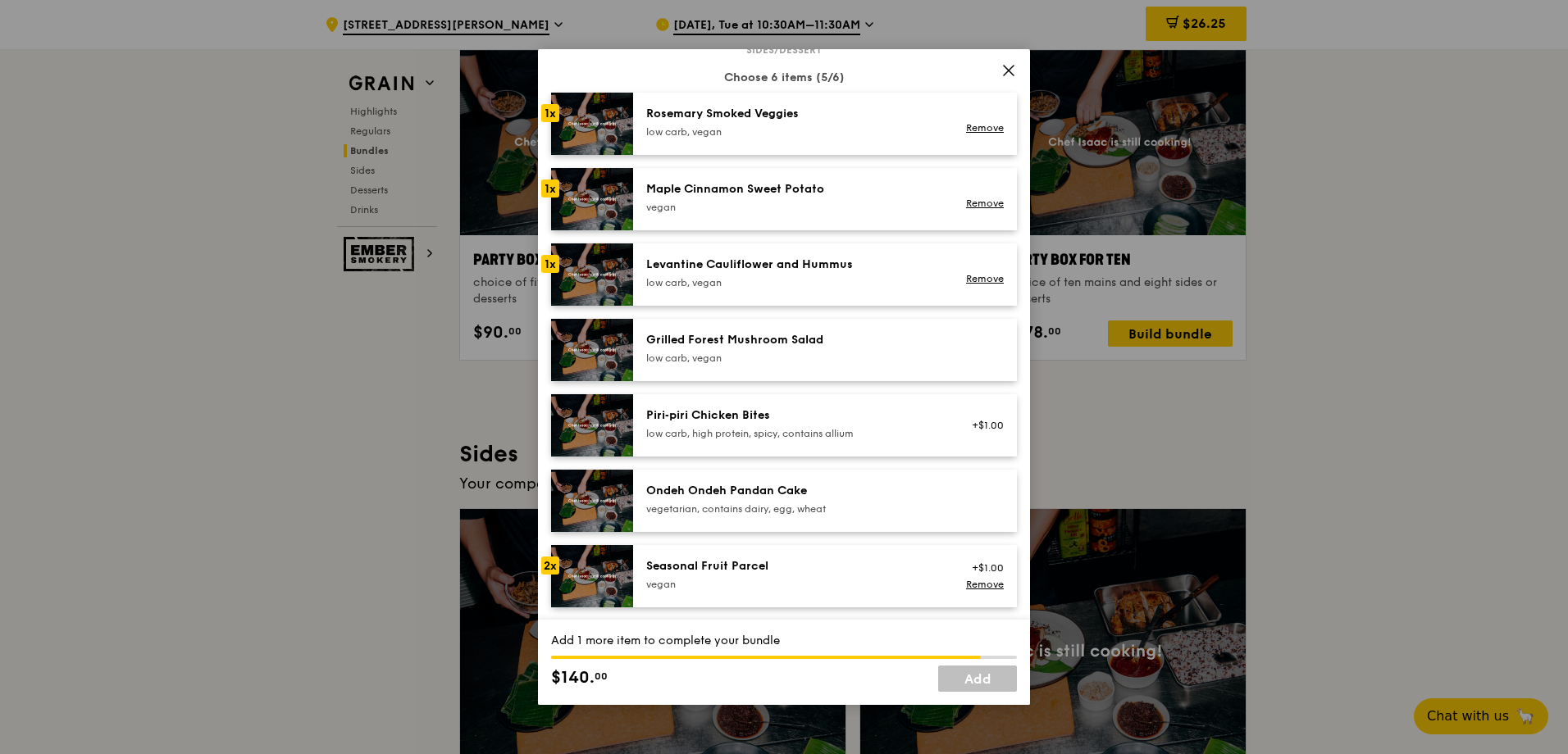
click at [764, 487] on div "Ondeh Ondeh Pandan Cake" at bounding box center [793, 491] width 294 height 17
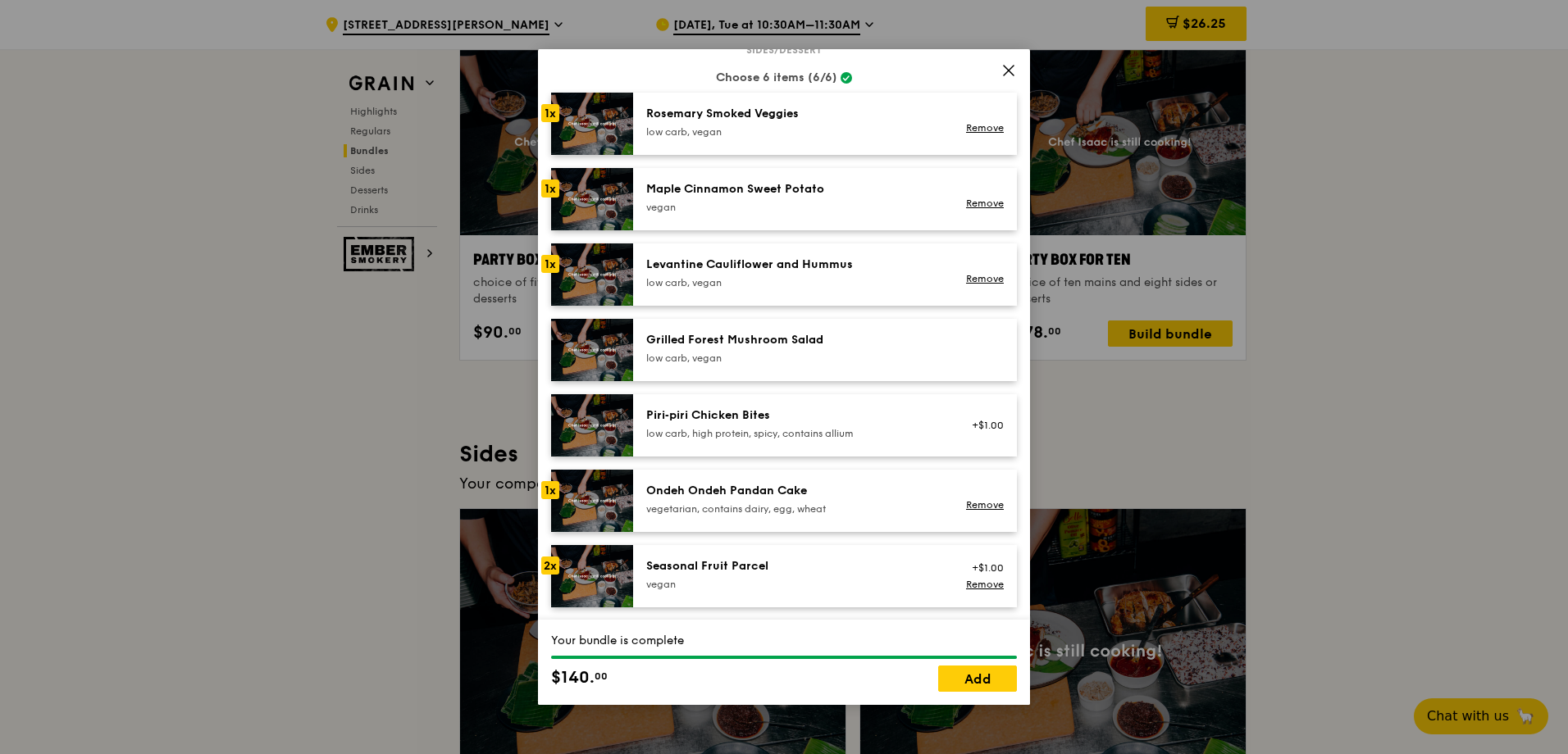
click at [589, 577] on img at bounding box center [592, 577] width 82 height 62
click at [548, 568] on div "2x" at bounding box center [550, 566] width 18 height 18
click at [671, 570] on div "Seasonal Fruit Parcel" at bounding box center [793, 567] width 294 height 17
click at [592, 571] on img at bounding box center [592, 577] width 82 height 62
click at [584, 571] on img at bounding box center [592, 577] width 82 height 62
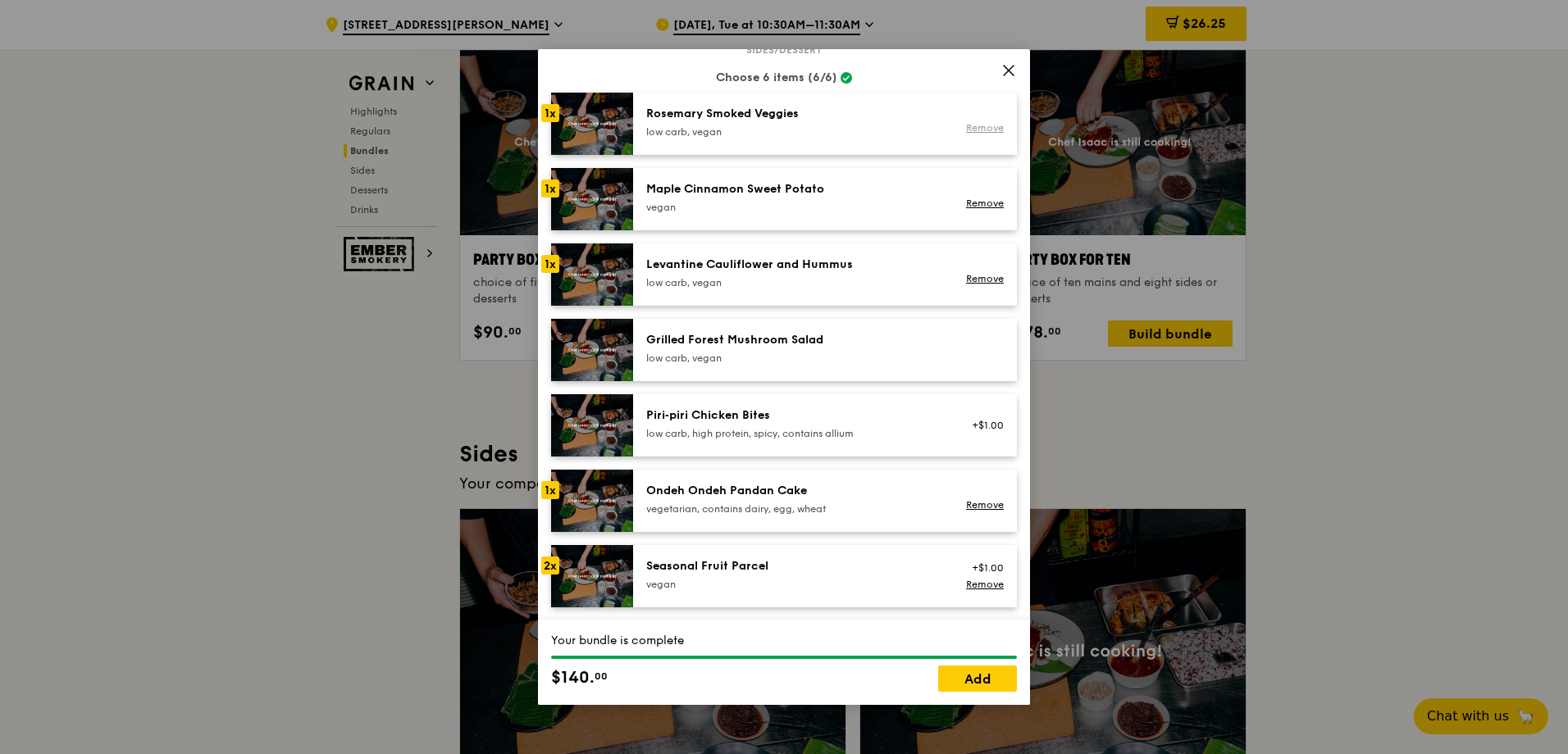
click at [972, 128] on link "Remove" at bounding box center [984, 128] width 38 height 11
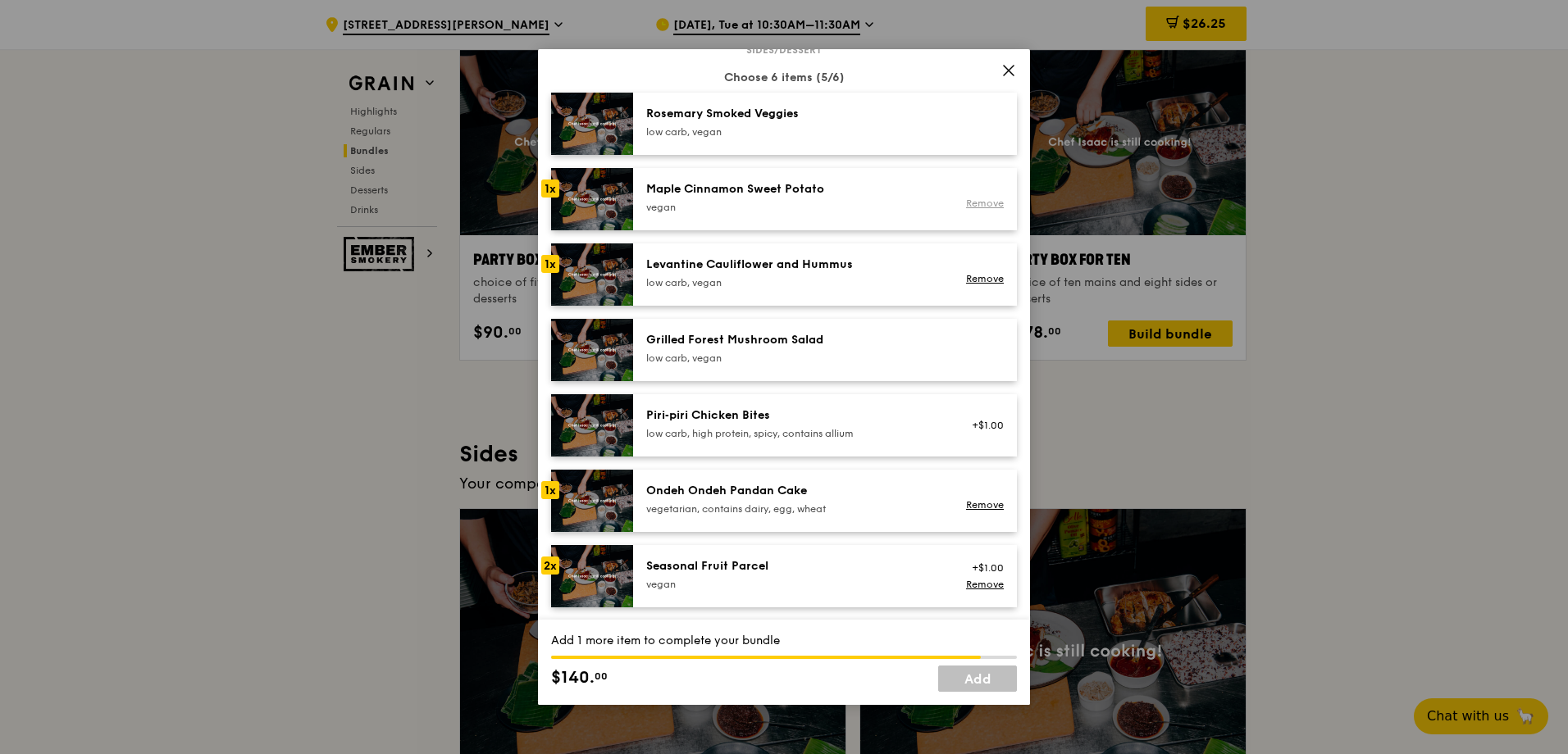
click at [976, 200] on link "Remove" at bounding box center [984, 203] width 38 height 11
click at [965, 274] on link "Remove" at bounding box center [984, 278] width 38 height 11
click at [700, 488] on div "Ondeh Ondeh Pandan Cake" at bounding box center [793, 491] width 294 height 17
click at [703, 560] on div "Seasonal Fruit Parcel" at bounding box center [793, 567] width 294 height 17
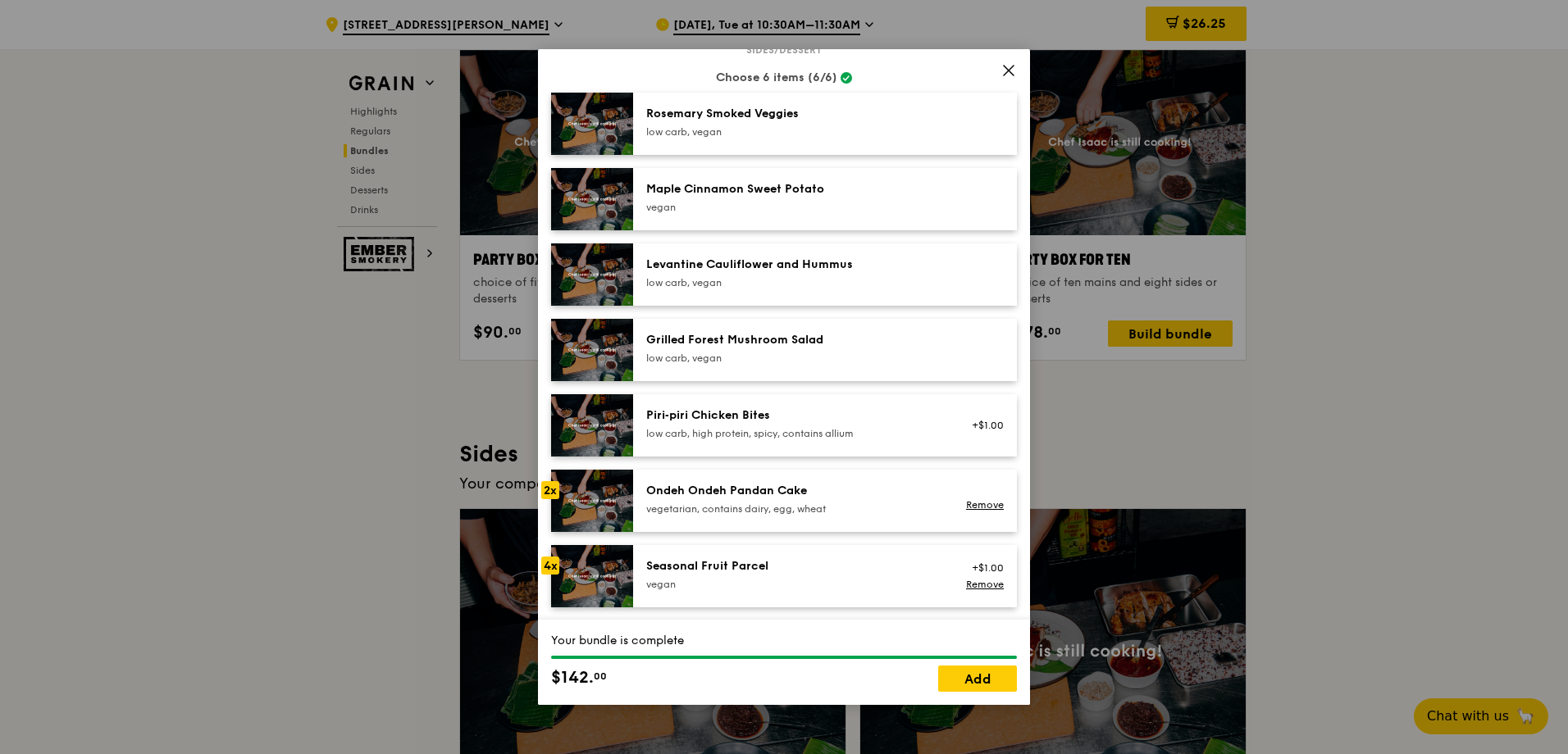
click at [703, 560] on div "Seasonal Fruit Parcel" at bounding box center [793, 567] width 294 height 17
click at [705, 553] on div "Seasonal Fruit Parcel vegan +$1.00 Remove" at bounding box center [825, 577] width 384 height 62
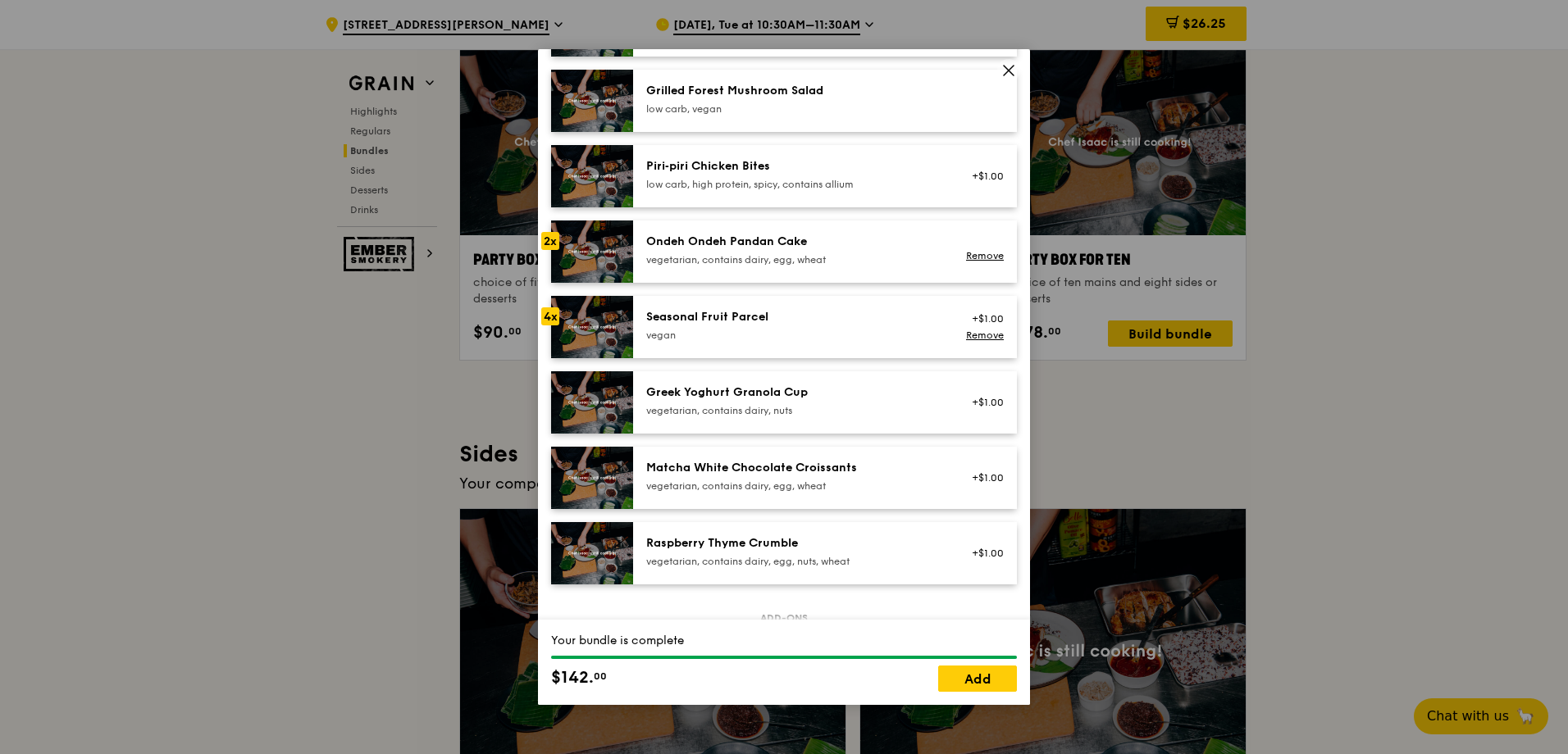
scroll to position [1093, 0]
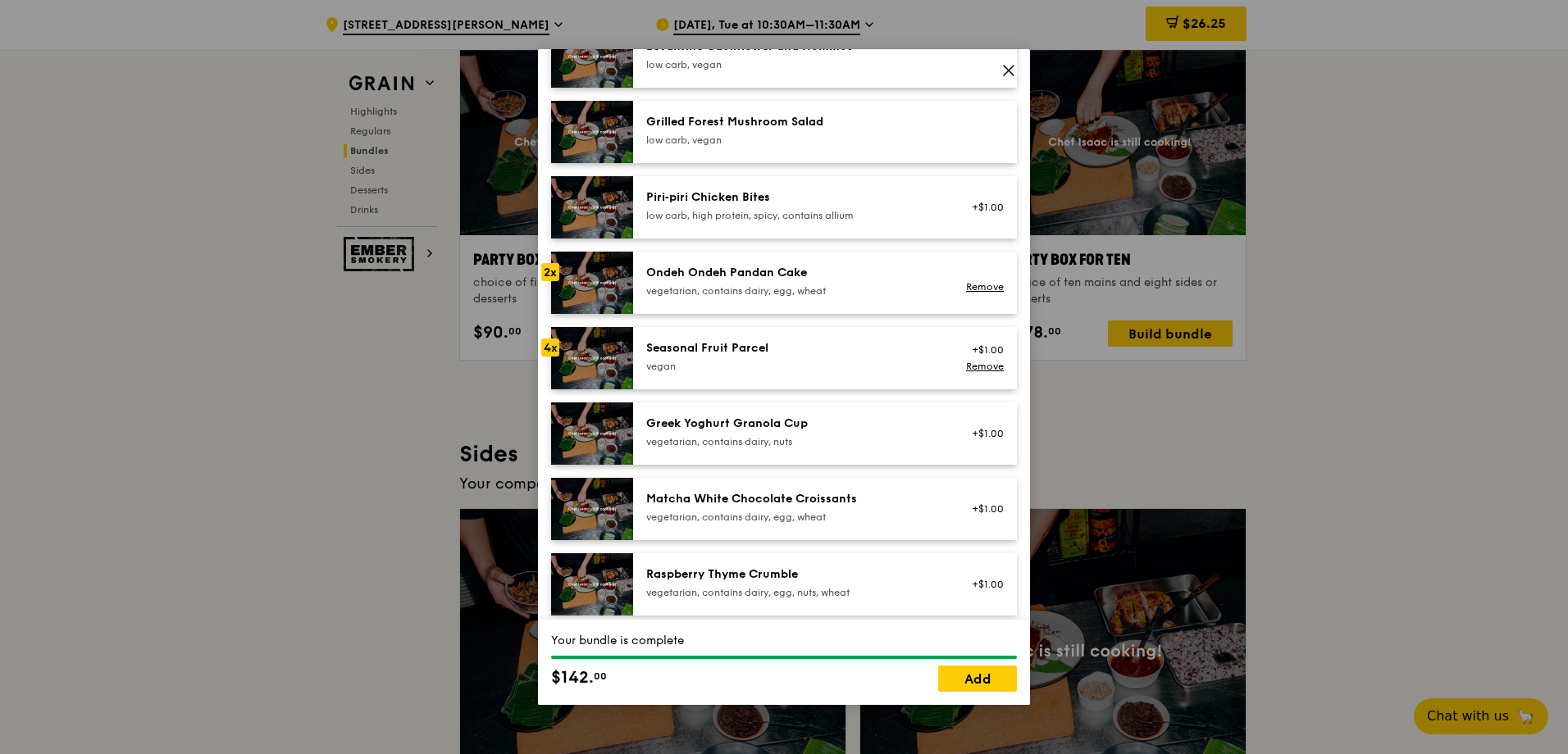
click at [553, 349] on div "4x" at bounding box center [550, 348] width 18 height 18
click at [974, 370] on link "Remove" at bounding box center [984, 366] width 38 height 11
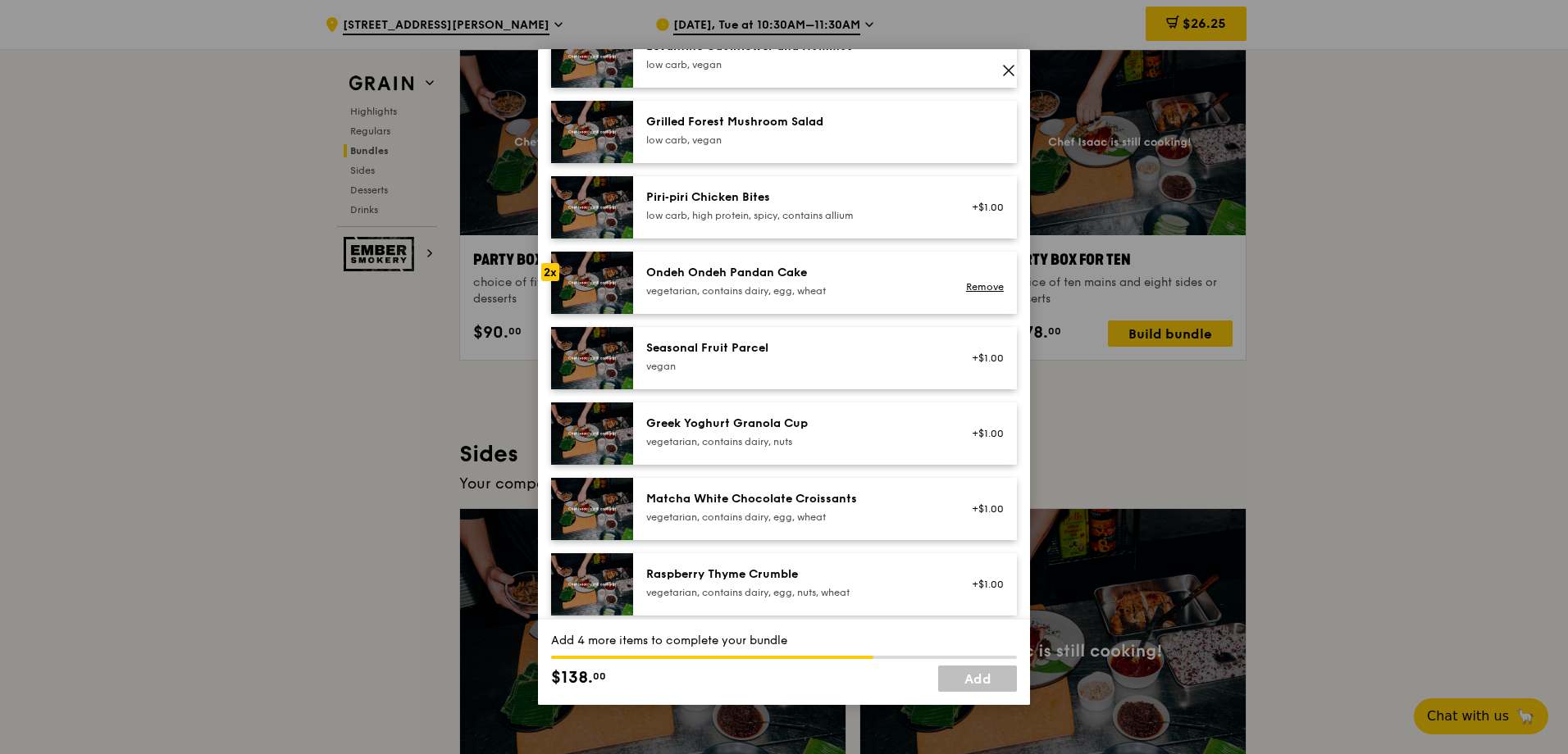
click at [714, 346] on div "Seasonal Fruit Parcel" at bounding box center [793, 348] width 294 height 17
click at [691, 416] on div "Greek Yoghurt Granola Cup" at bounding box center [793, 424] width 294 height 17
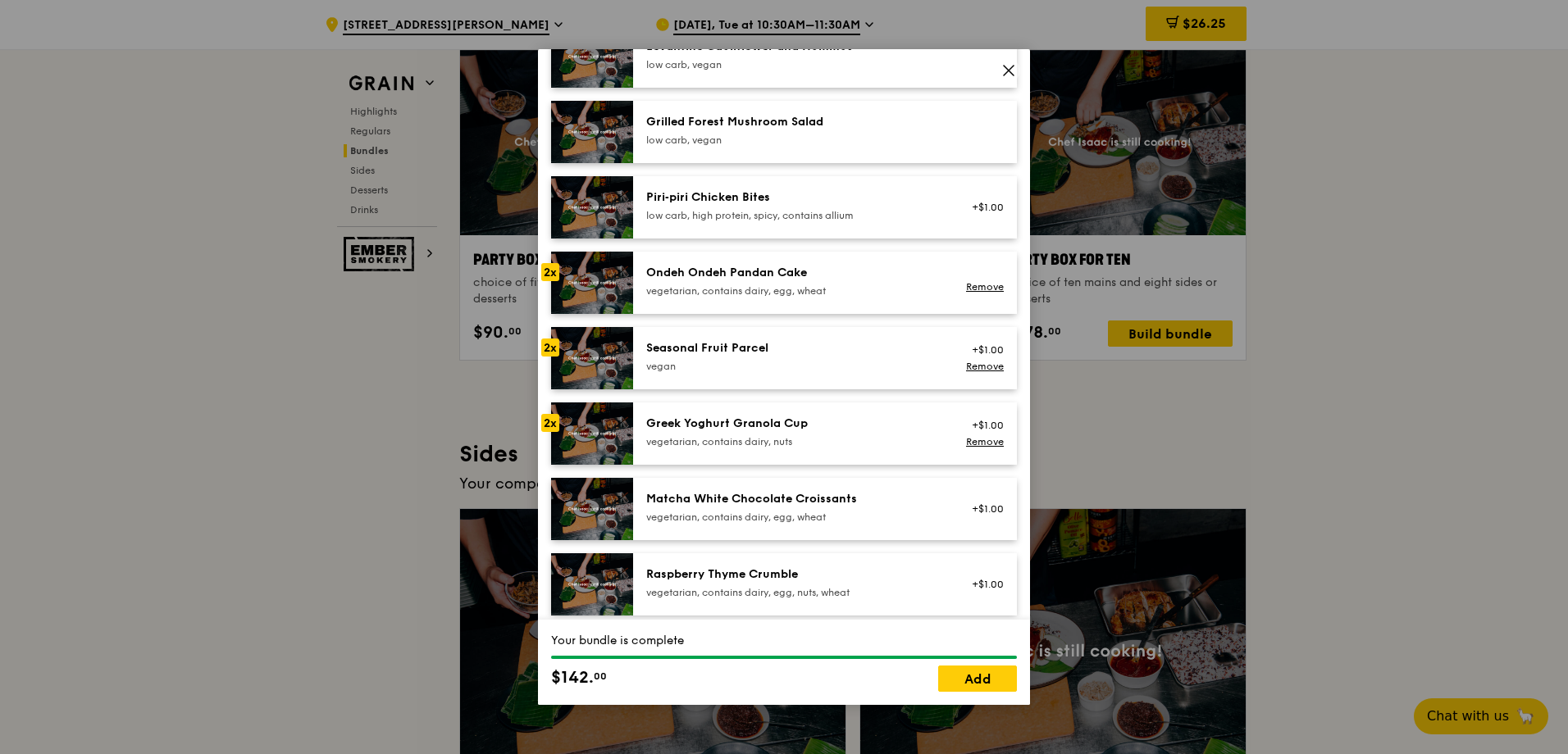
click at [696, 346] on div "Seasonal Fruit Parcel" at bounding box center [793, 348] width 294 height 17
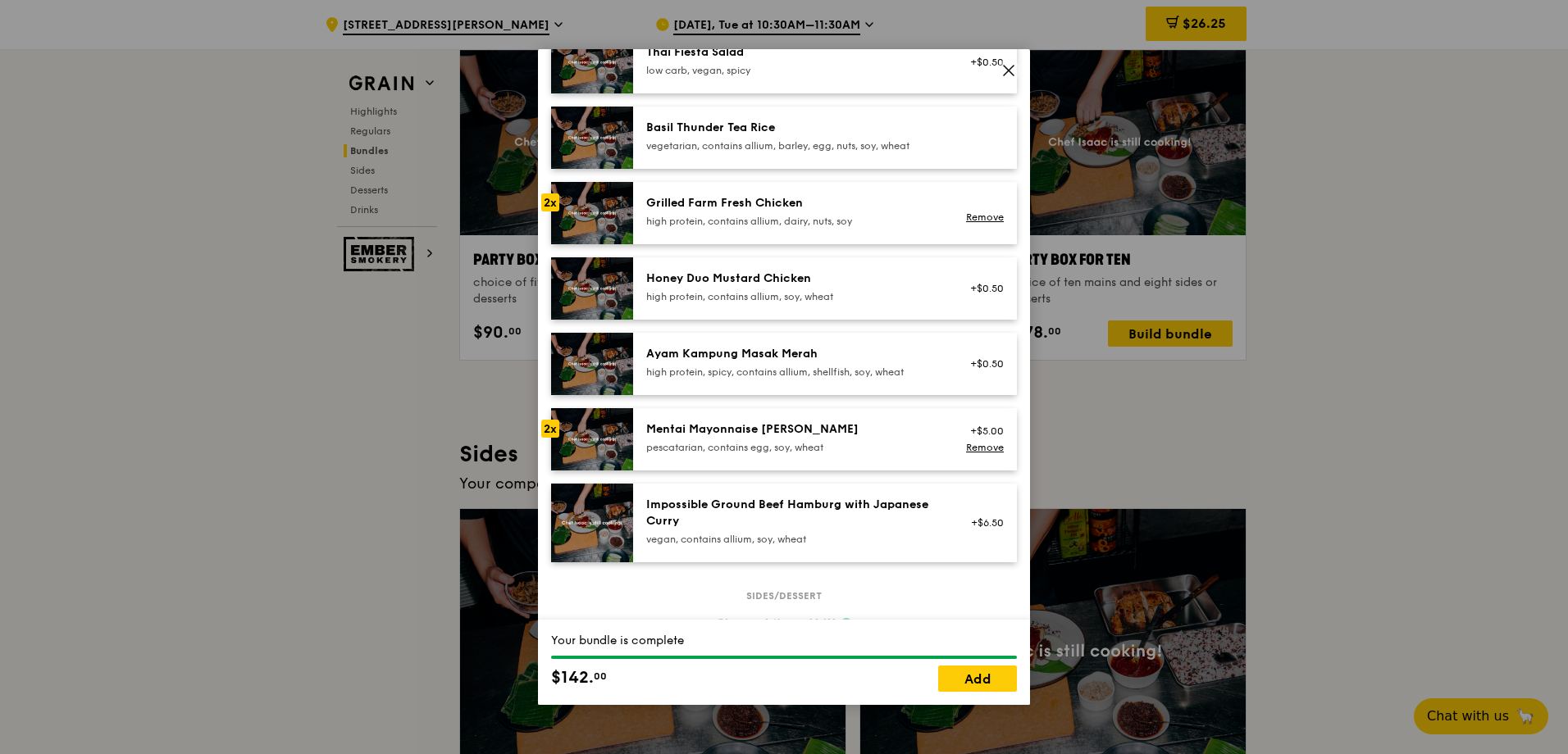
scroll to position [96, 0]
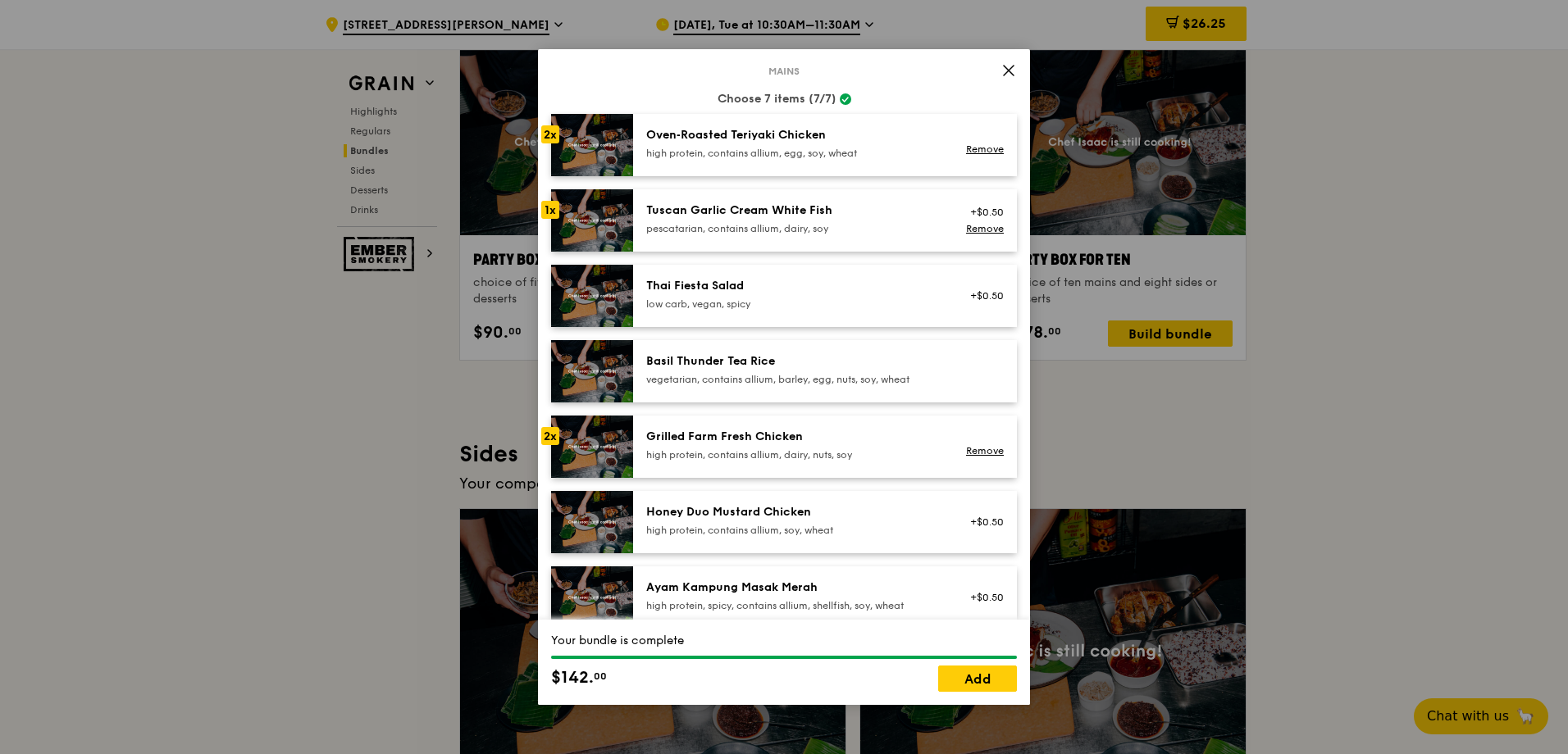
drag, startPoint x: 829, startPoint y: 65, endPoint x: 931, endPoint y: 130, distance: 121.0
drag, startPoint x: 931, startPoint y: 130, endPoint x: 872, endPoint y: 73, distance: 82.0
click at [872, 73] on div "Mains Choose 7 items (7/7) 2x Oven‑Roasted Teriyaki Chicken high protein, conta…" at bounding box center [784, 450] width 466 height 759
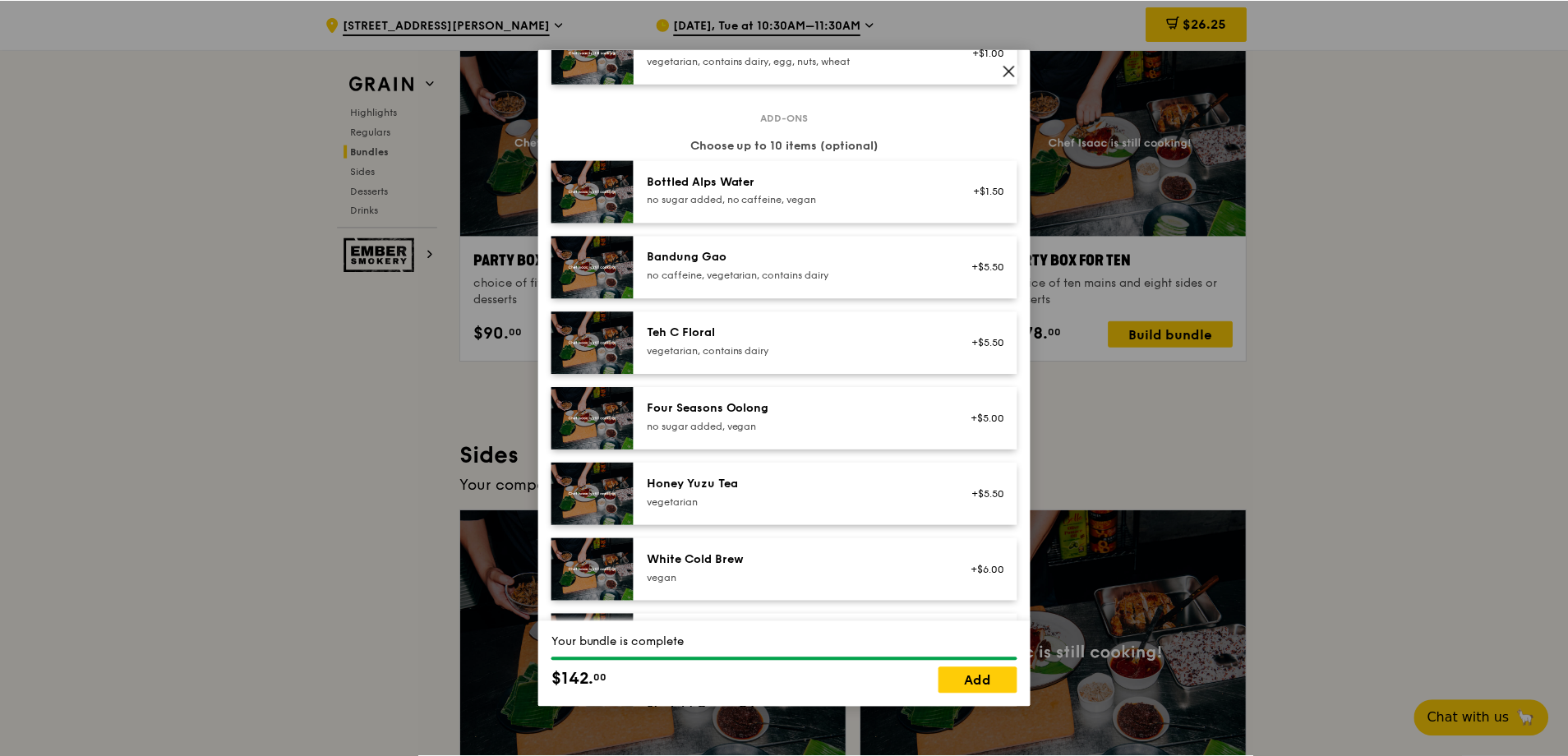
scroll to position [1848, 0]
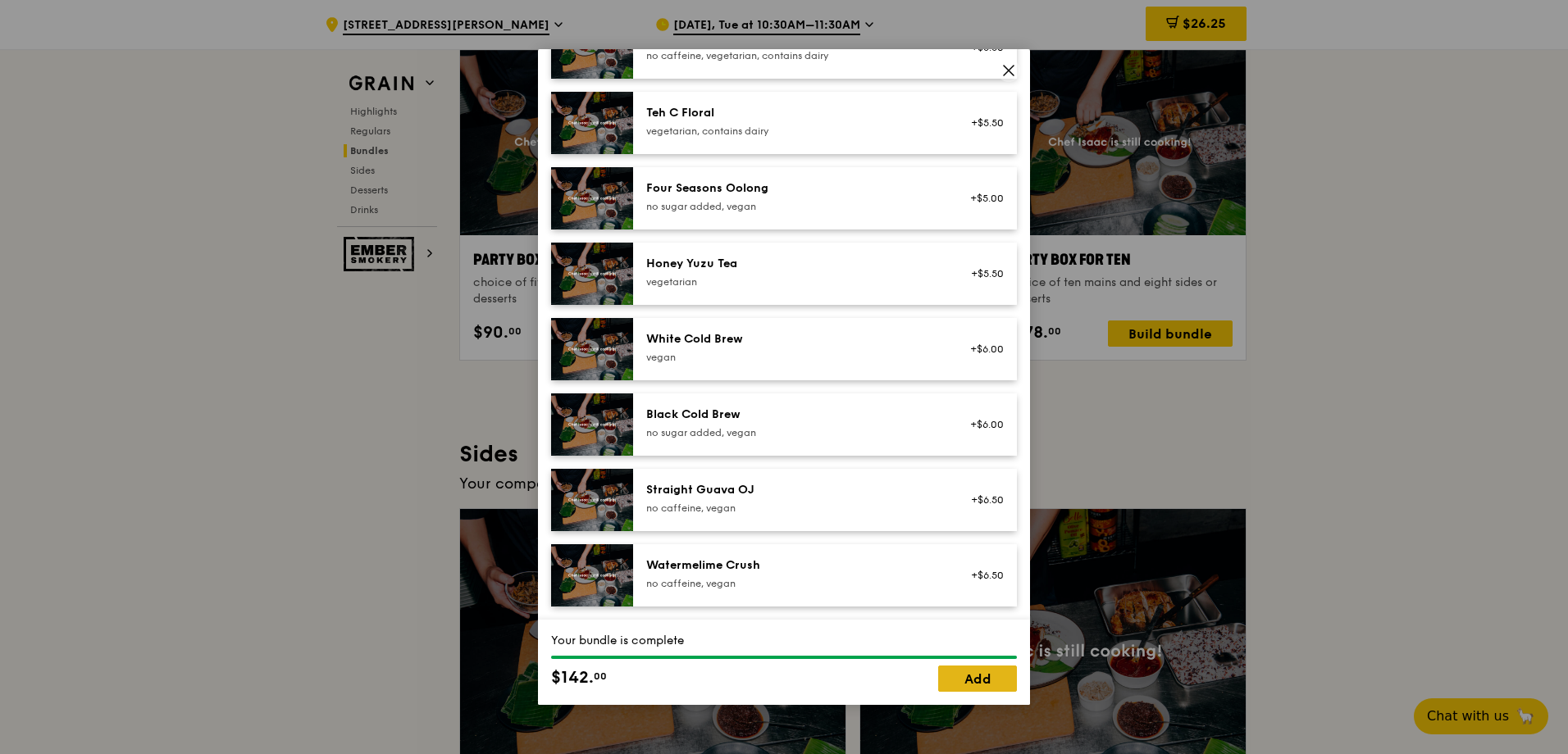
click at [980, 675] on link "Add" at bounding box center [977, 679] width 79 height 27
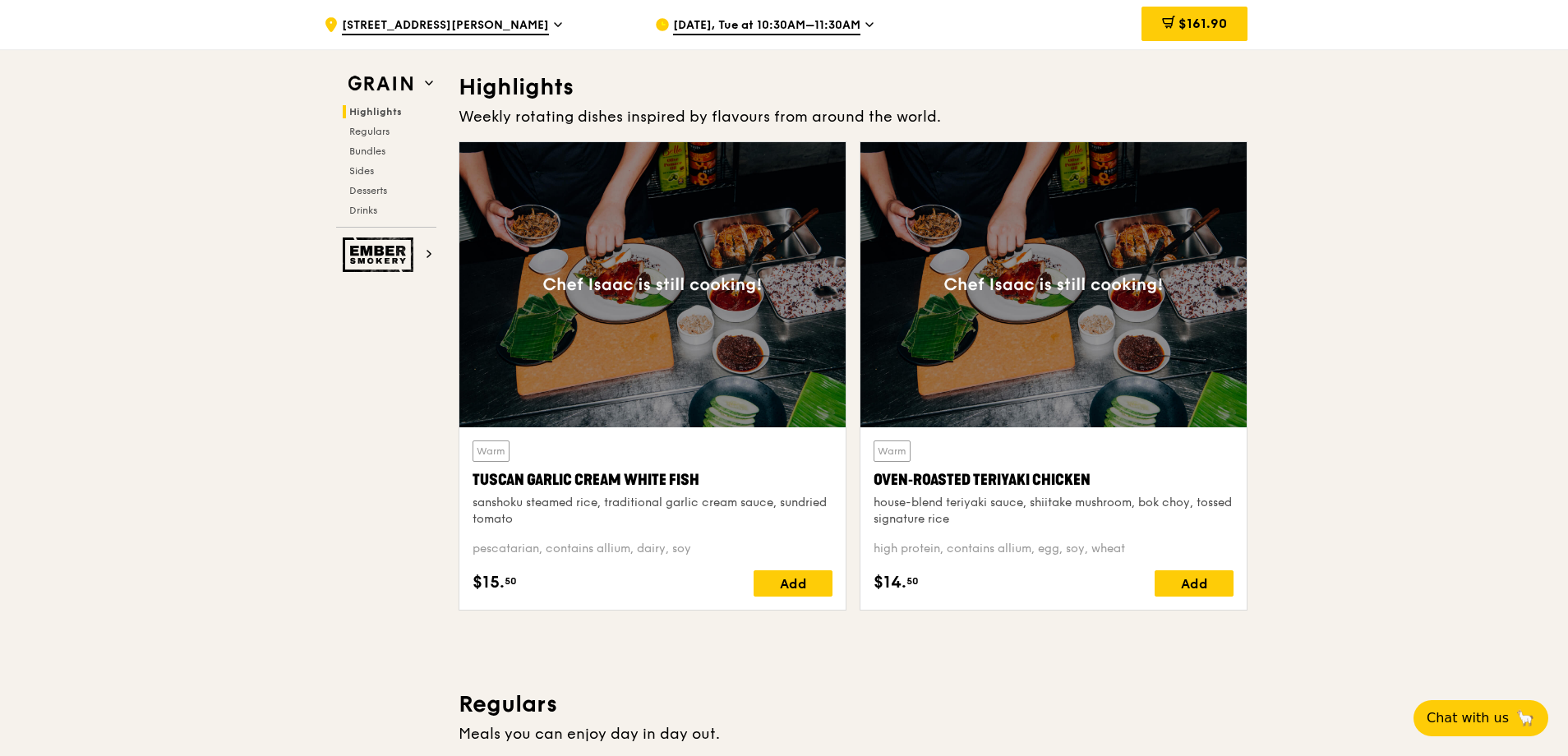
scroll to position [0, 0]
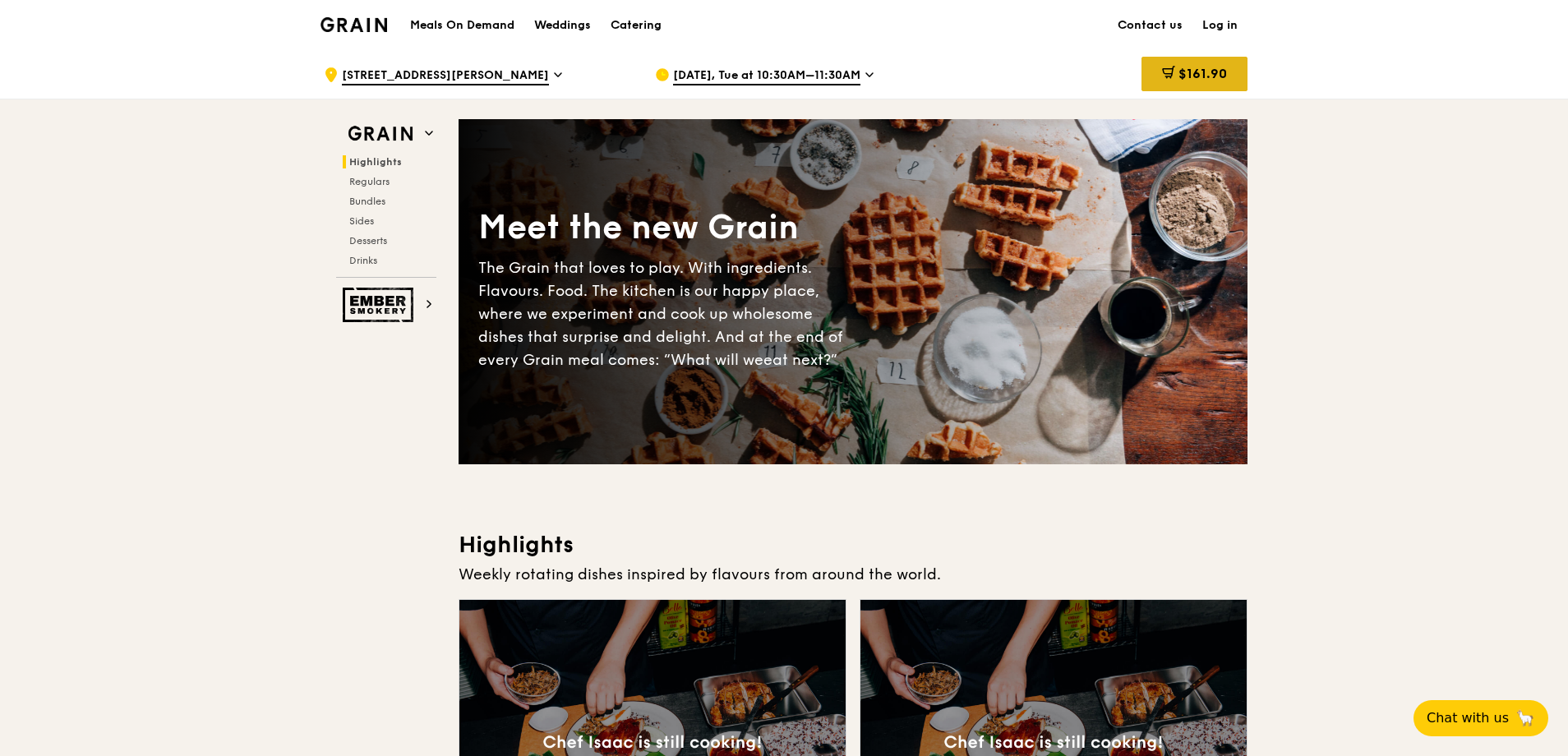
click at [1200, 72] on span "$161.90" at bounding box center [1202, 73] width 49 height 16
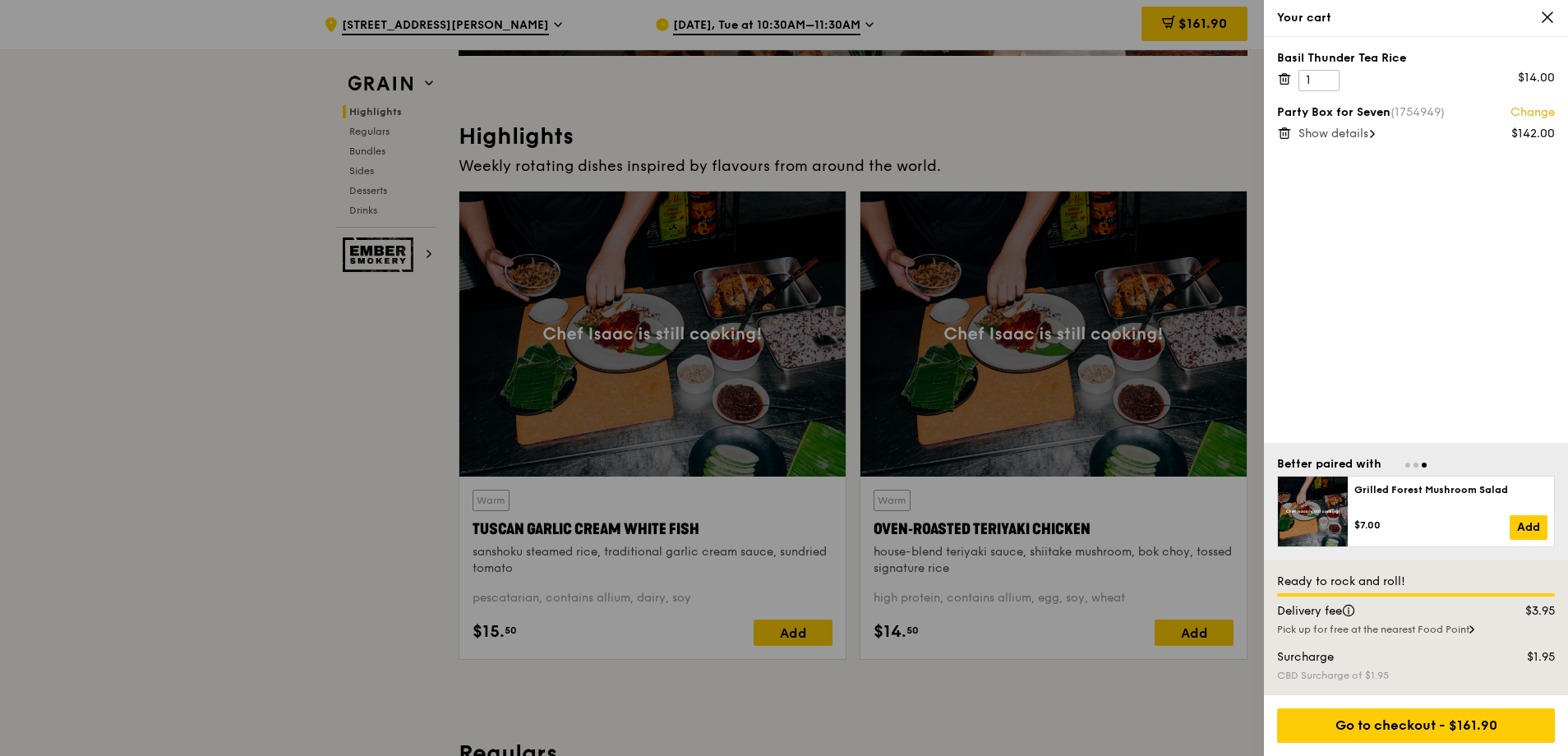
scroll to position [438, 0]
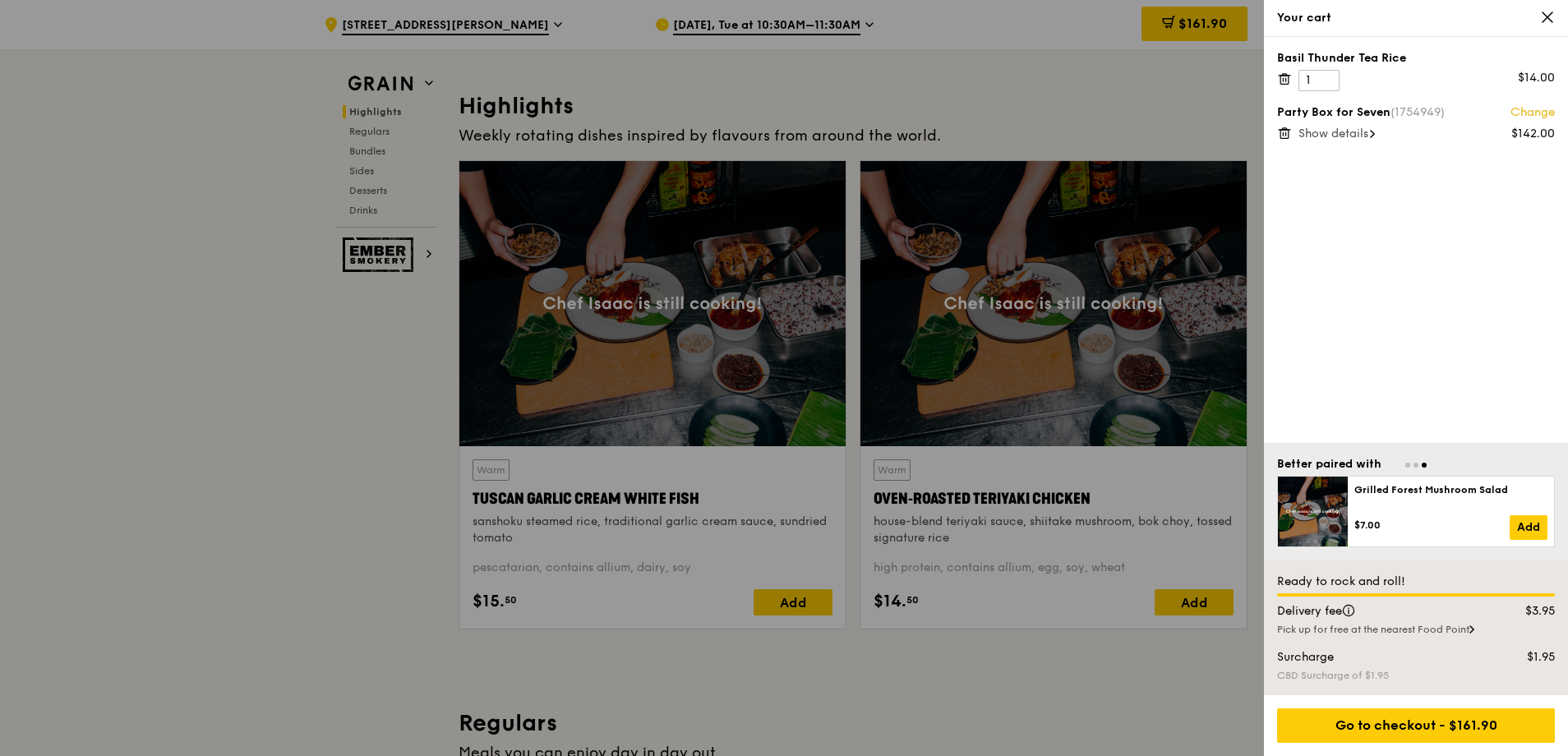
click at [1357, 138] on span "Show details" at bounding box center [1333, 133] width 70 height 14
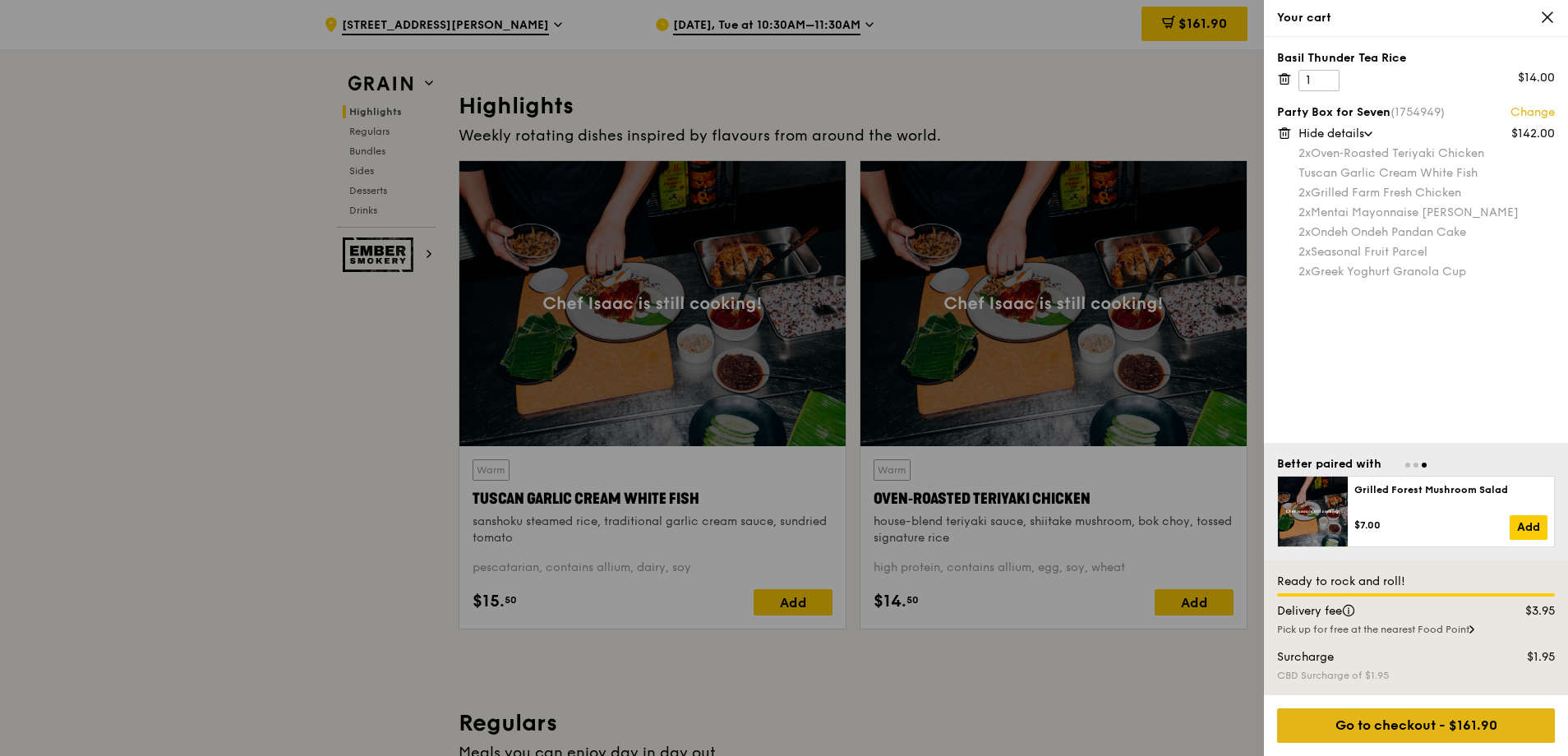
click at [1378, 728] on div "Go to checkout - $161.90" at bounding box center [1416, 725] width 278 height 34
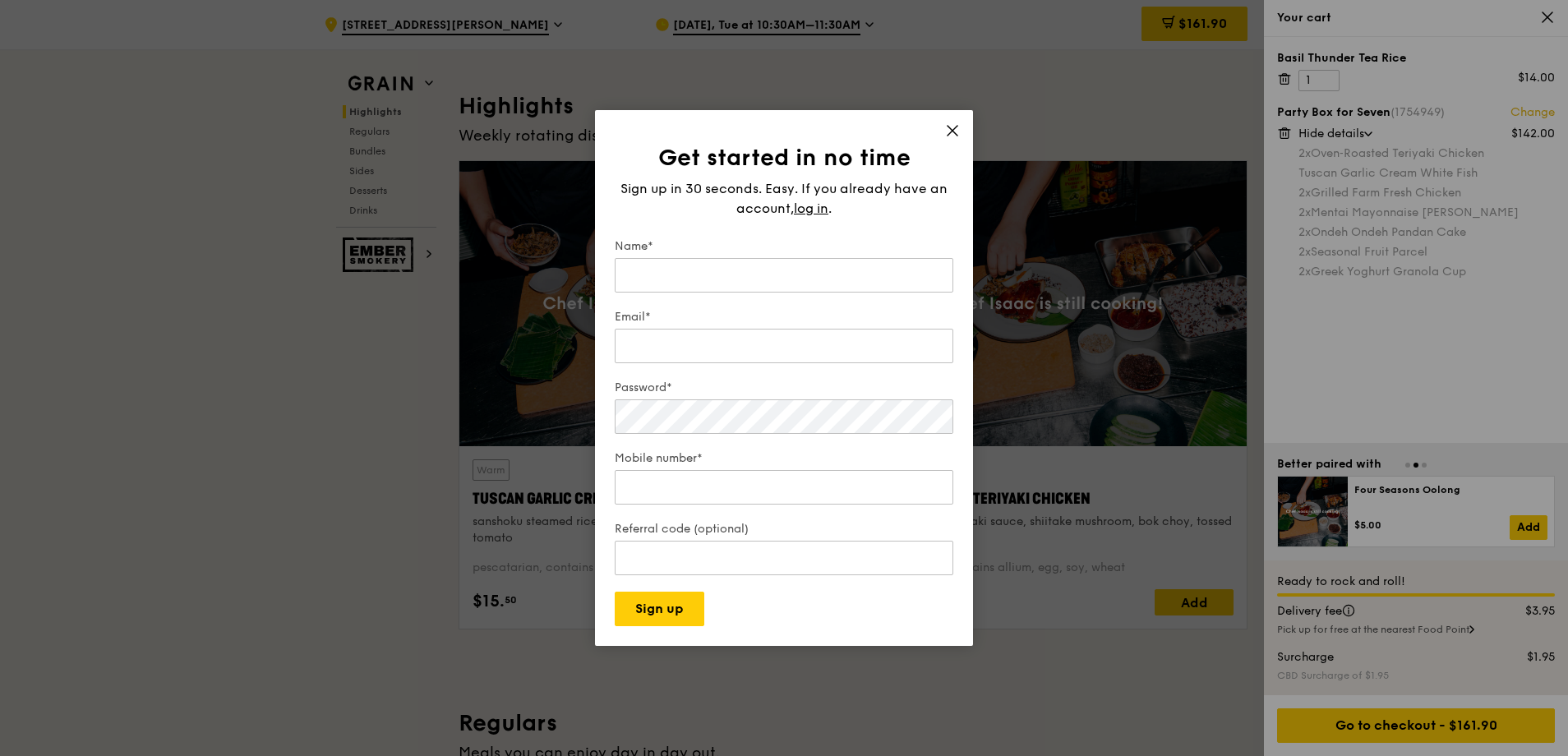
click at [947, 128] on icon at bounding box center [952, 131] width 15 height 15
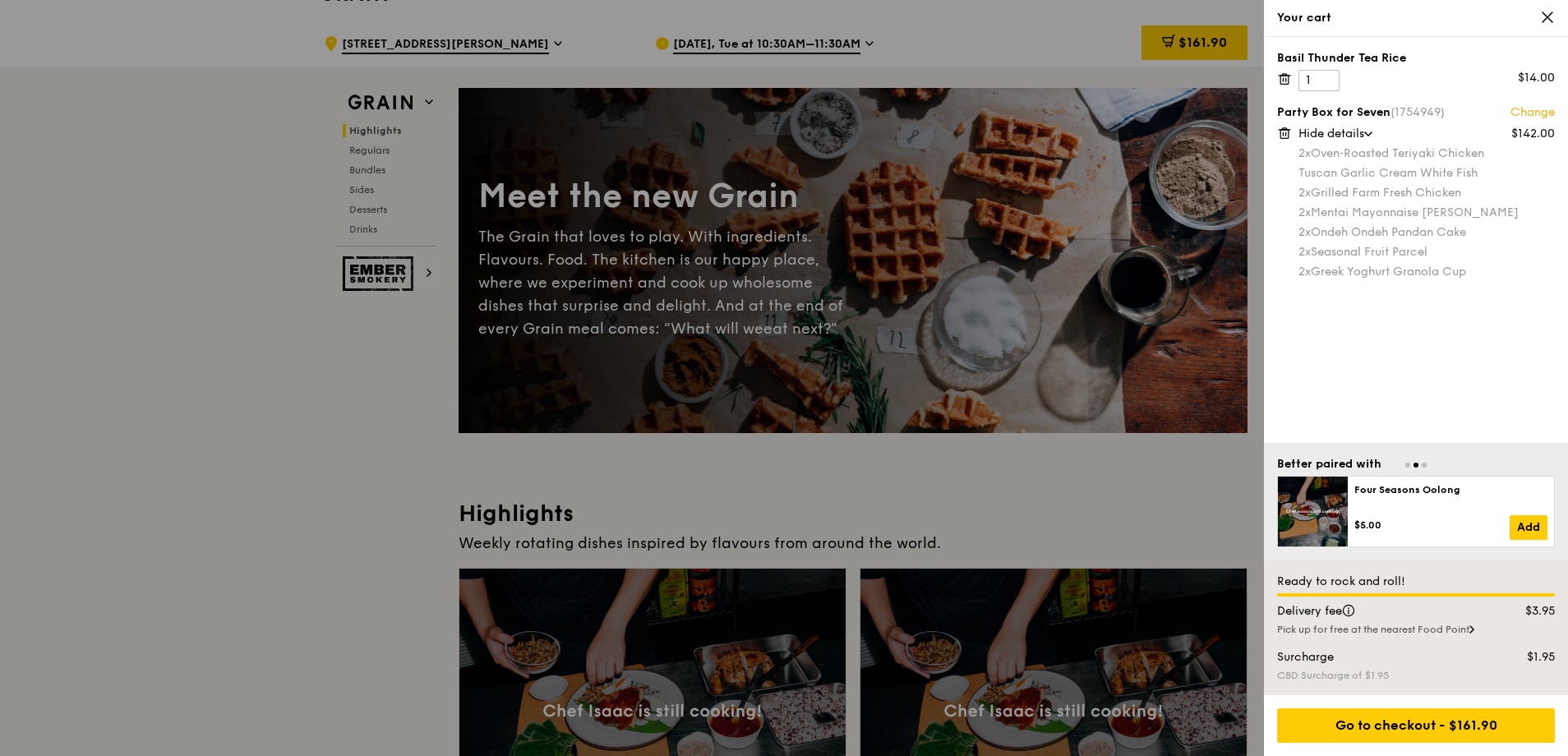
scroll to position [0, 0]
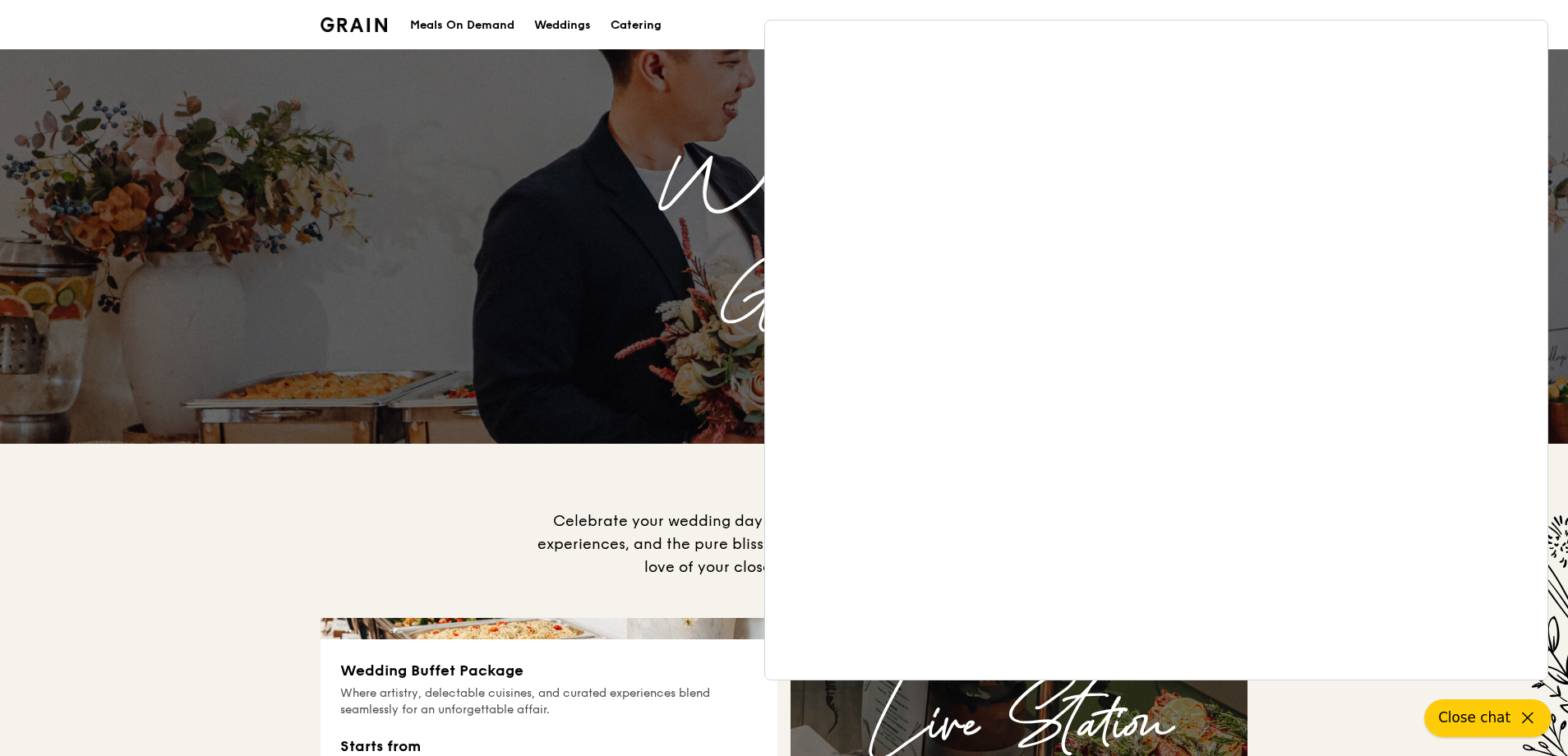
click at [1473, 722] on span "Close chat" at bounding box center [1474, 718] width 73 height 20
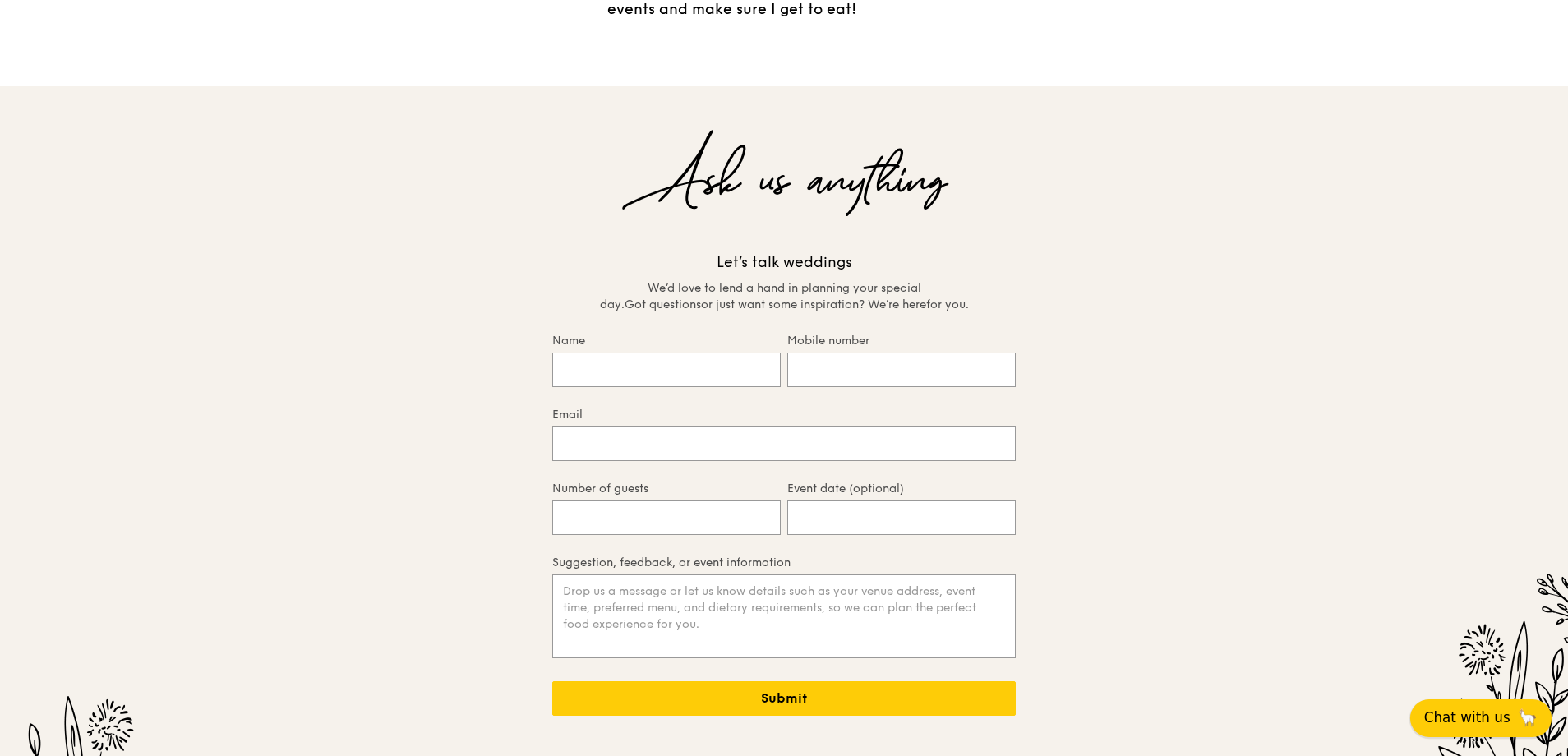
scroll to position [3287, 0]
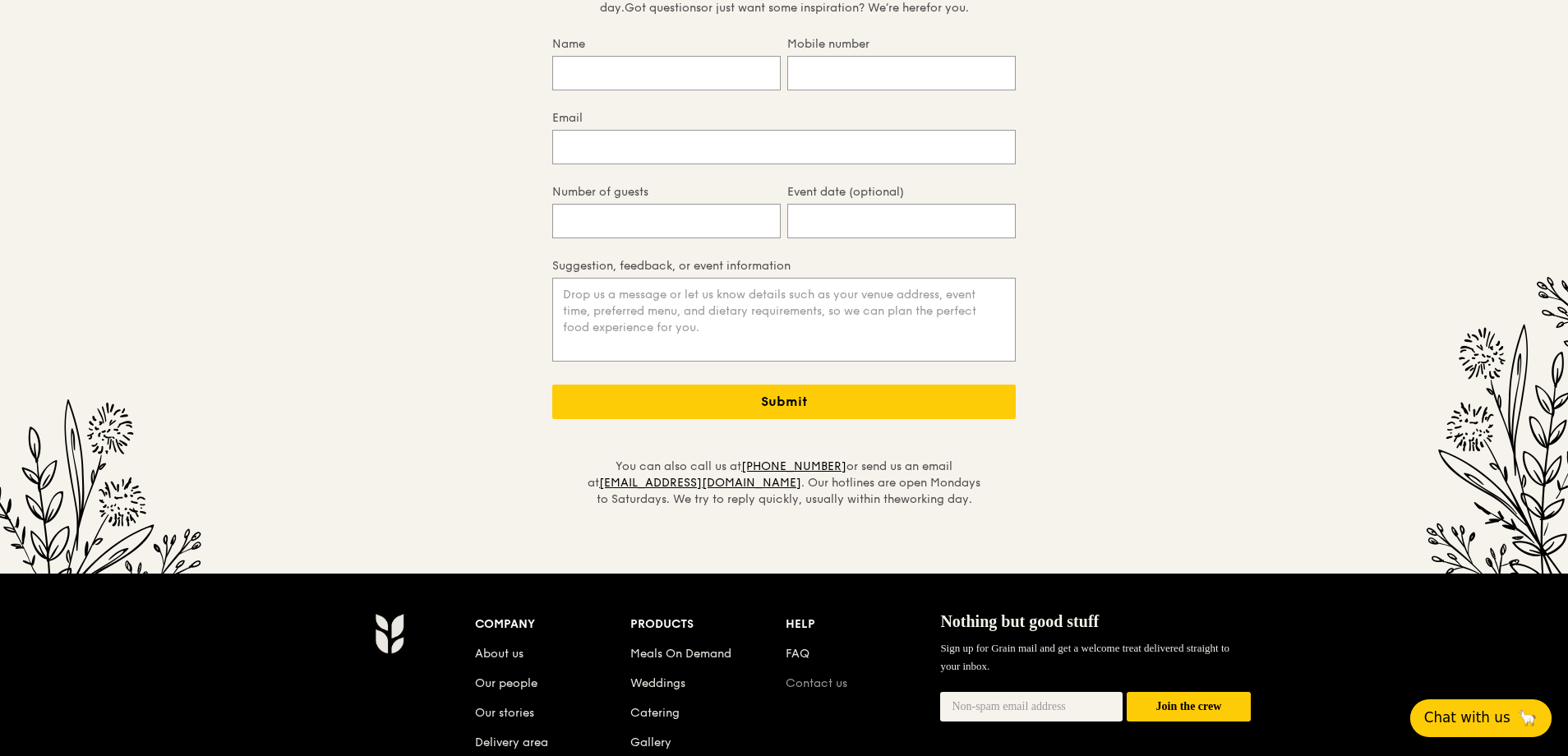
click at [822, 677] on link "Contact us" at bounding box center [816, 683] width 62 height 14
